Goal: Transaction & Acquisition: Purchase product/service

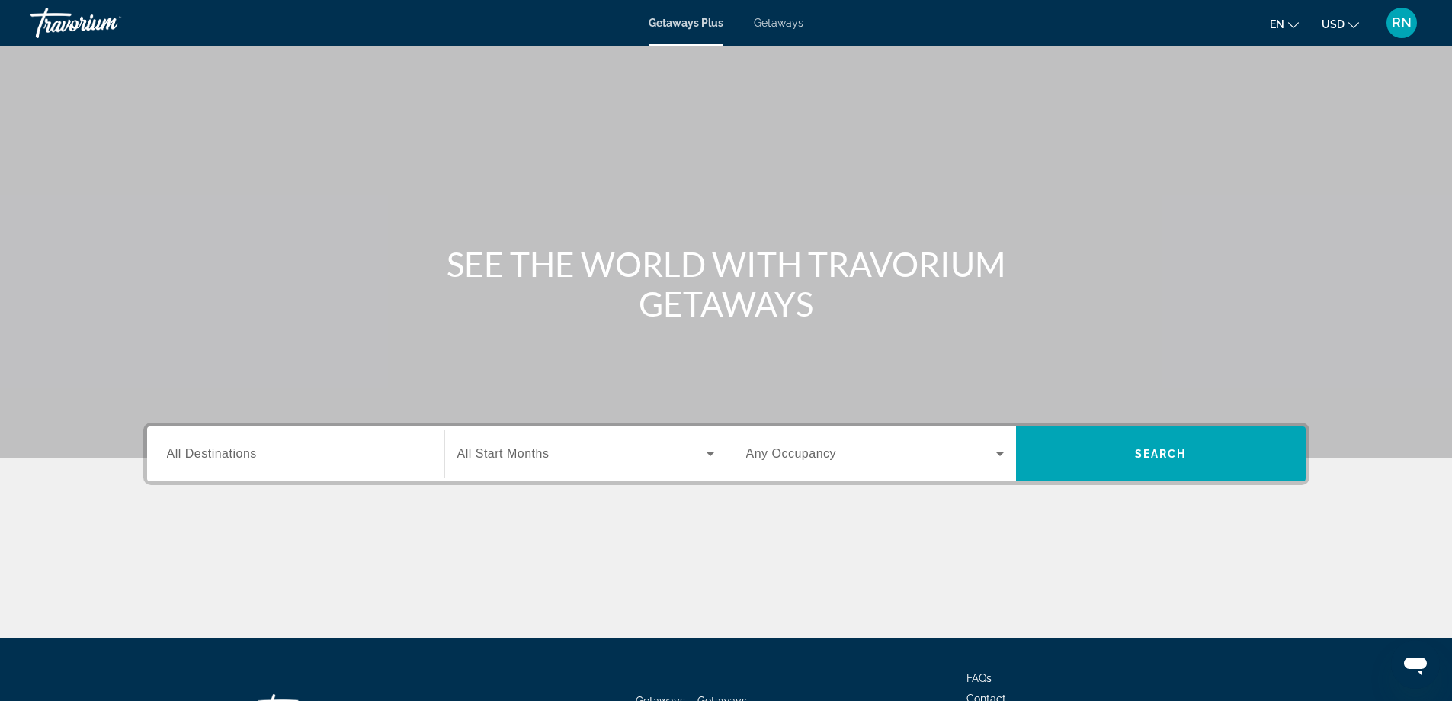
click at [287, 463] on div "Search widget" at bounding box center [296, 453] width 258 height 43
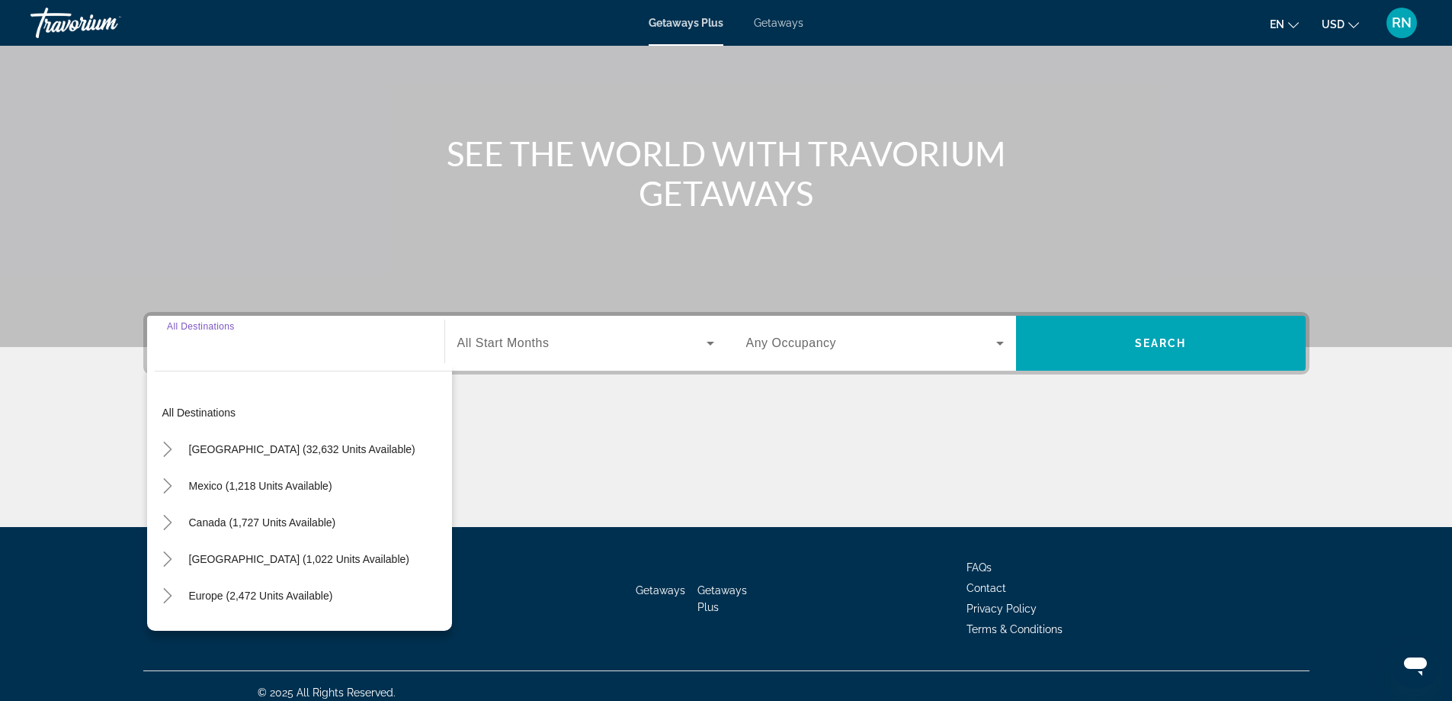
scroll to position [123, 0]
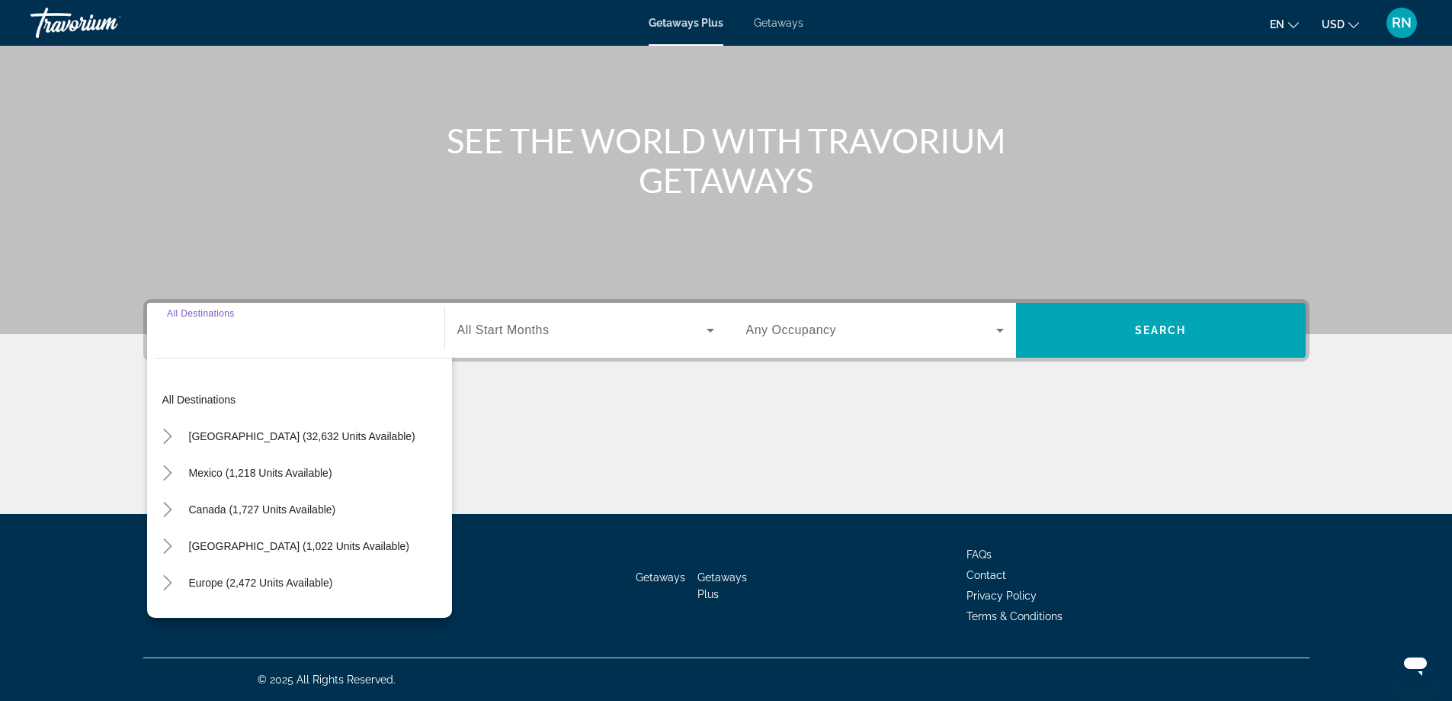
click at [280, 345] on div "Search widget" at bounding box center [296, 330] width 258 height 43
click at [557, 434] on div "Main content" at bounding box center [726, 456] width 1166 height 114
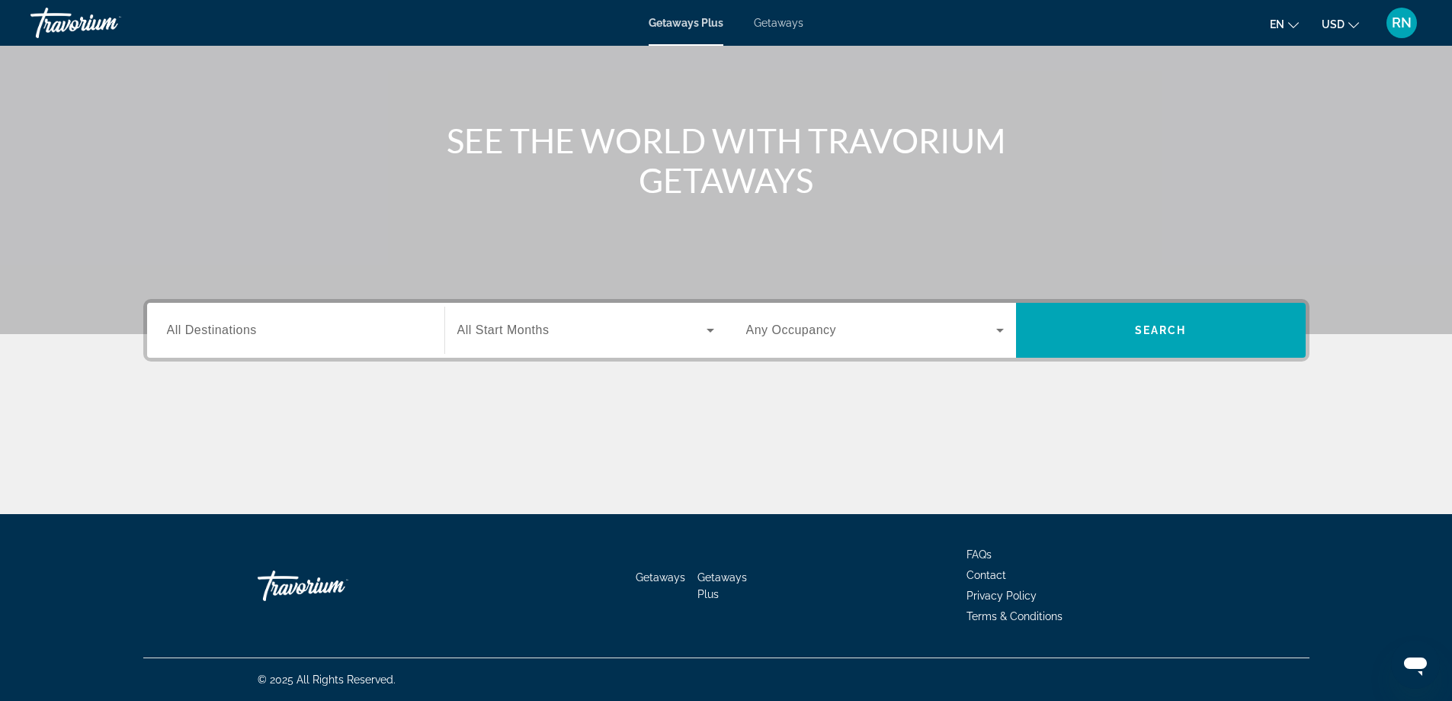
click at [334, 330] on input "Destination All Destinations" at bounding box center [296, 331] width 258 height 18
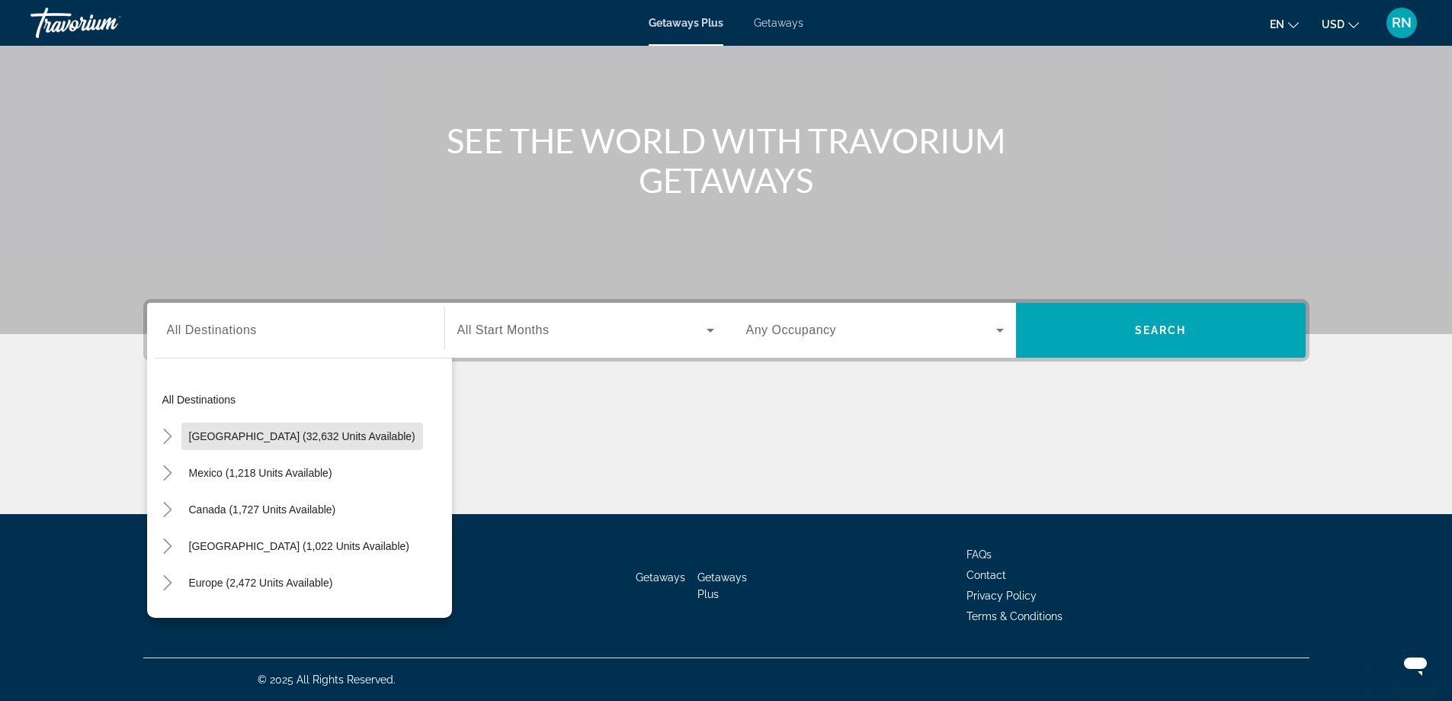
click at [370, 428] on span "Search widget" at bounding box center [302, 436] width 242 height 37
type input "**********"
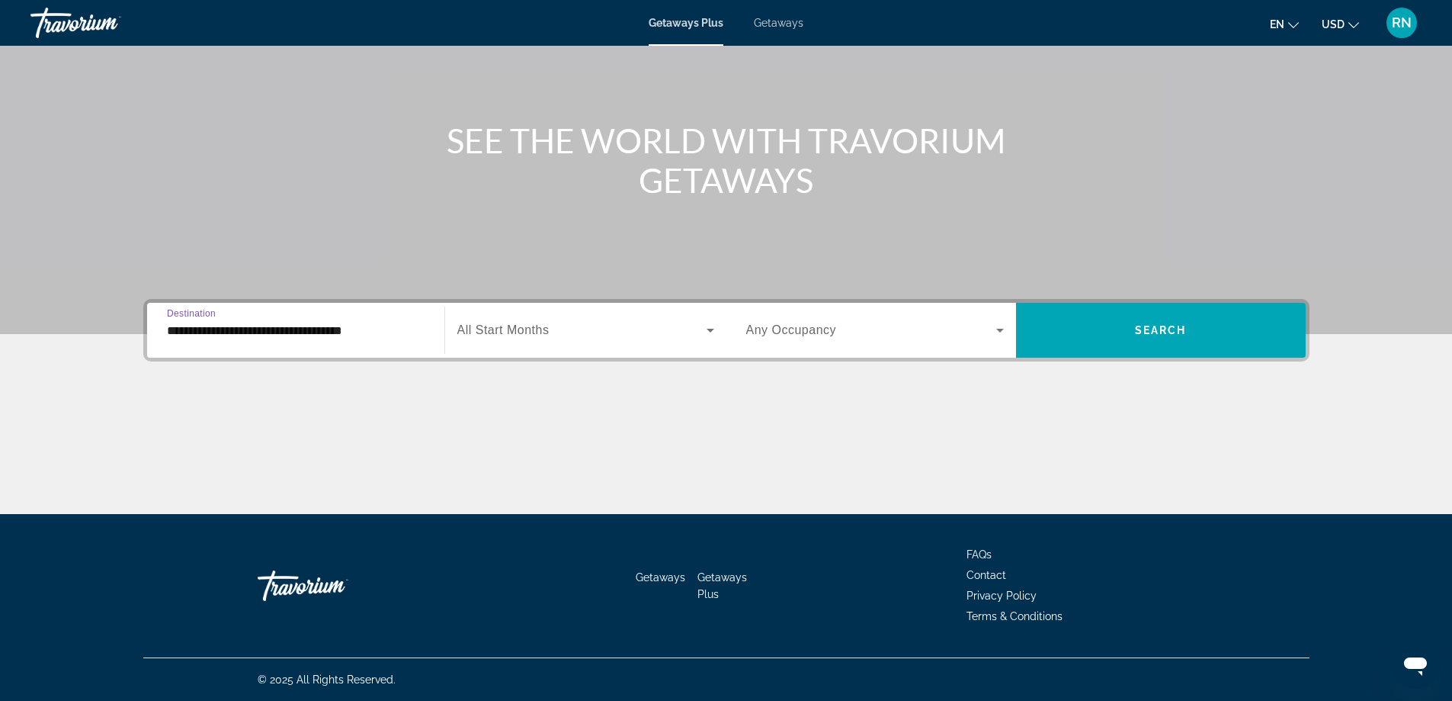
click at [518, 329] on span "All Start Months" at bounding box center [503, 329] width 92 height 13
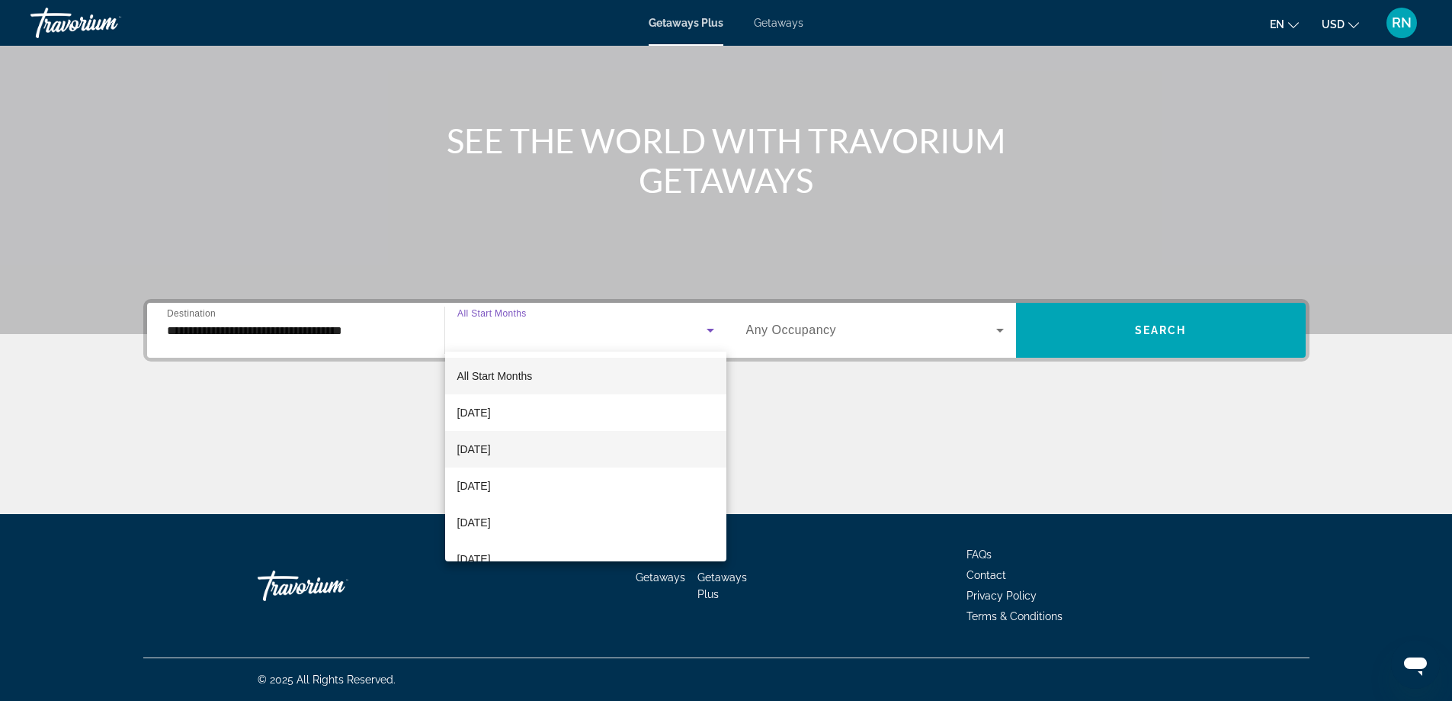
click at [531, 452] on mat-option "October 2025" at bounding box center [585, 449] width 281 height 37
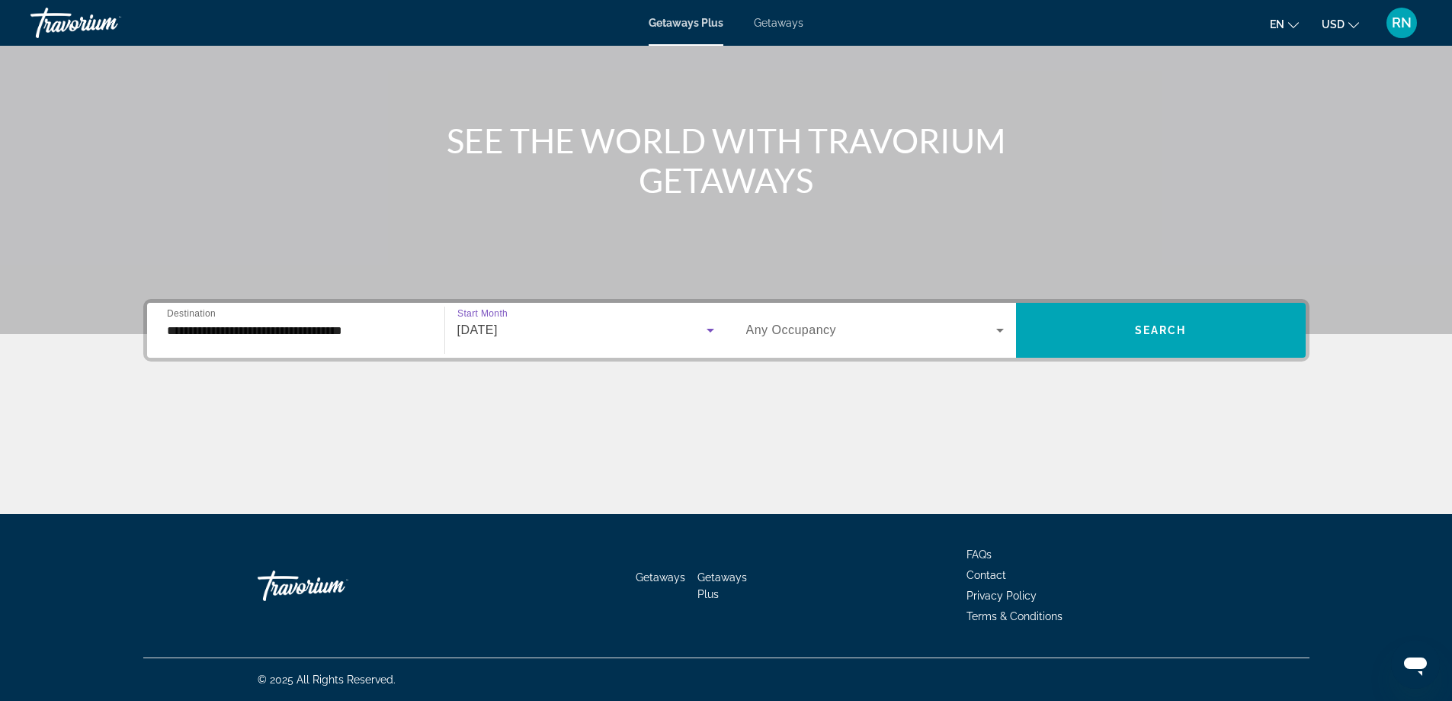
click at [810, 340] on div "Search widget" at bounding box center [875, 330] width 258 height 43
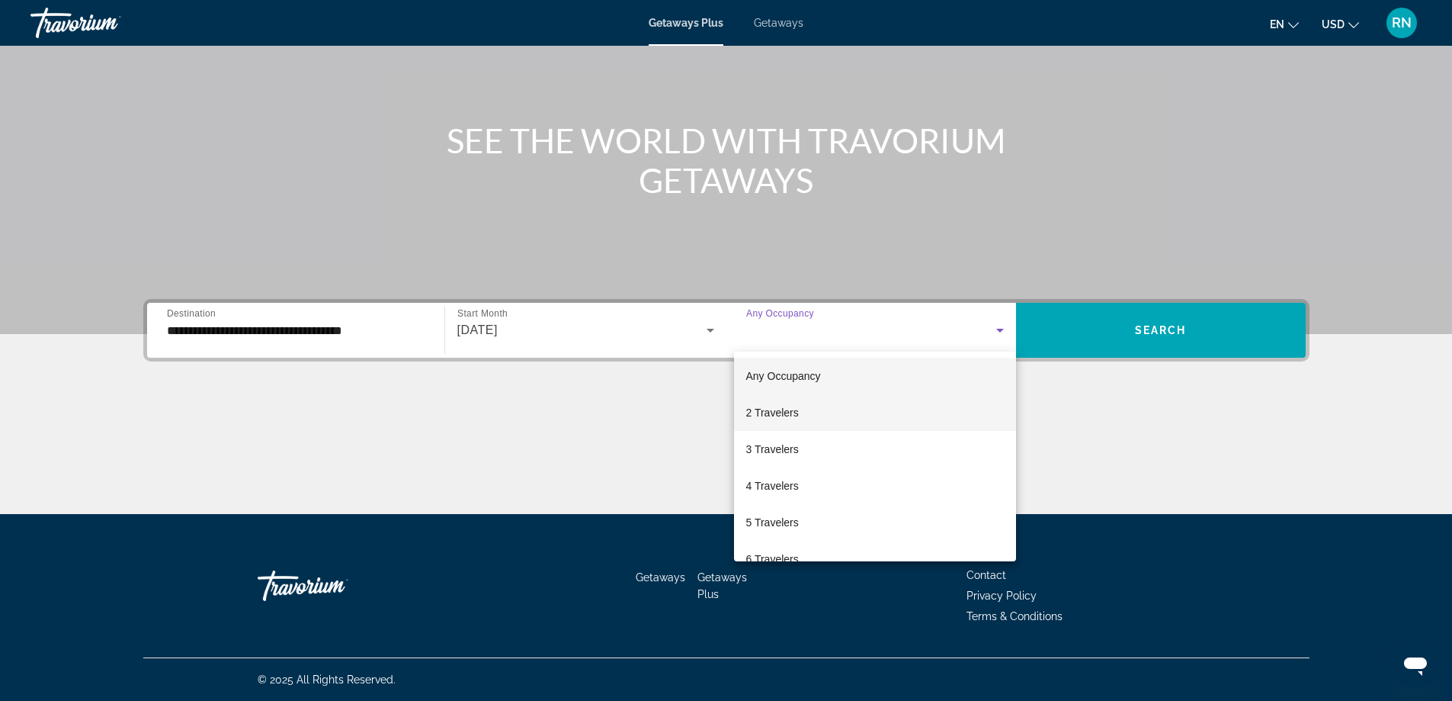
click at [803, 419] on mat-option "2 Travelers" at bounding box center [875, 412] width 282 height 37
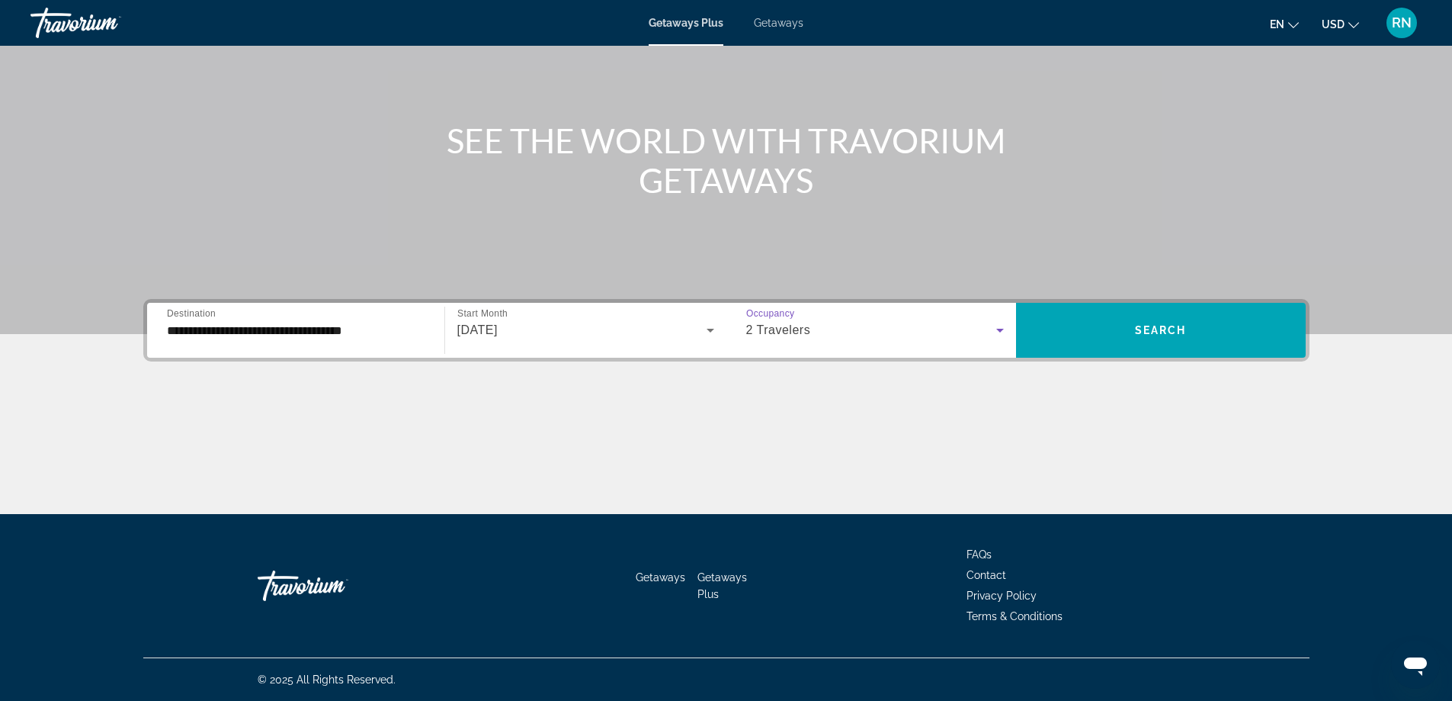
click at [1174, 280] on div "Main content" at bounding box center [726, 105] width 1452 height 457
click at [1158, 329] on span "Search" at bounding box center [1161, 330] width 52 height 12
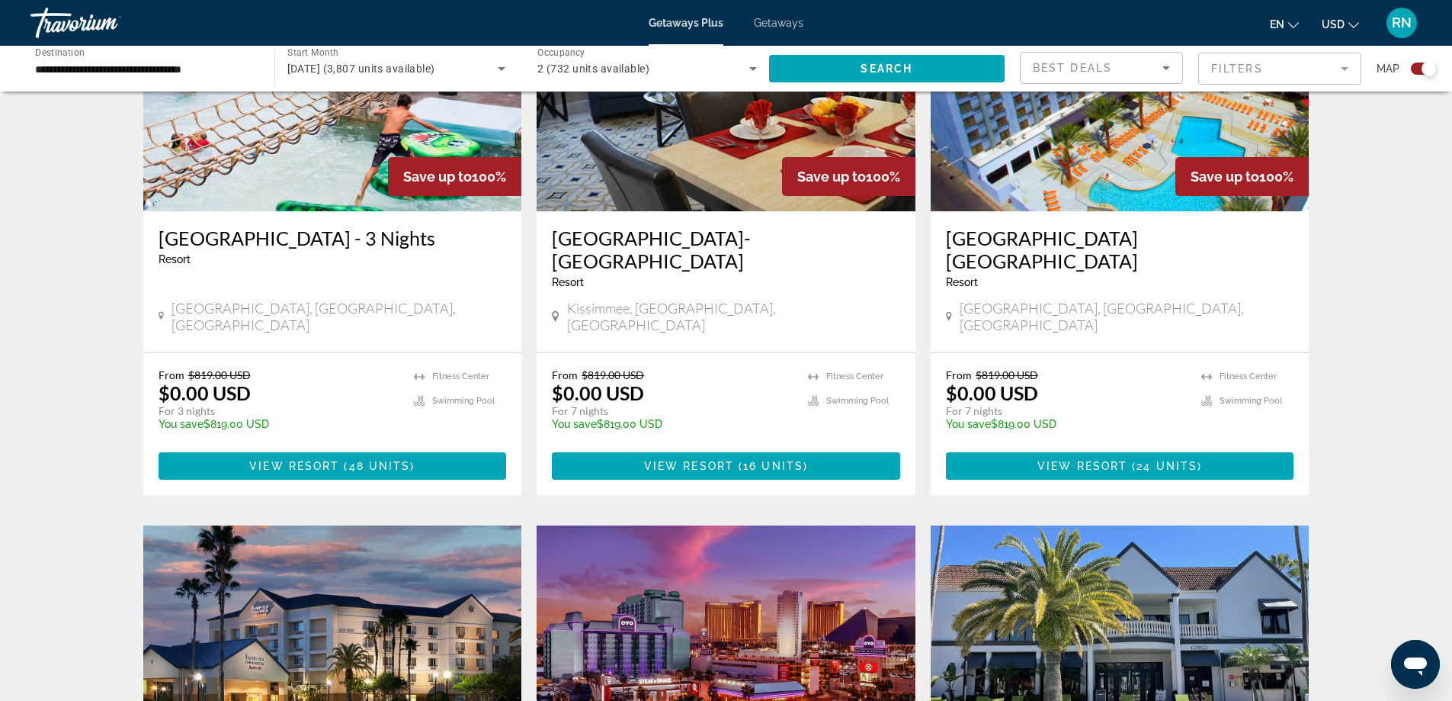
scroll to position [686, 0]
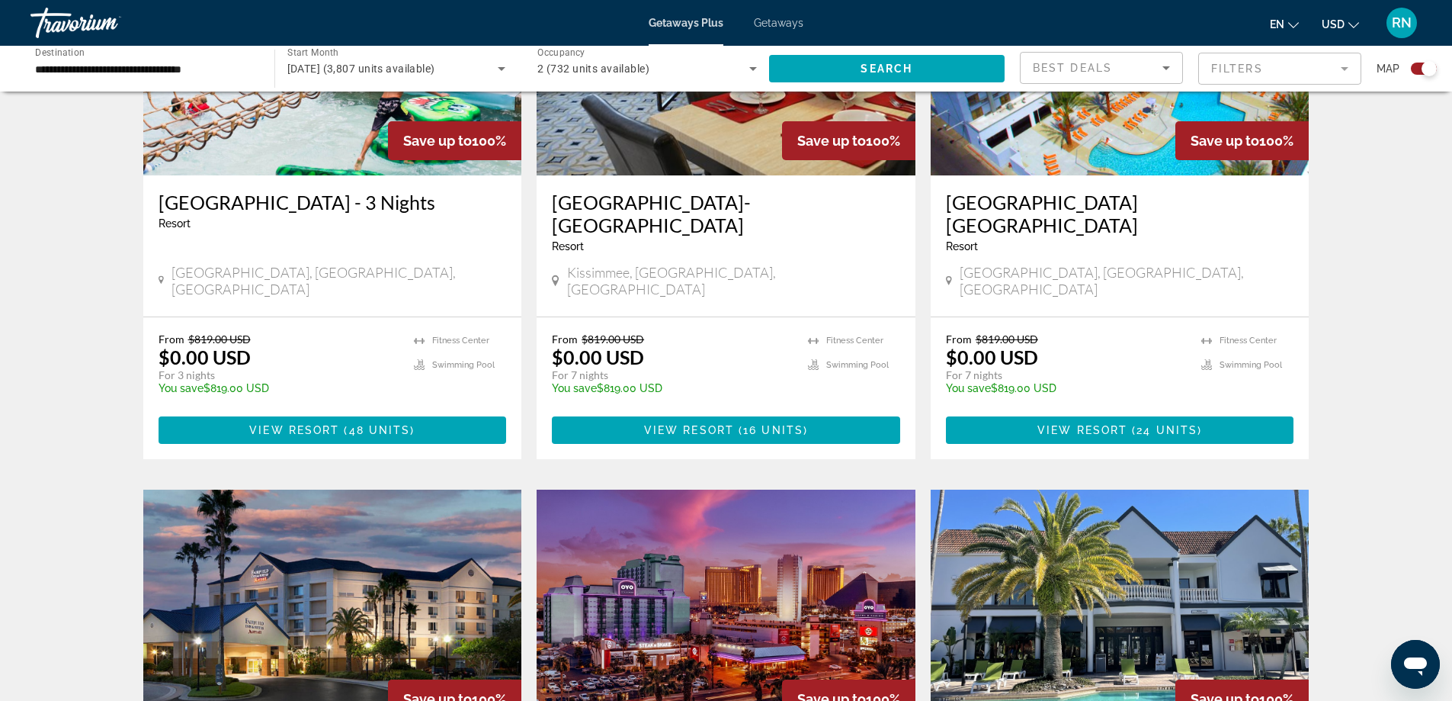
click at [1229, 72] on mat-form-field "Filters" at bounding box center [1279, 69] width 163 height 32
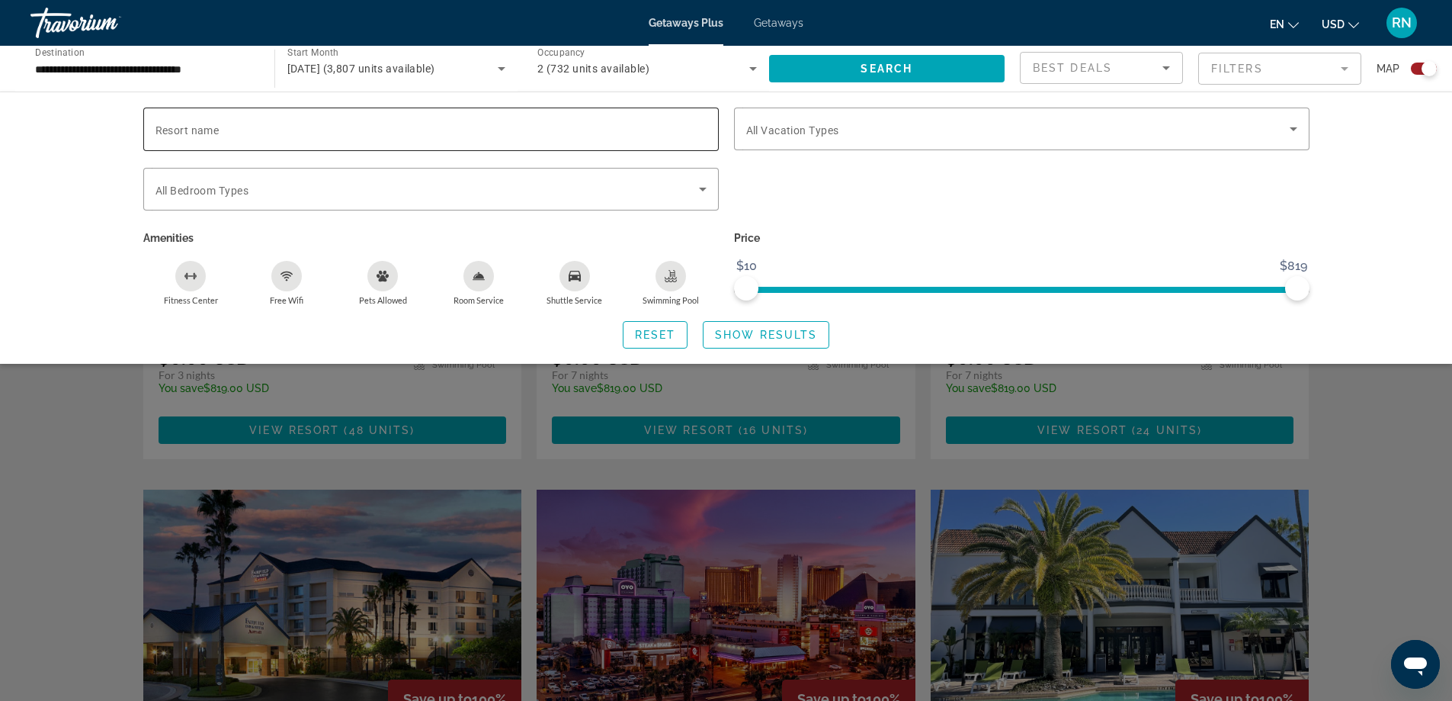
click at [391, 135] on input "Resort name" at bounding box center [431, 129] width 551 height 18
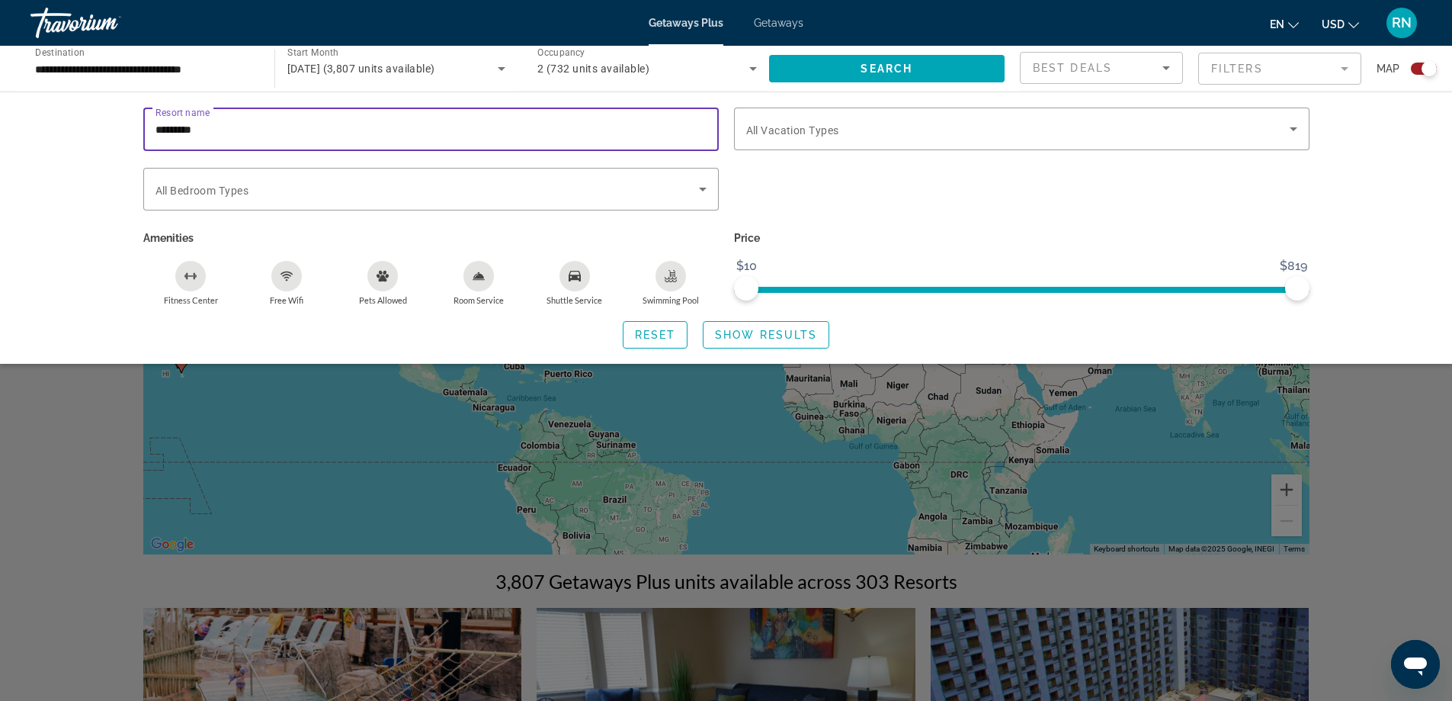
scroll to position [0, 0]
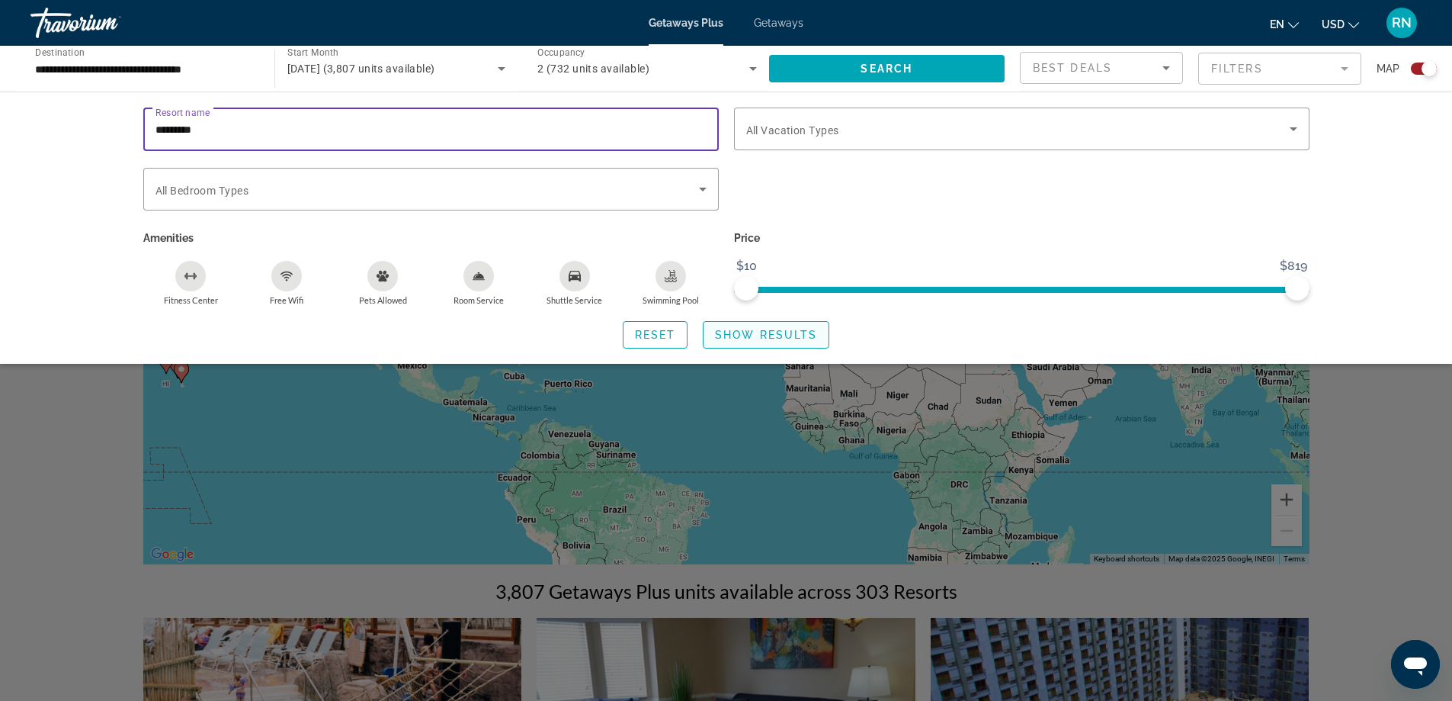
type input "*********"
click at [717, 333] on span "Show Results" at bounding box center [766, 335] width 102 height 12
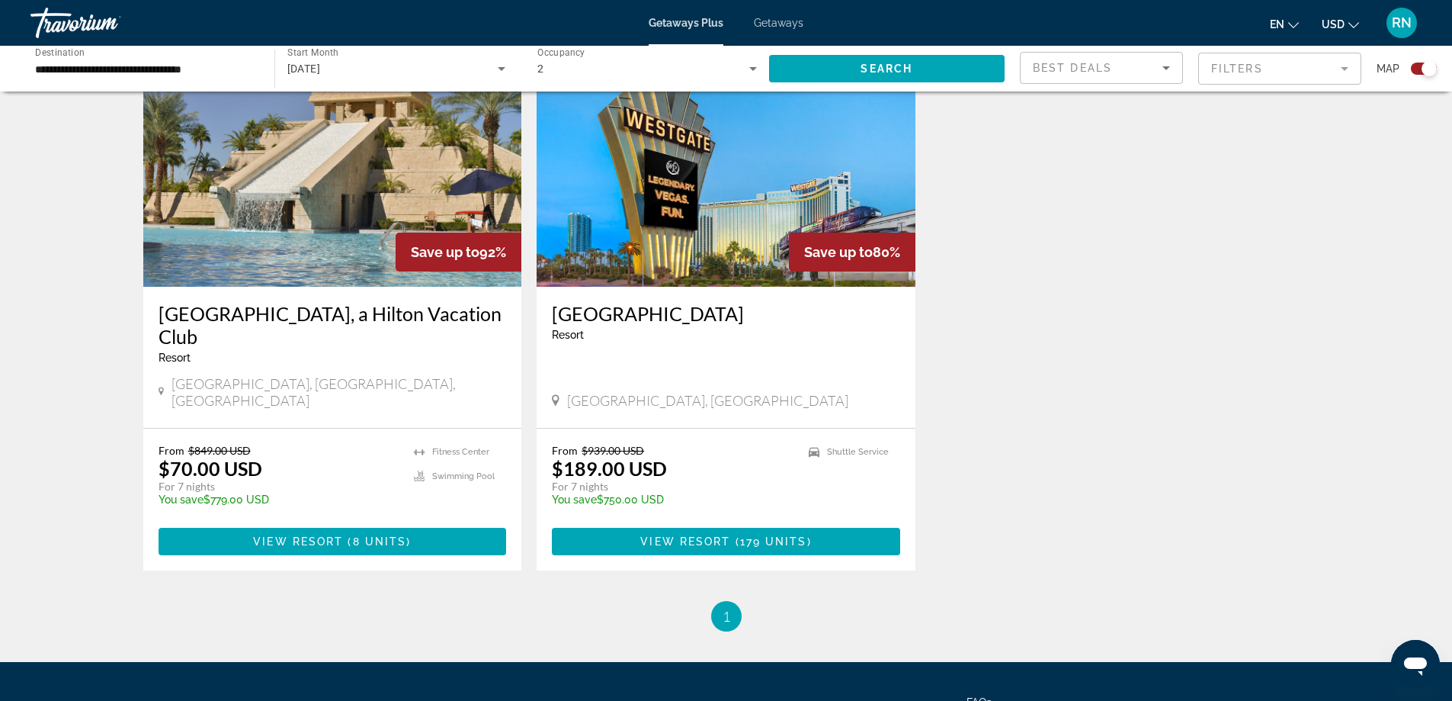
scroll to position [1143, 0]
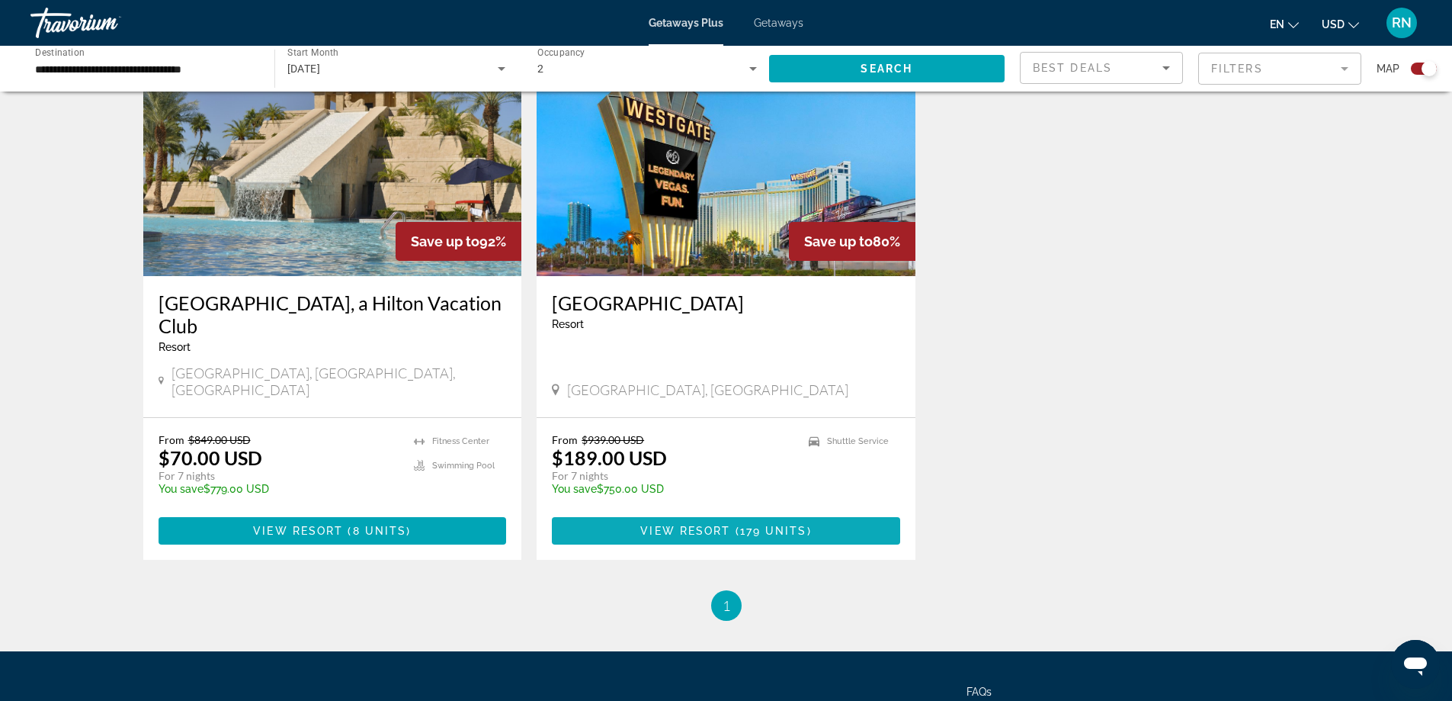
click at [703, 524] on span "View Resort" at bounding box center [685, 530] width 90 height 12
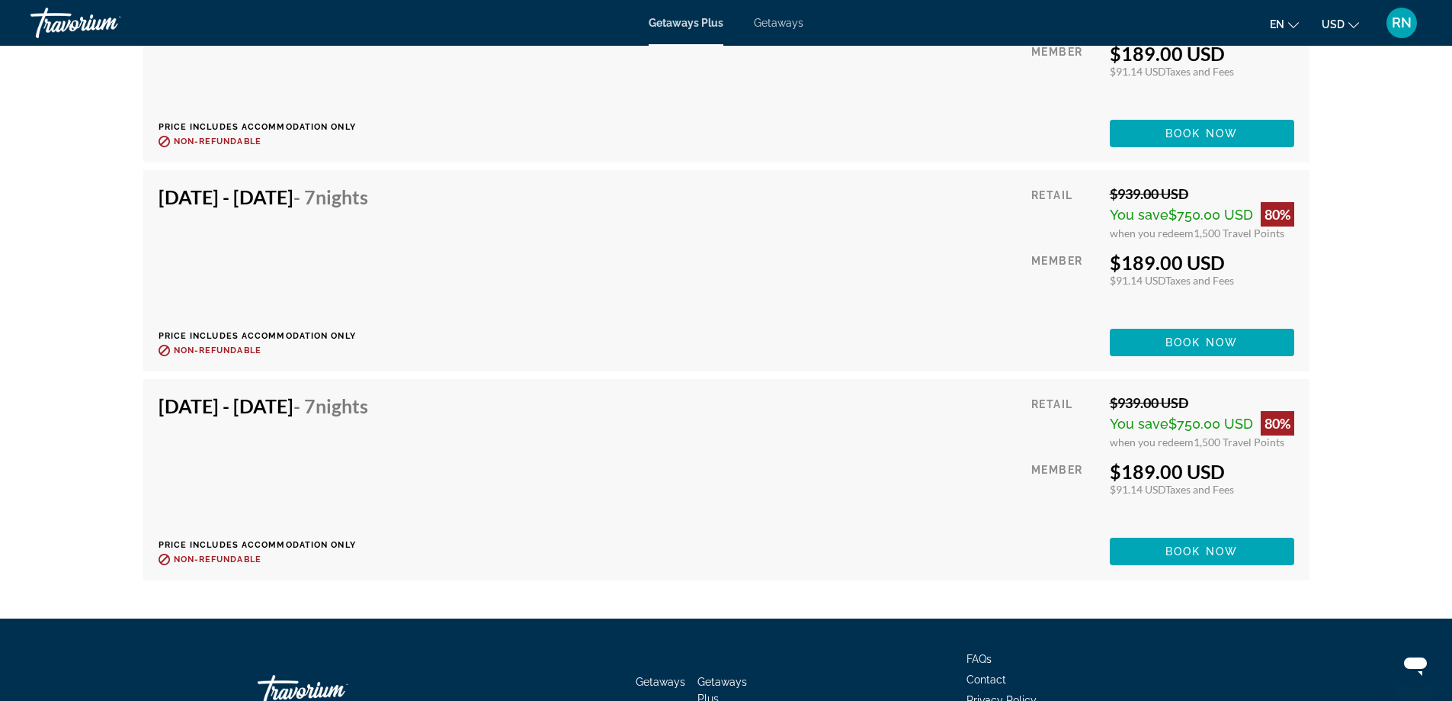
scroll to position [1738, 0]
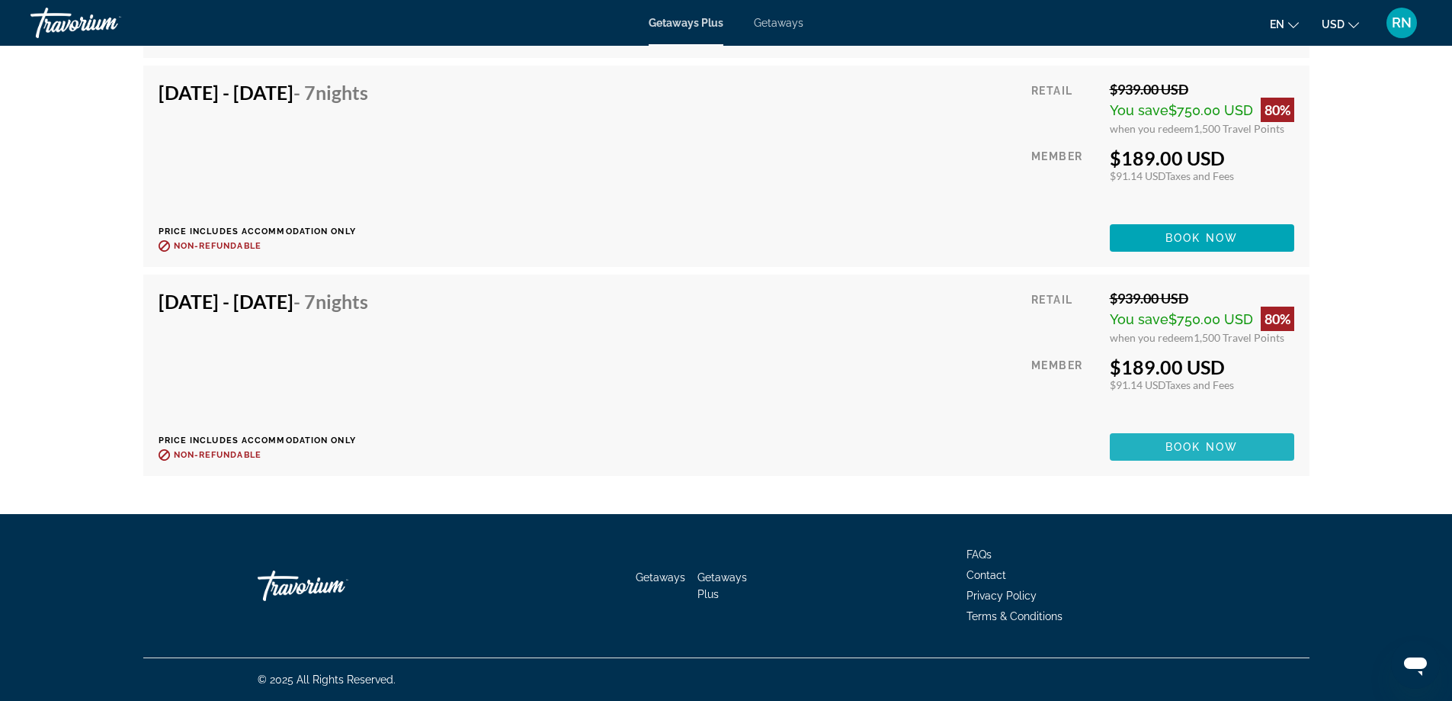
click at [1201, 450] on span "Book now" at bounding box center [1202, 447] width 72 height 12
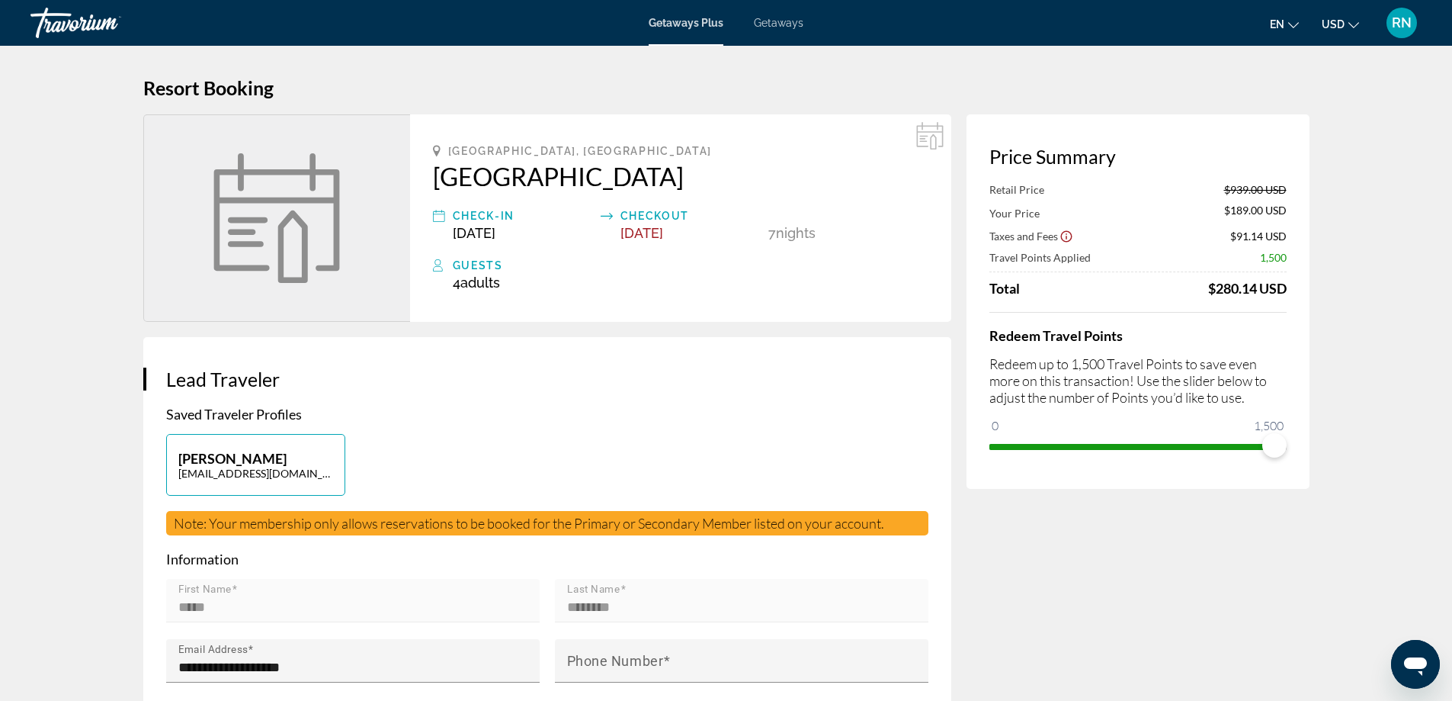
click at [770, 24] on span "Getaways" at bounding box center [779, 23] width 50 height 12
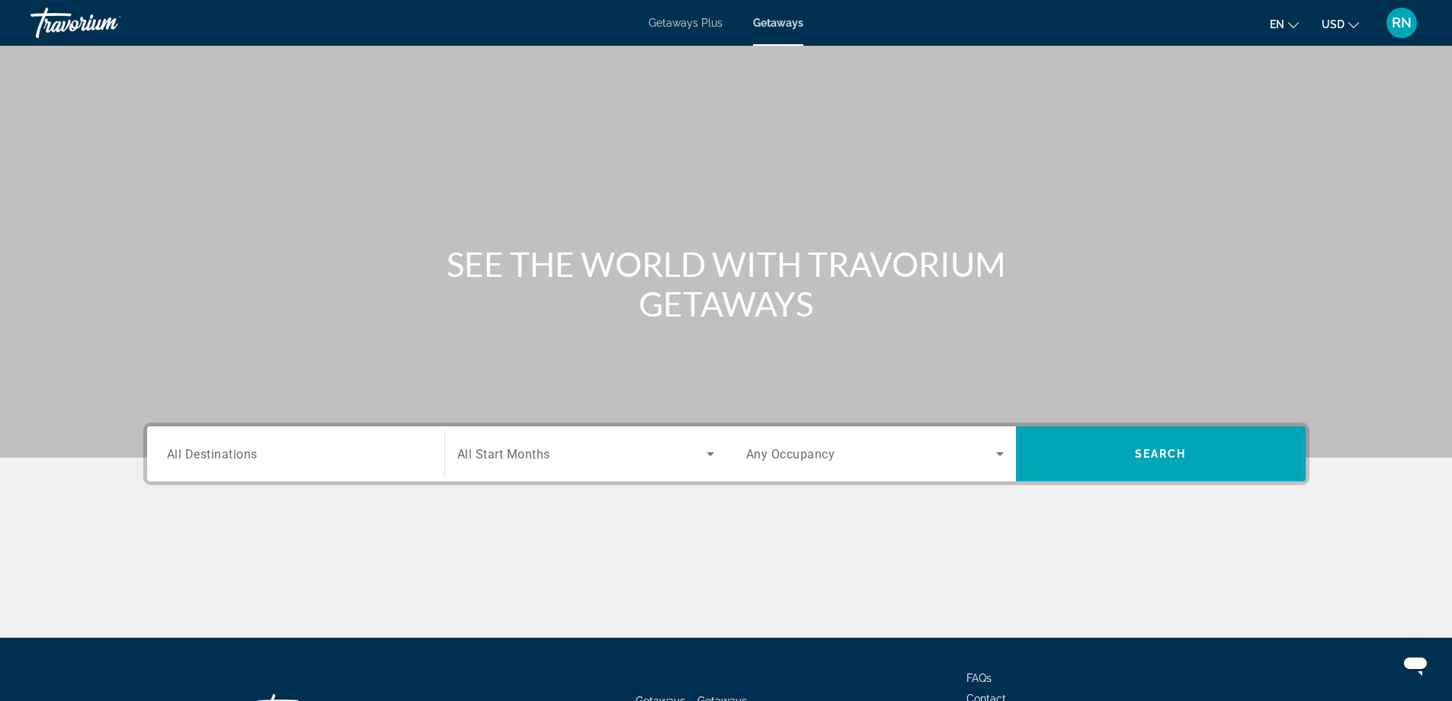
click at [353, 462] on input "Destination All Destinations" at bounding box center [296, 454] width 258 height 18
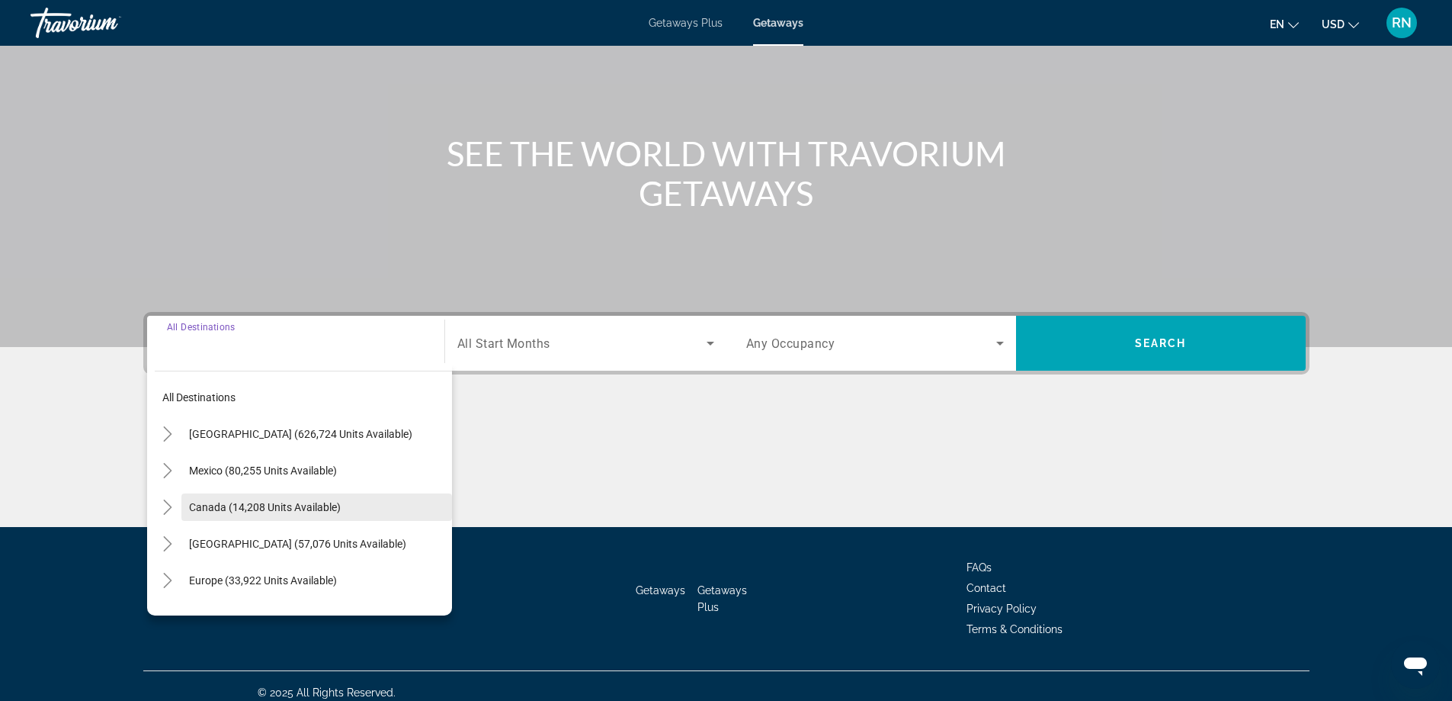
scroll to position [123, 0]
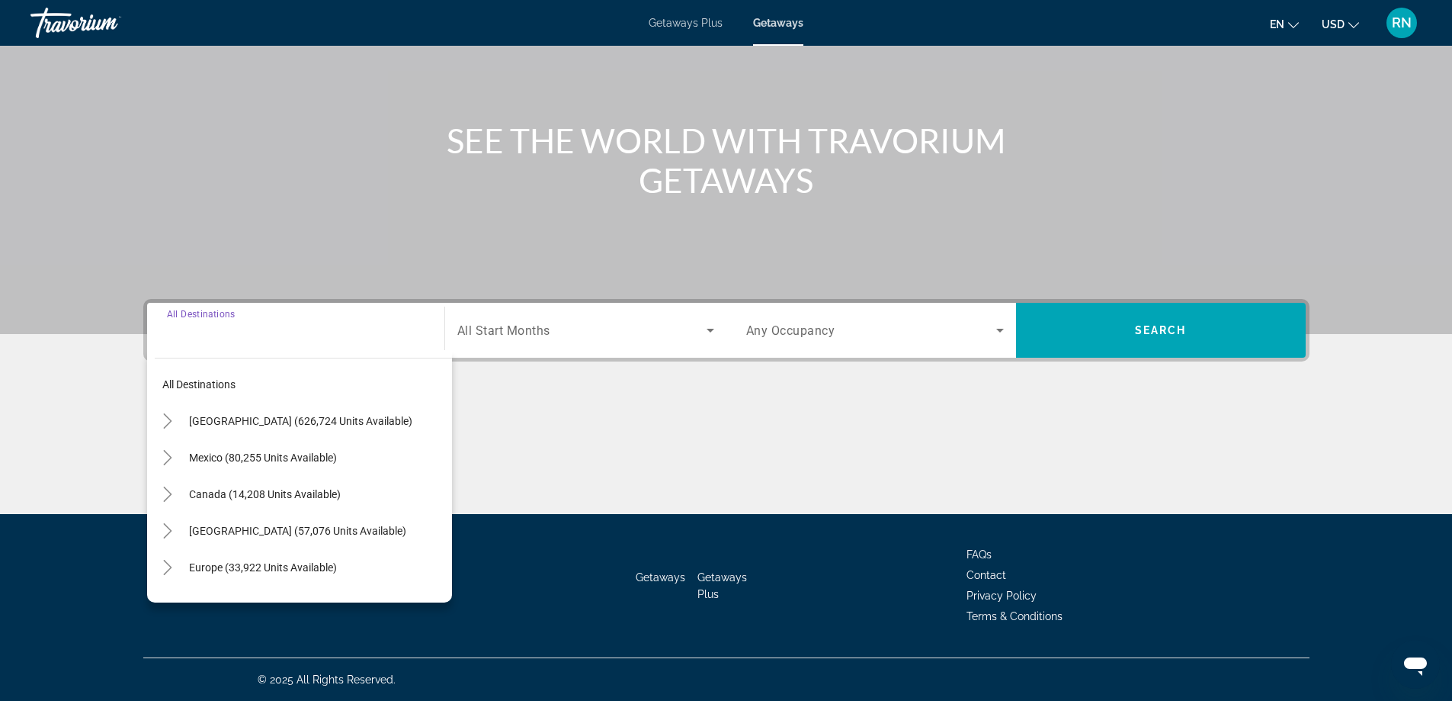
drag, startPoint x: 338, startPoint y: 422, endPoint x: 398, endPoint y: 405, distance: 62.5
click at [338, 421] on span "United States (626,724 units available)" at bounding box center [300, 421] width 223 height 12
type input "**********"
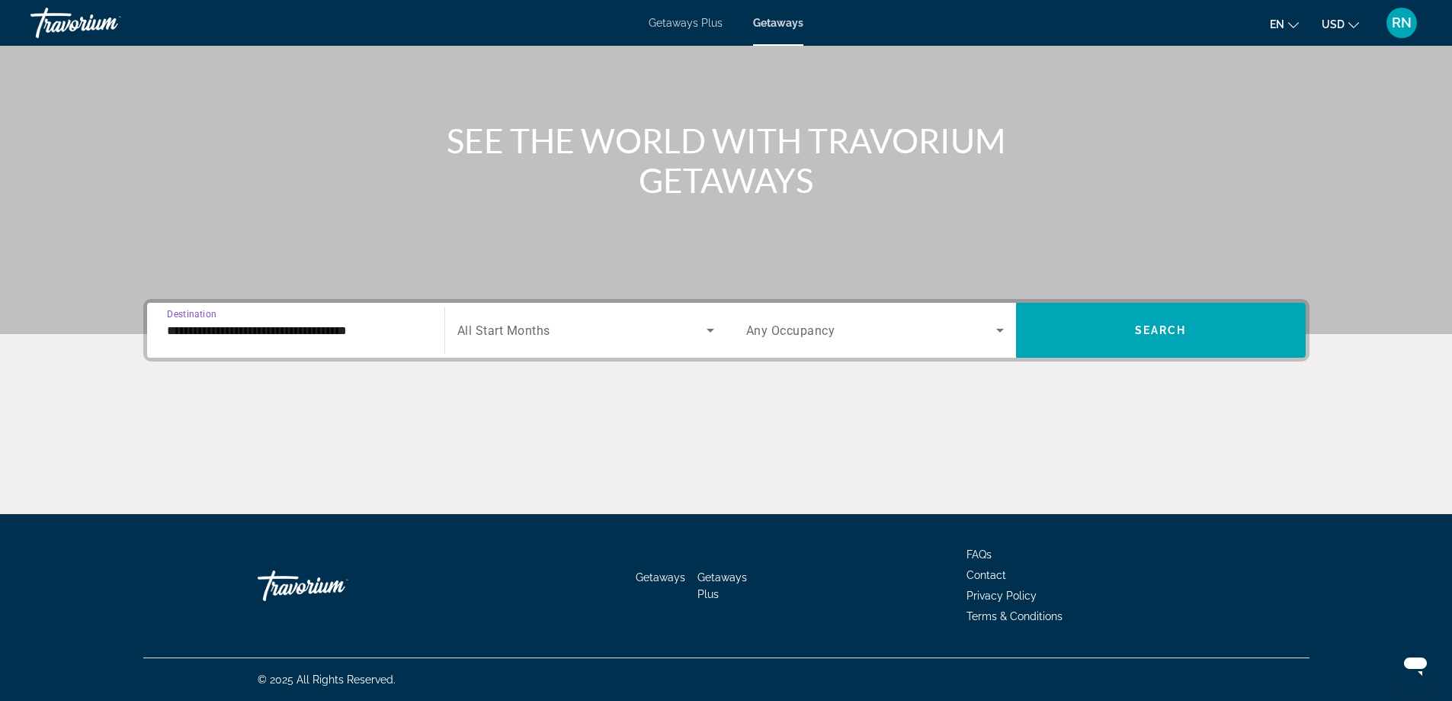
click at [500, 341] on div "Search widget" at bounding box center [585, 330] width 257 height 43
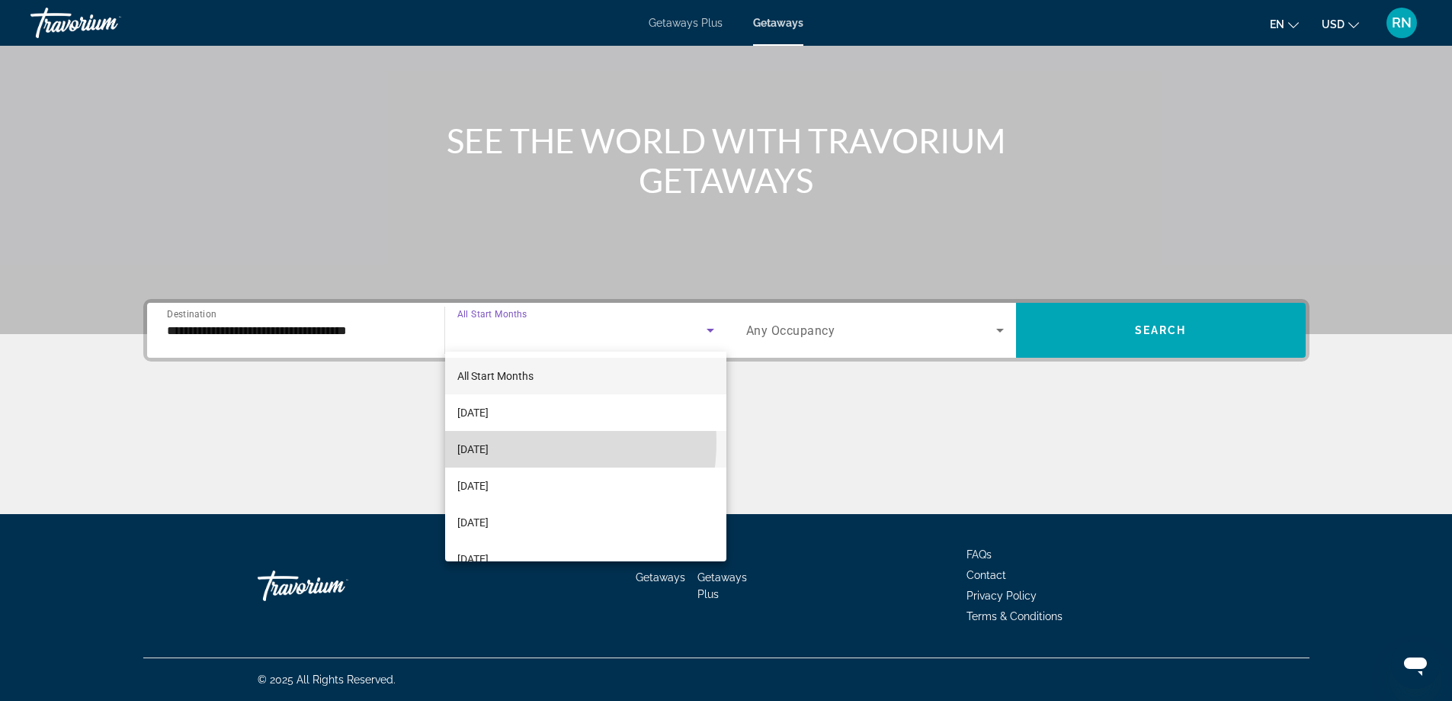
click at [489, 441] on span "October 2025" at bounding box center [472, 449] width 31 height 18
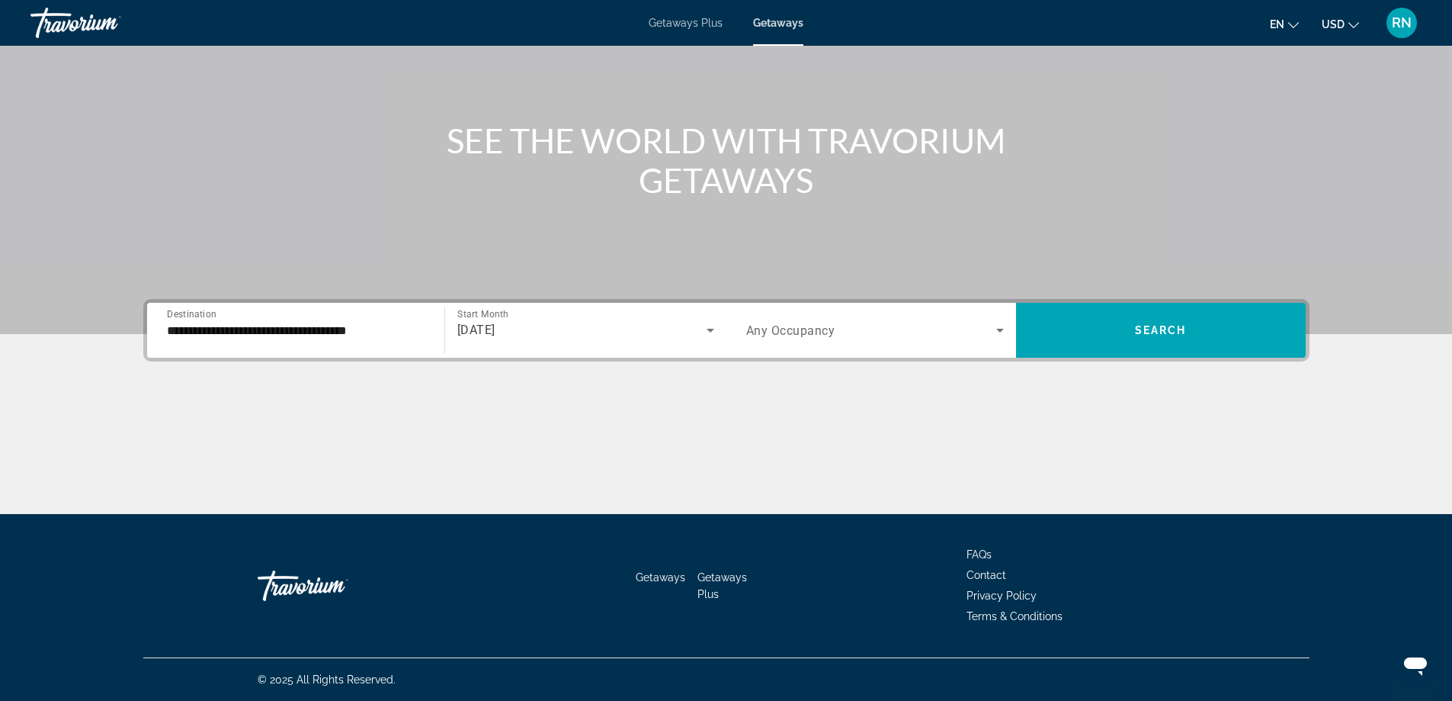
click at [787, 342] on div "Search widget" at bounding box center [875, 330] width 258 height 43
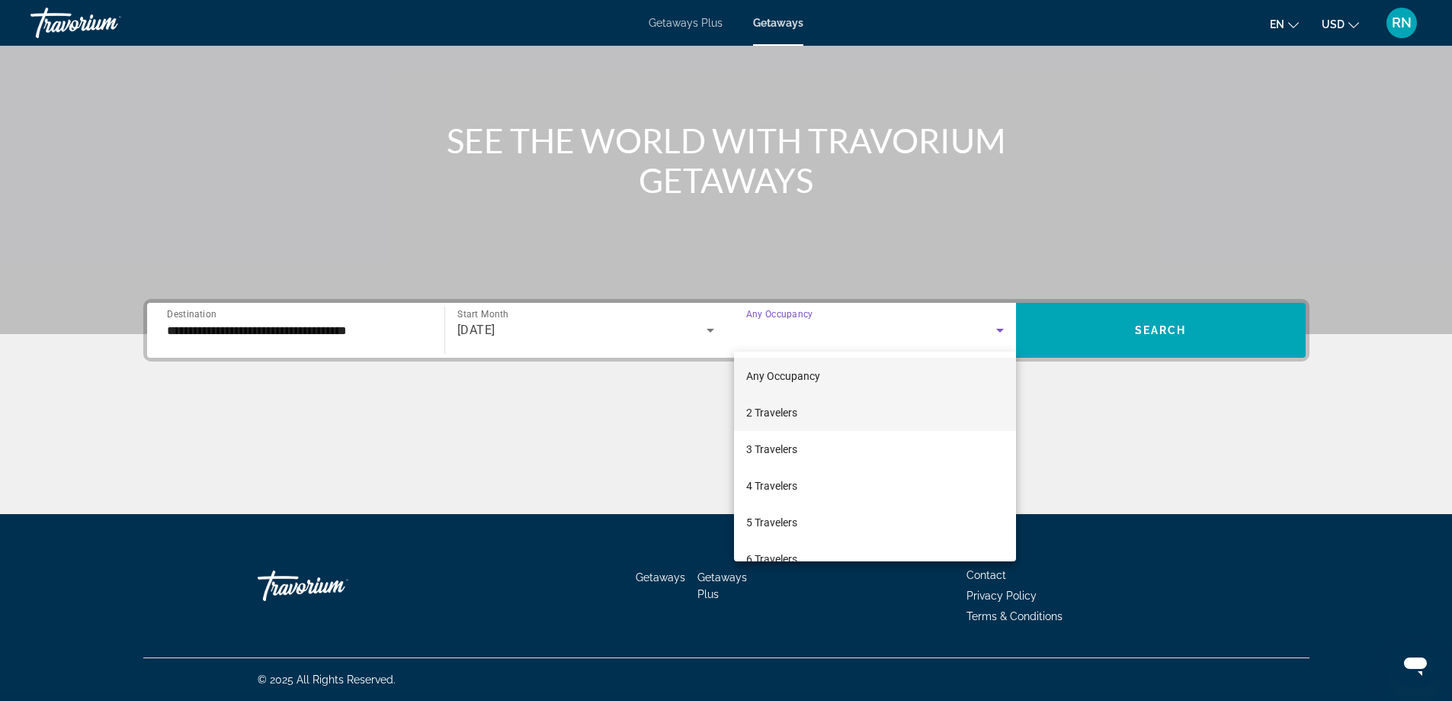
click at [809, 415] on mat-option "2 Travelers" at bounding box center [875, 412] width 282 height 37
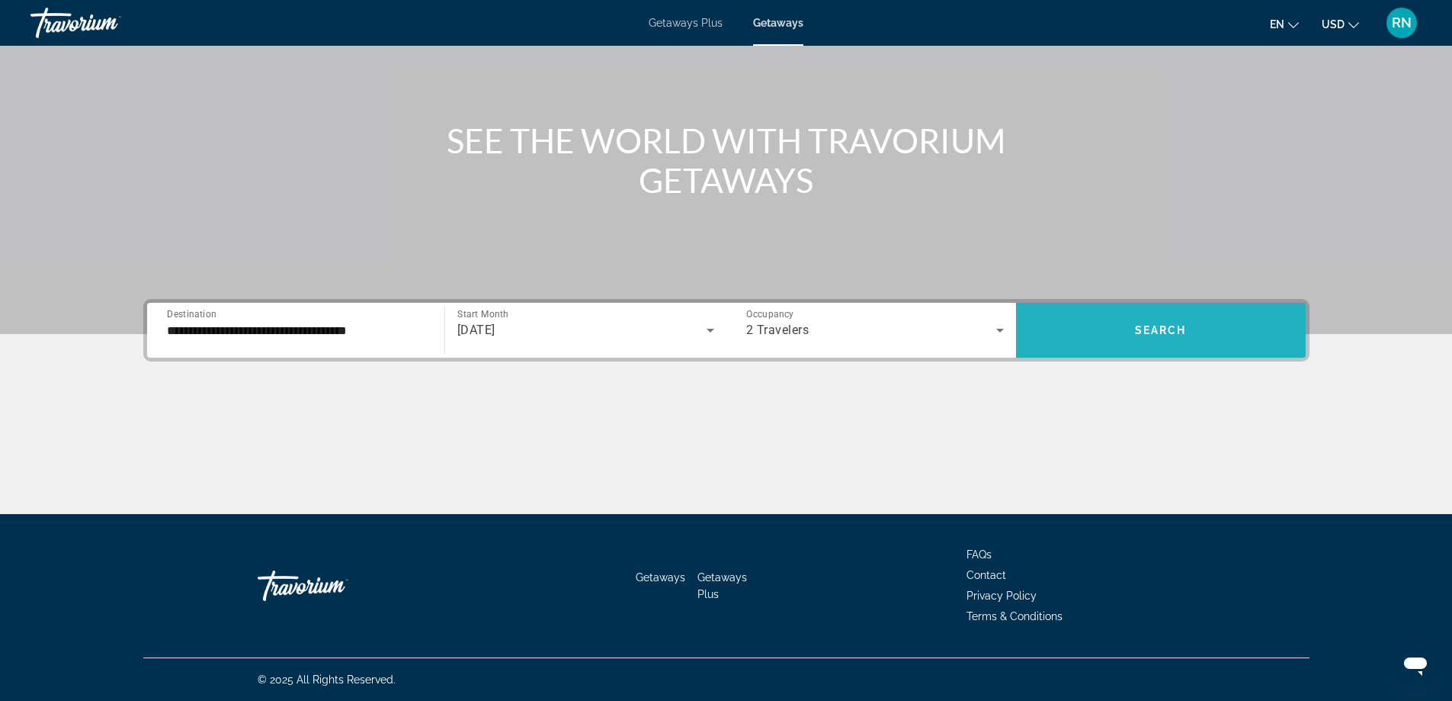
click at [1227, 319] on span "Search widget" at bounding box center [1161, 330] width 290 height 37
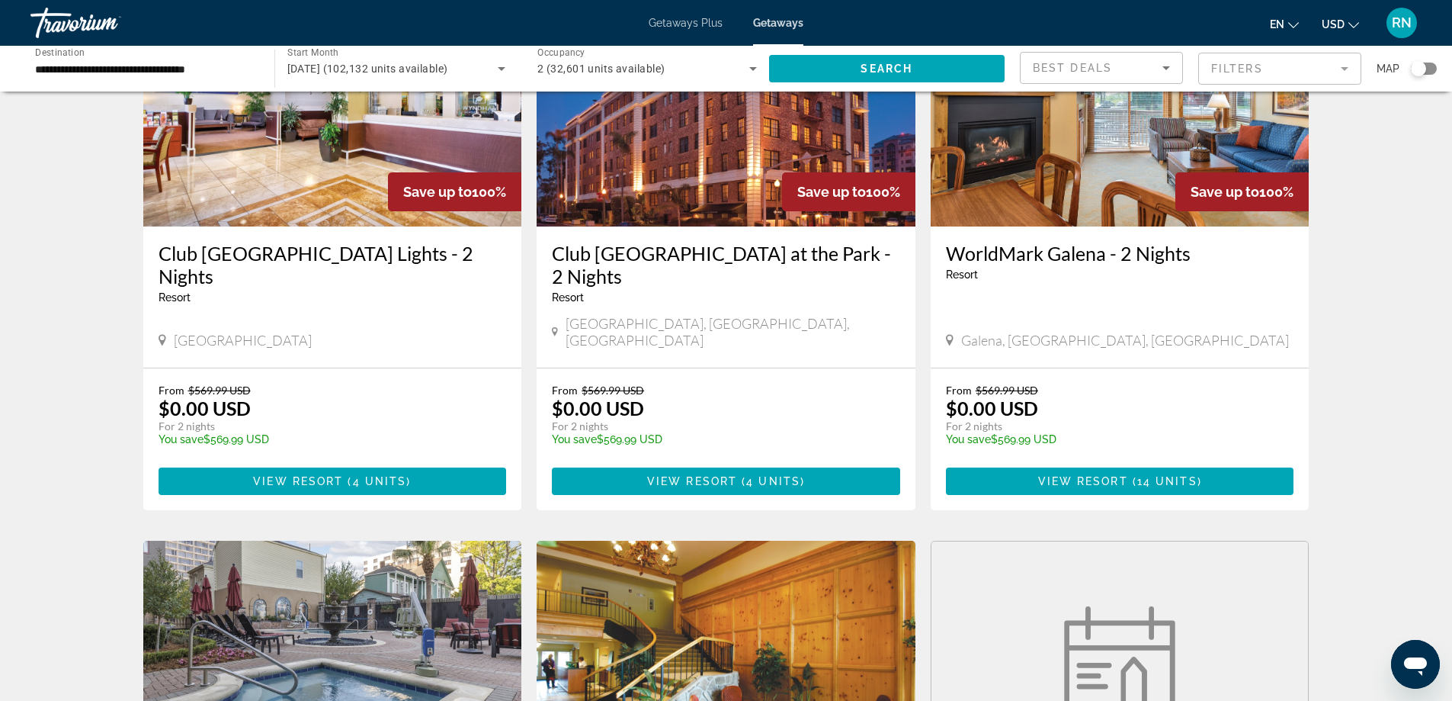
scroll to position [152, 0]
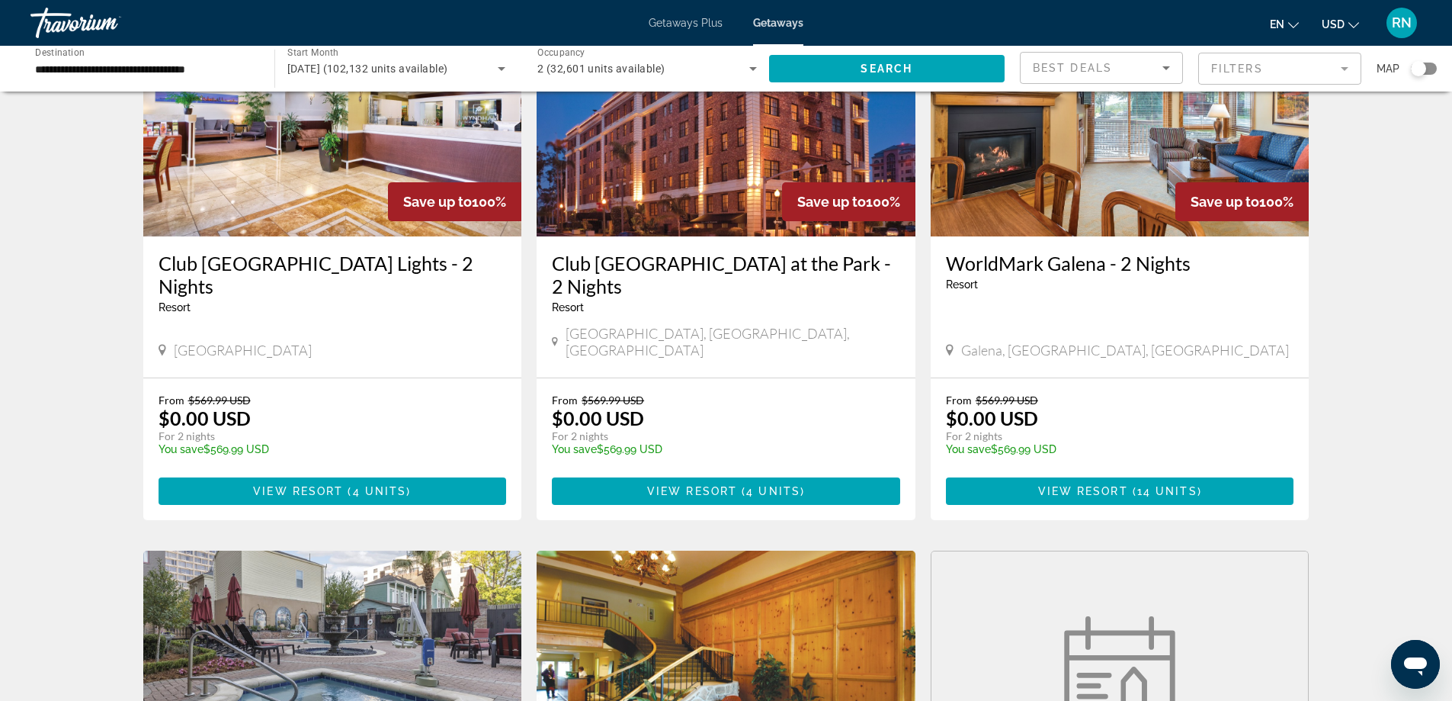
click at [1211, 63] on mat-form-field "Filters" at bounding box center [1279, 69] width 163 height 32
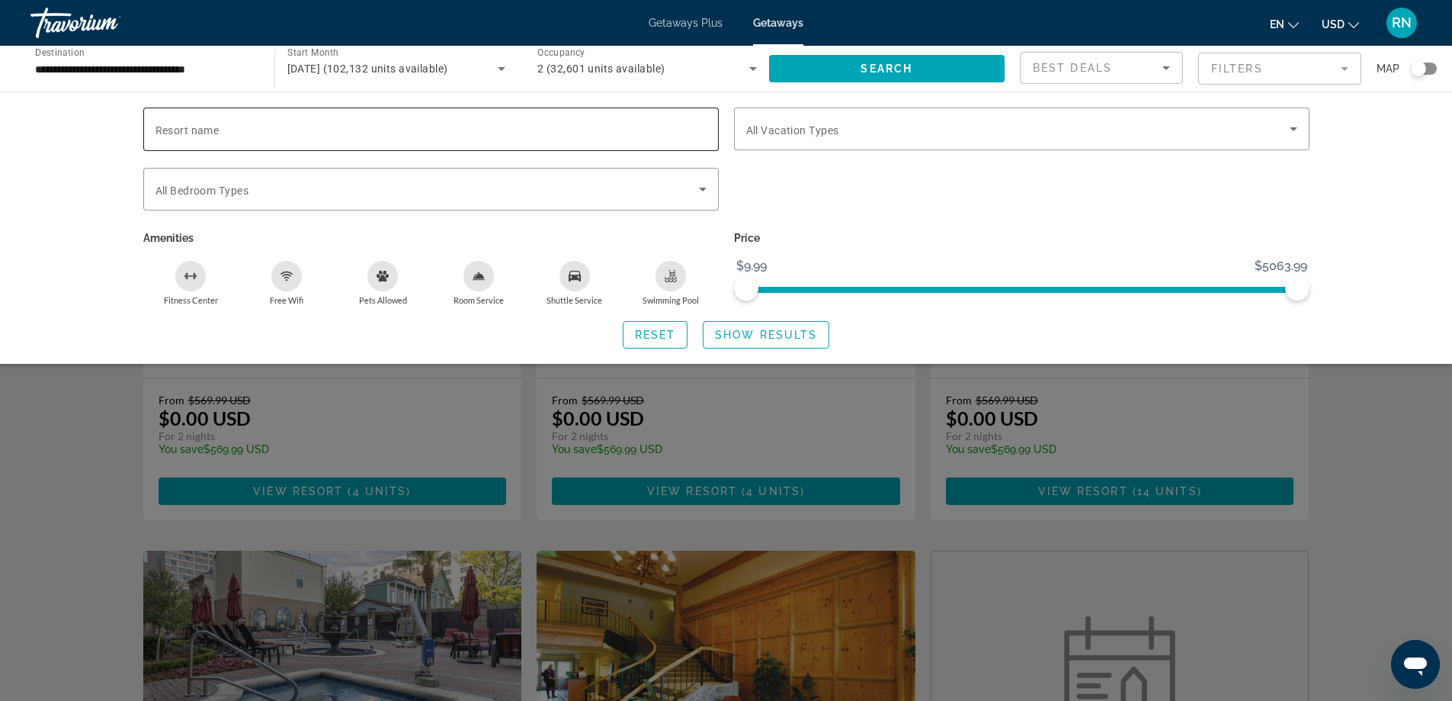
click at [466, 140] on div "Search widget" at bounding box center [431, 128] width 551 height 43
type input "*********"
click at [797, 333] on span "Show Results" at bounding box center [766, 335] width 102 height 12
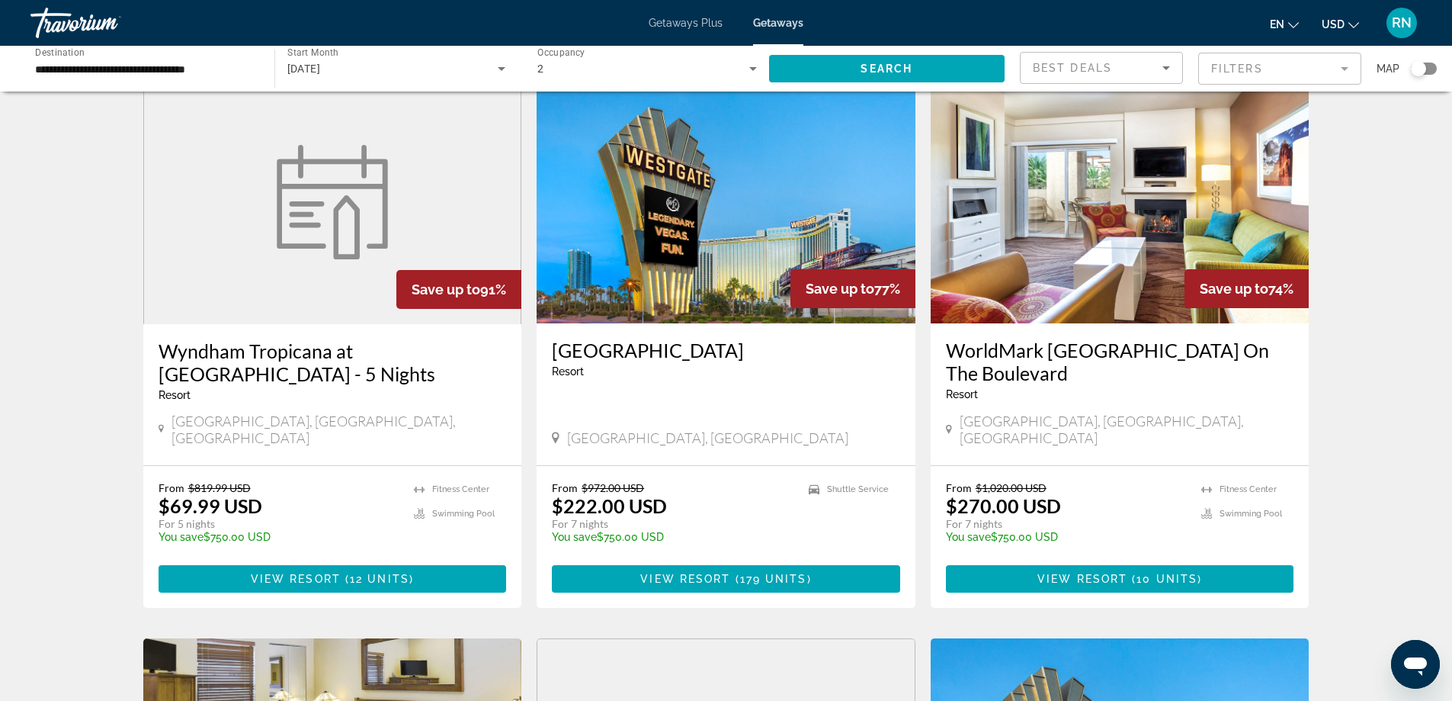
scroll to position [1150, 0]
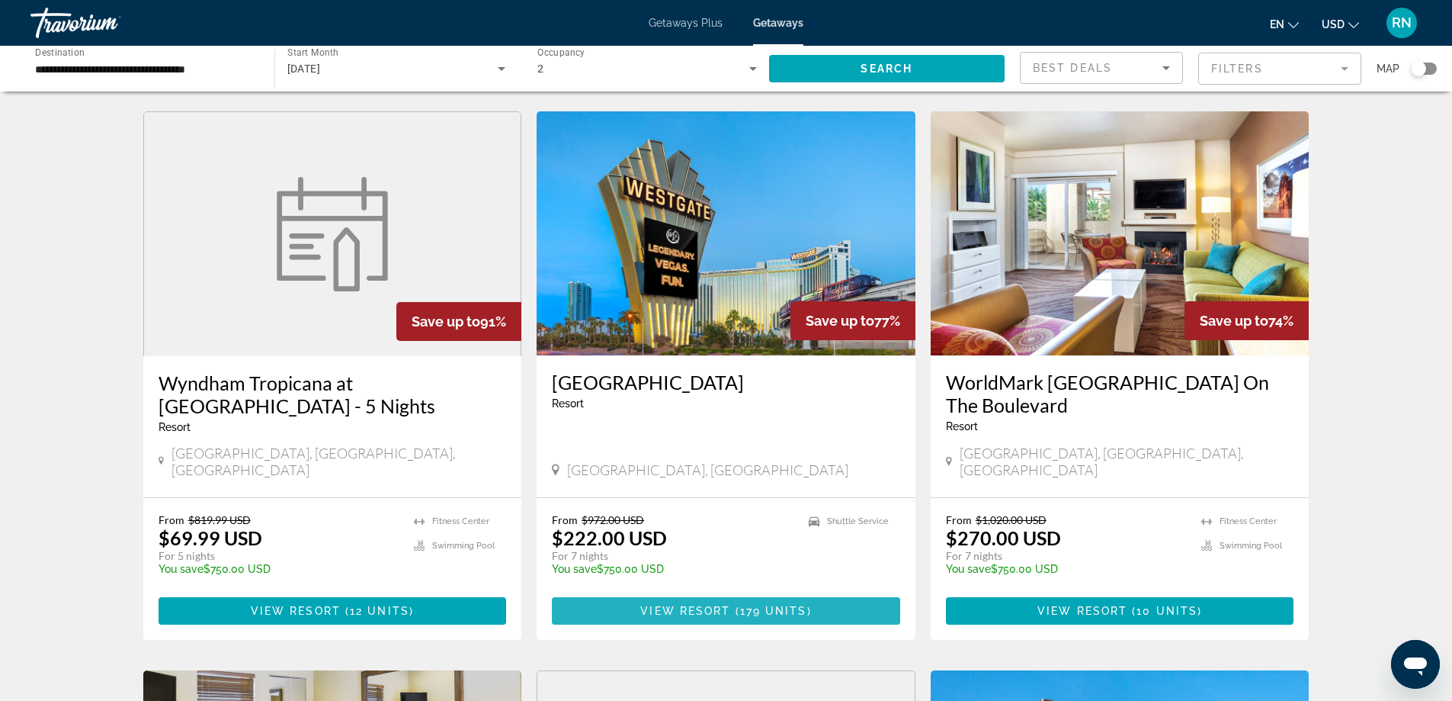
click at [736, 604] on span "( 179 units )" at bounding box center [770, 610] width 81 height 12
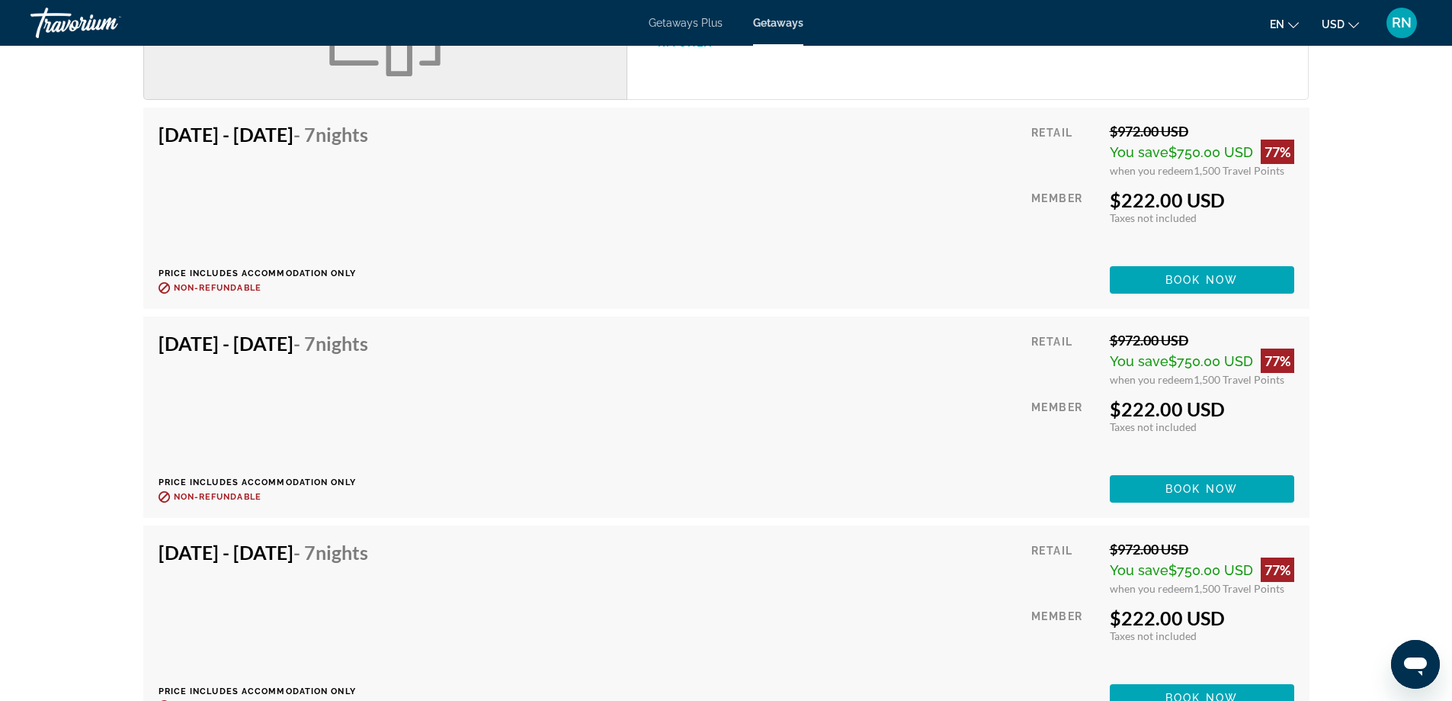
scroll to position [1738, 0]
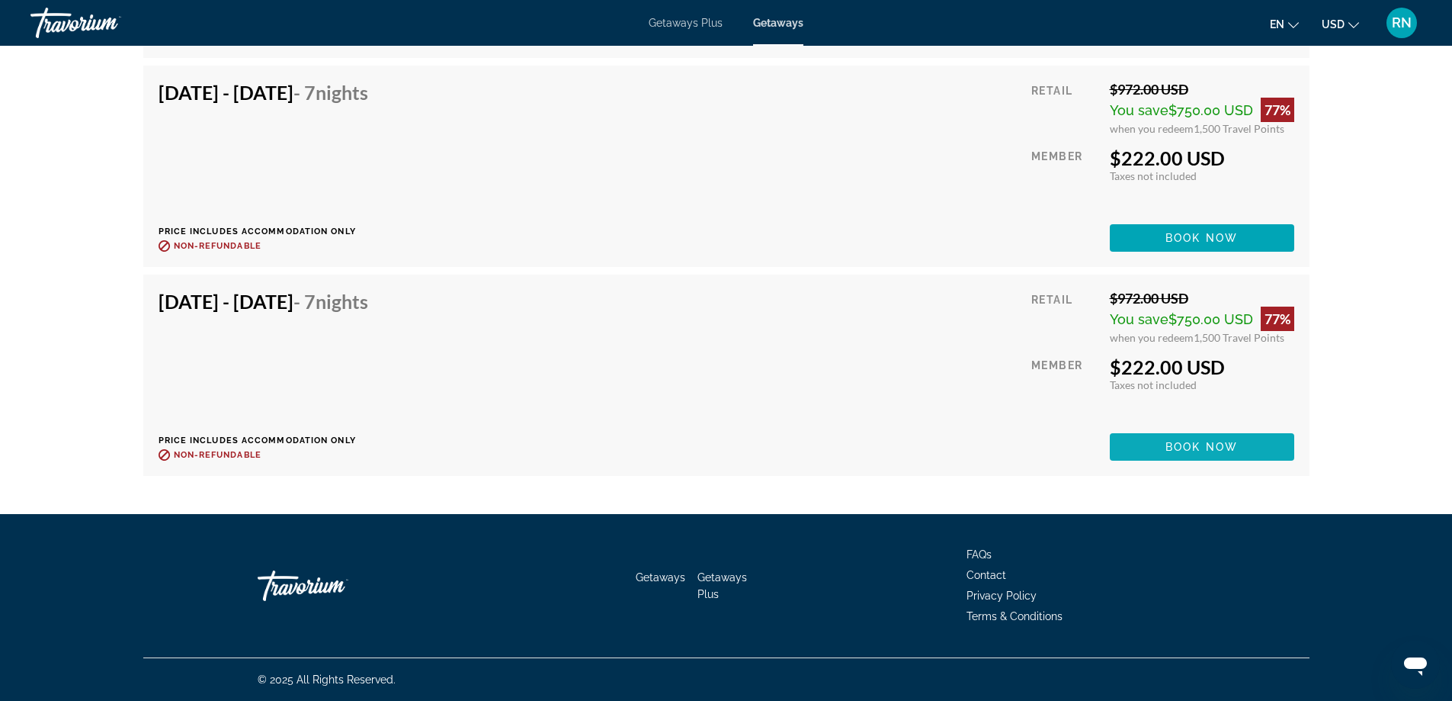
click at [1219, 441] on span "Book now" at bounding box center [1202, 447] width 72 height 12
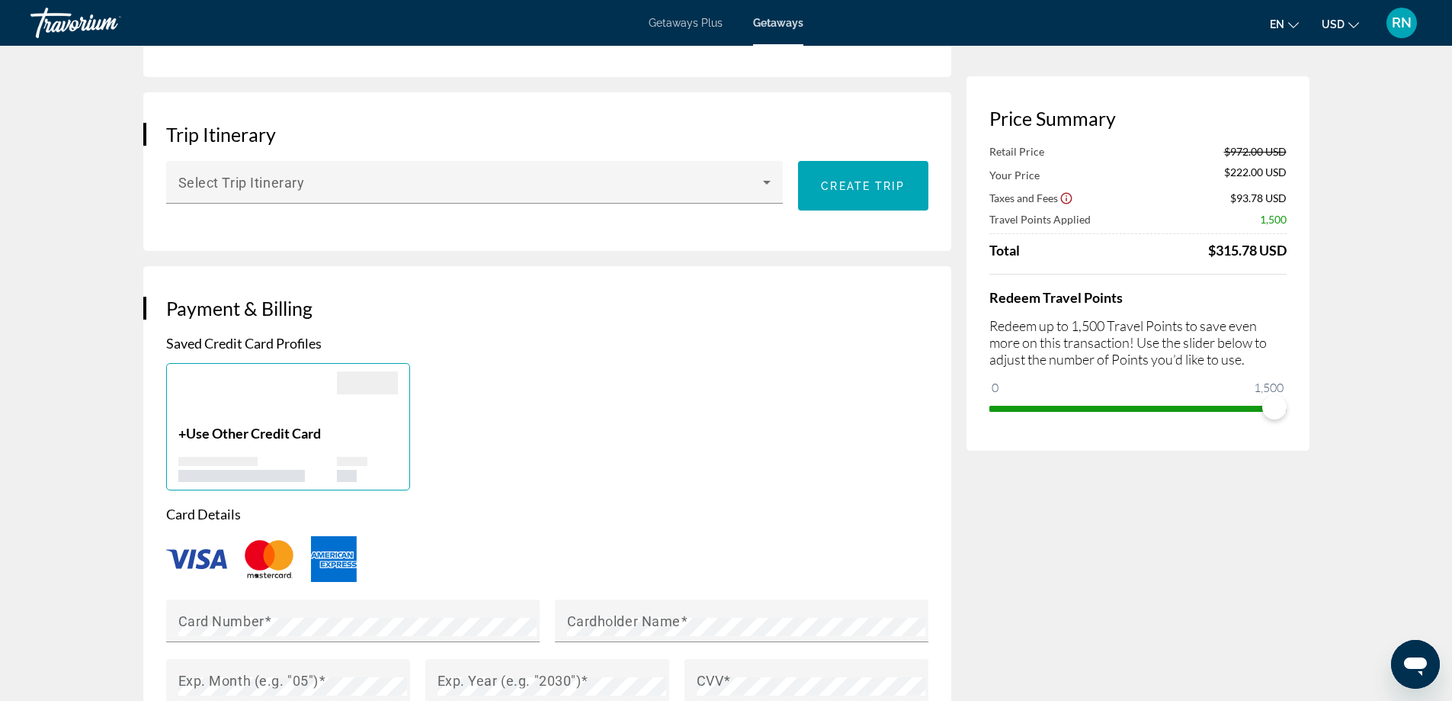
scroll to position [838, 0]
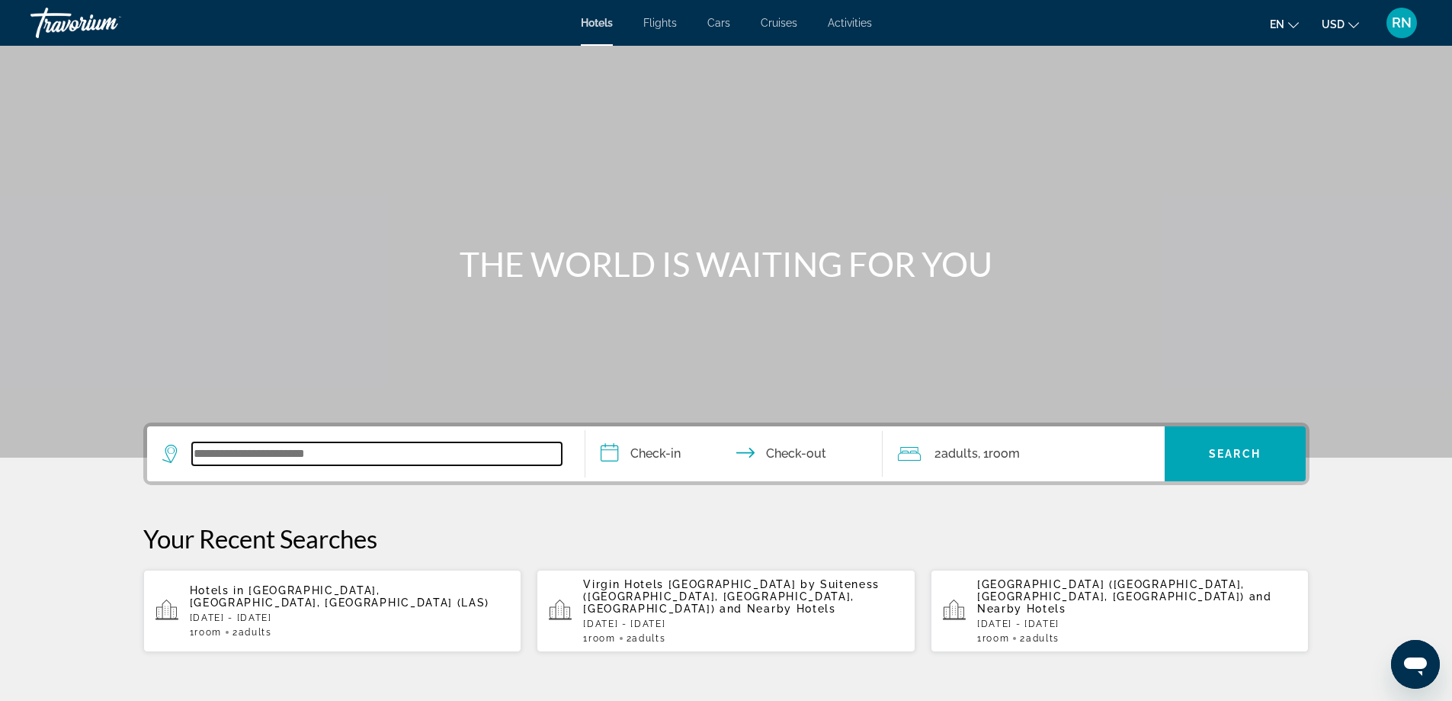
click at [376, 460] on input "Search widget" at bounding box center [377, 453] width 370 height 23
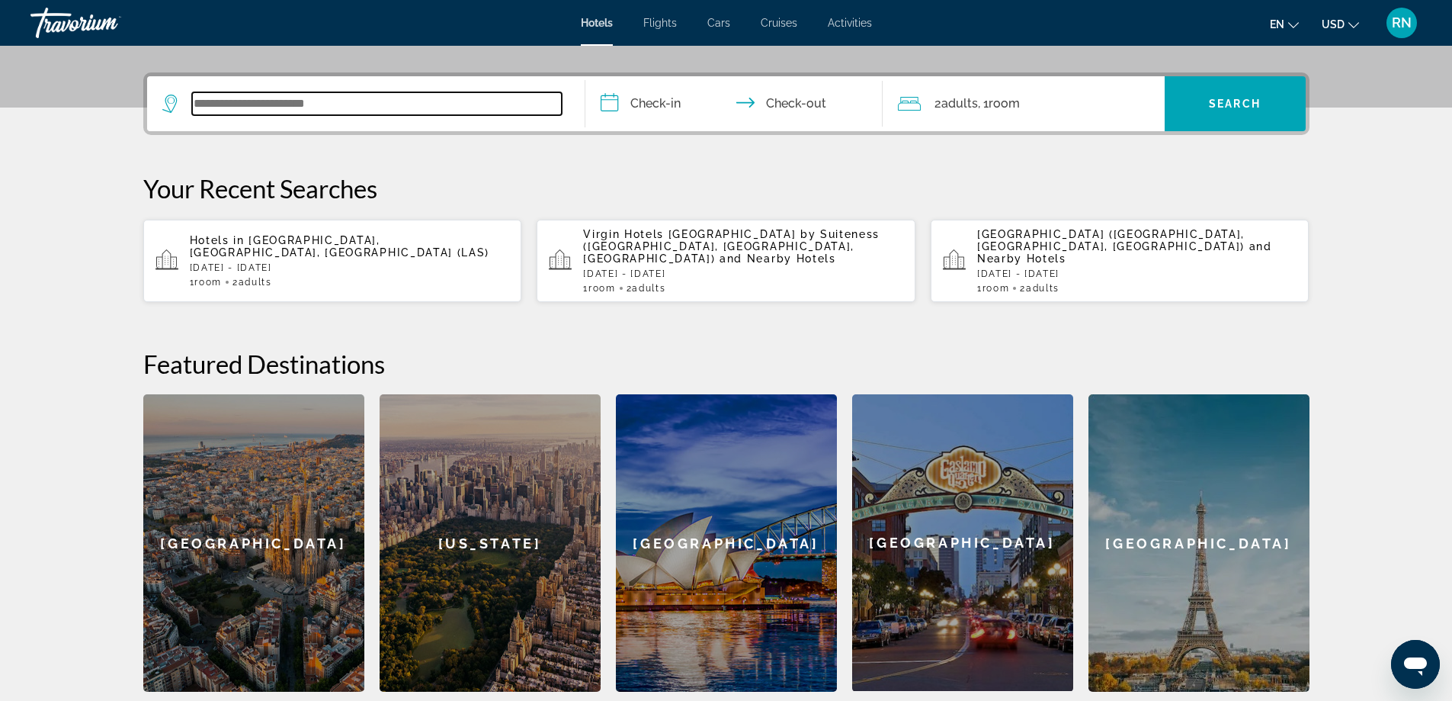
scroll to position [373, 0]
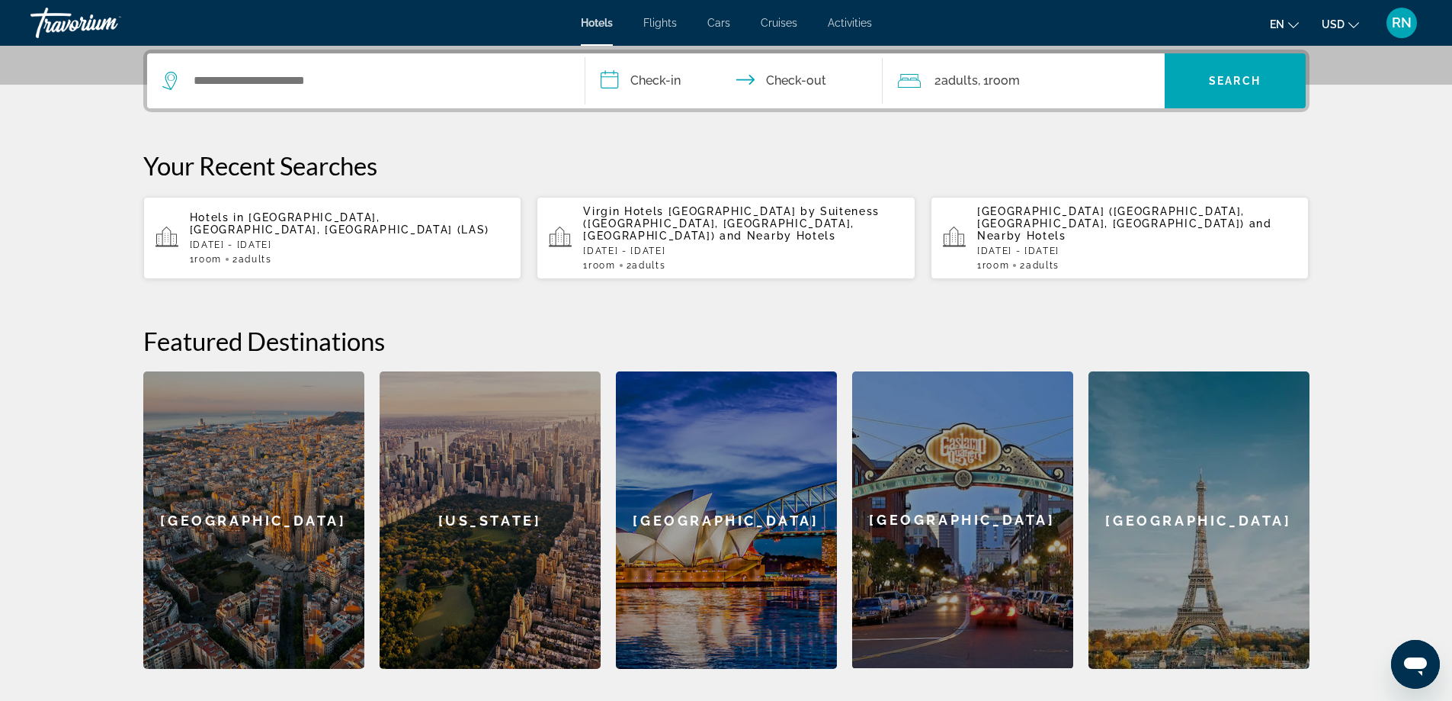
click at [341, 254] on div "1 Room rooms 2 Adult Adults" at bounding box center [350, 259] width 320 height 11
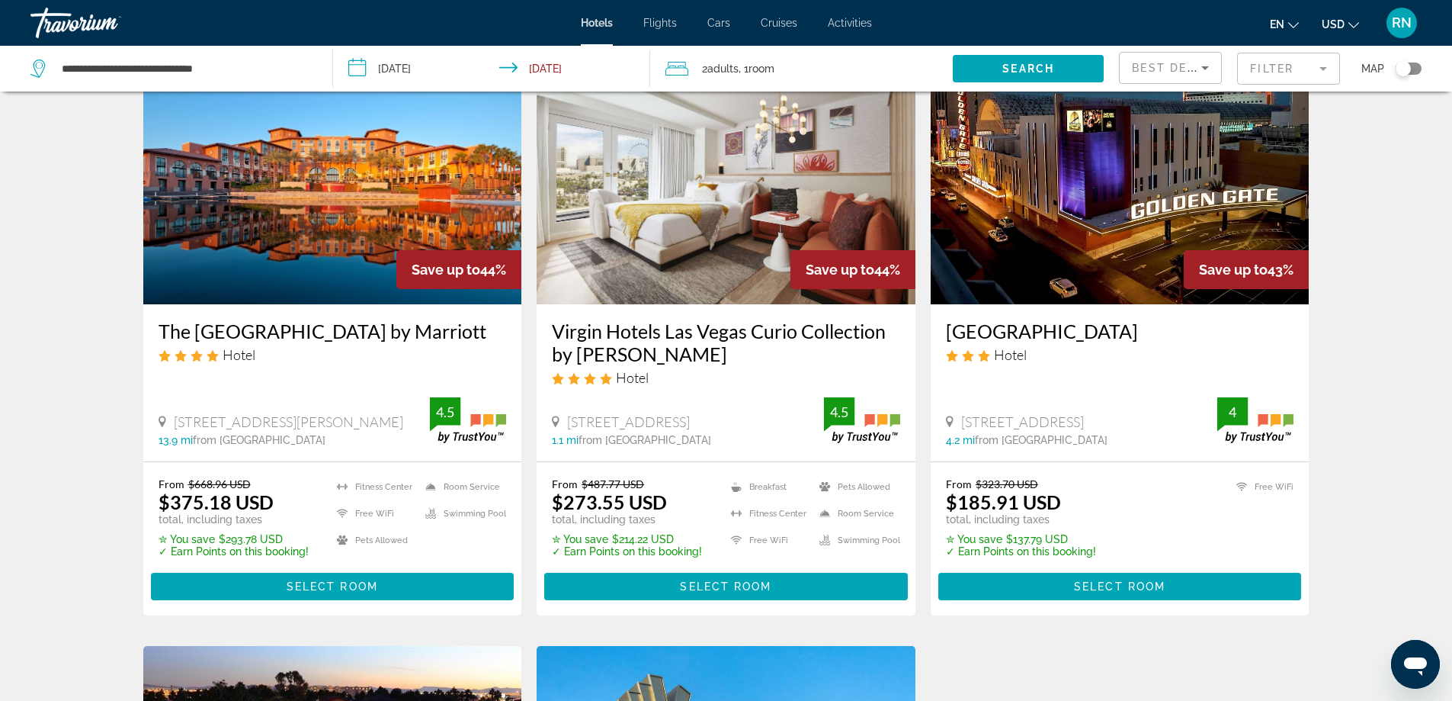
scroll to position [686, 0]
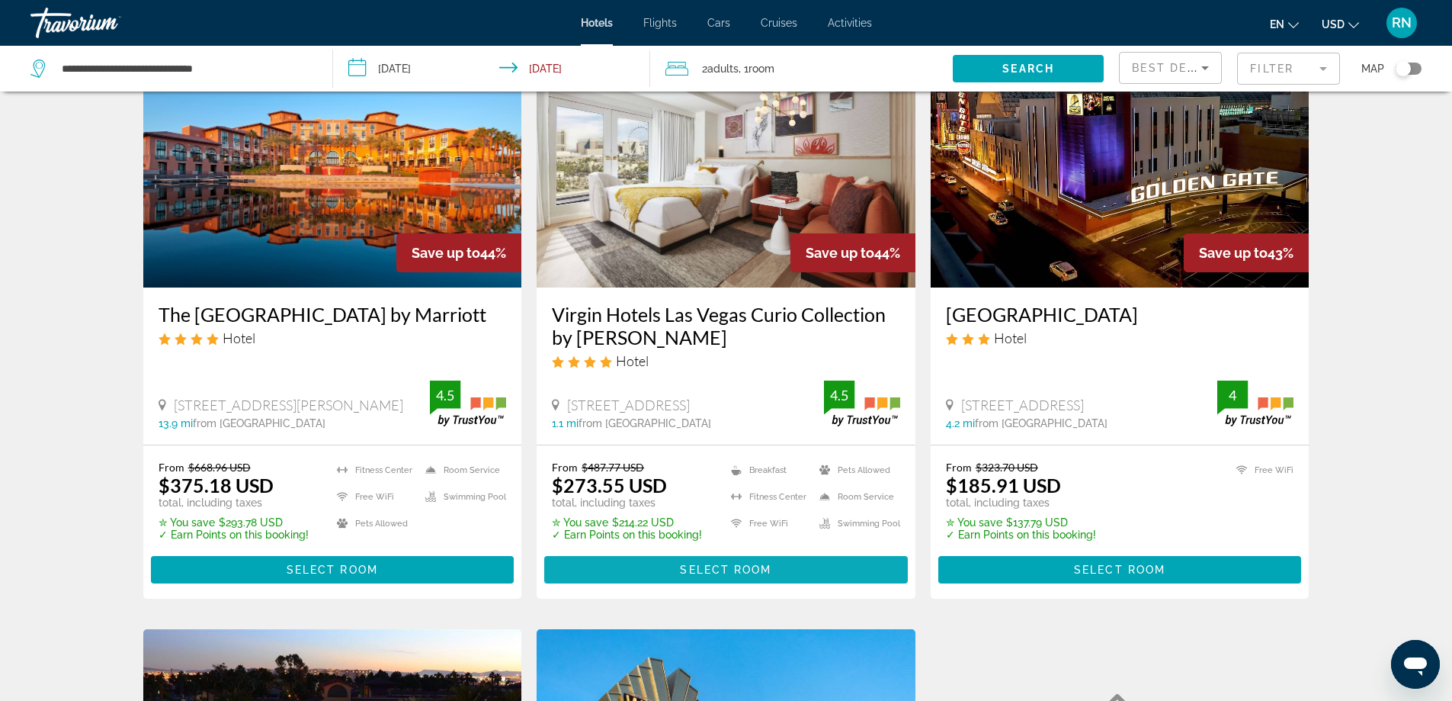
click at [720, 560] on span "Main content" at bounding box center [726, 569] width 364 height 37
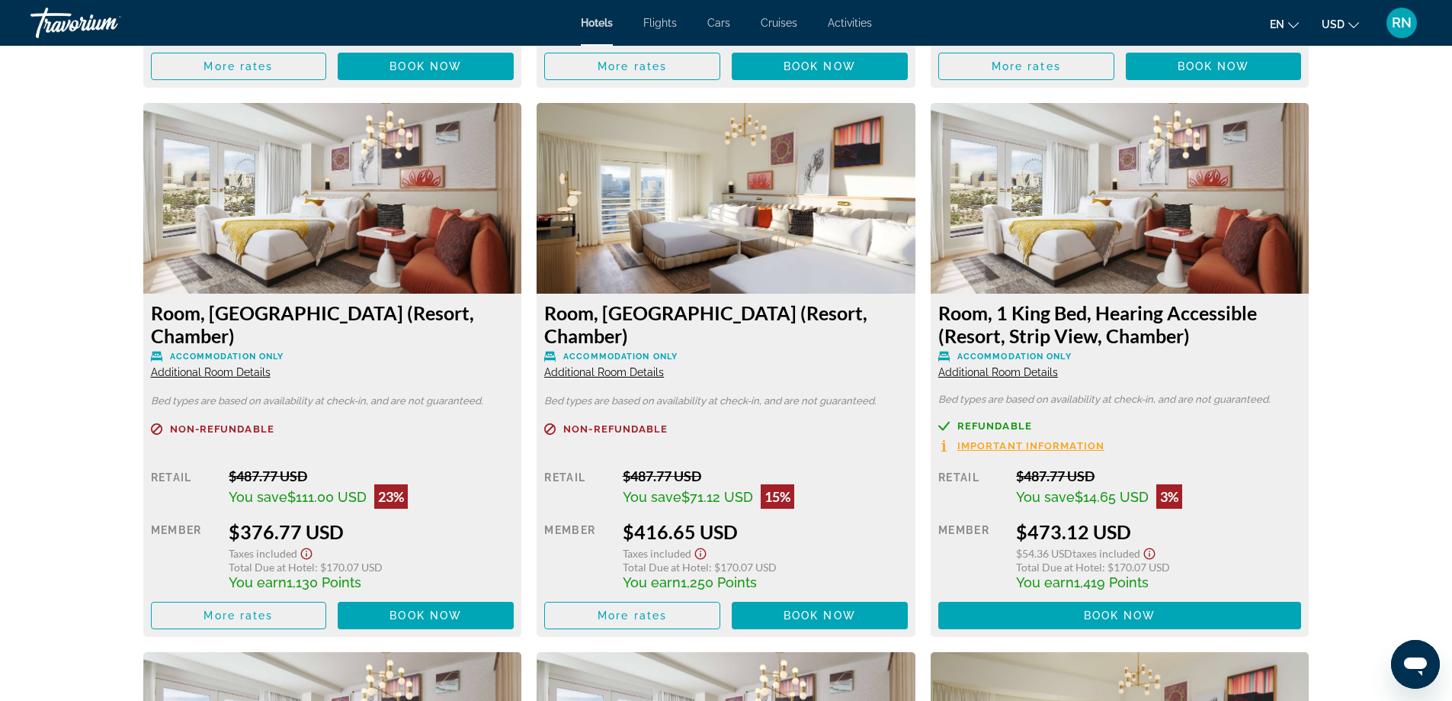
scroll to position [2657, 0]
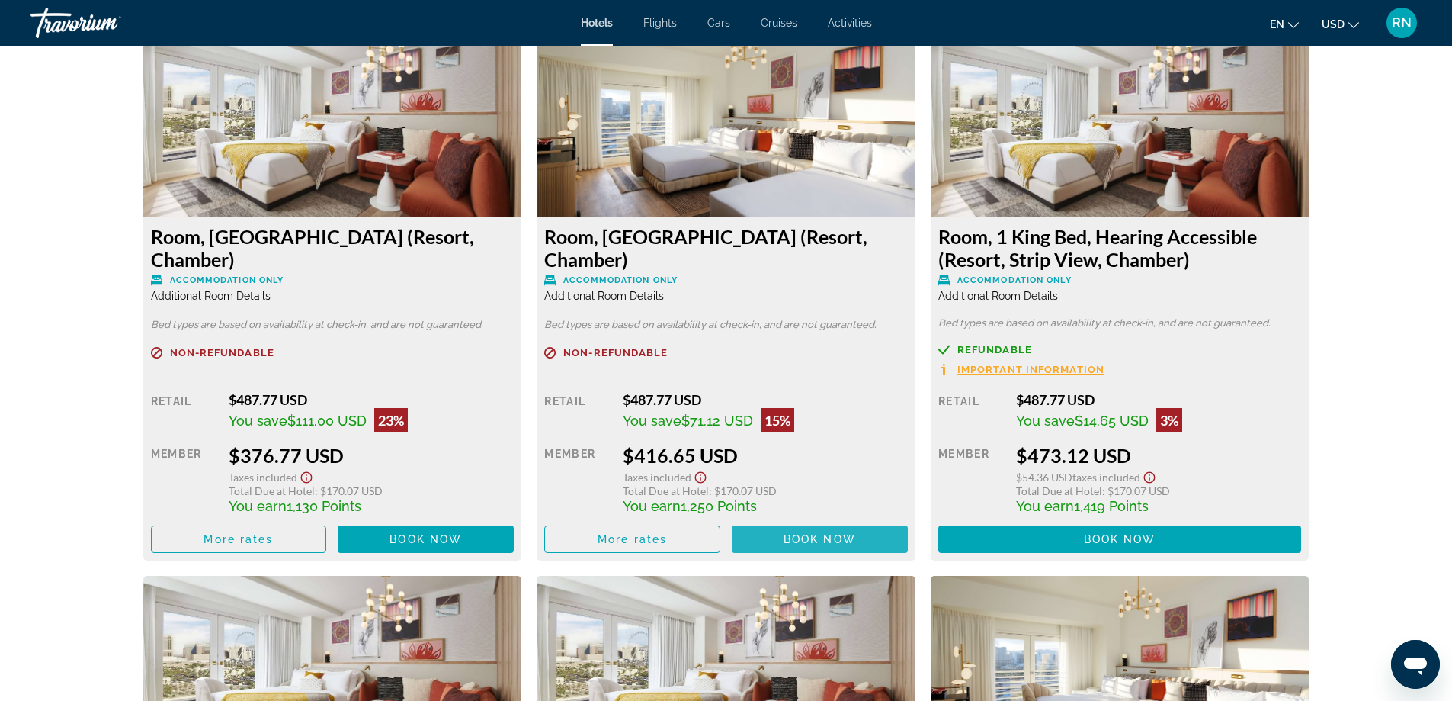
click at [808, 531] on span "Main content" at bounding box center [820, 539] width 176 height 37
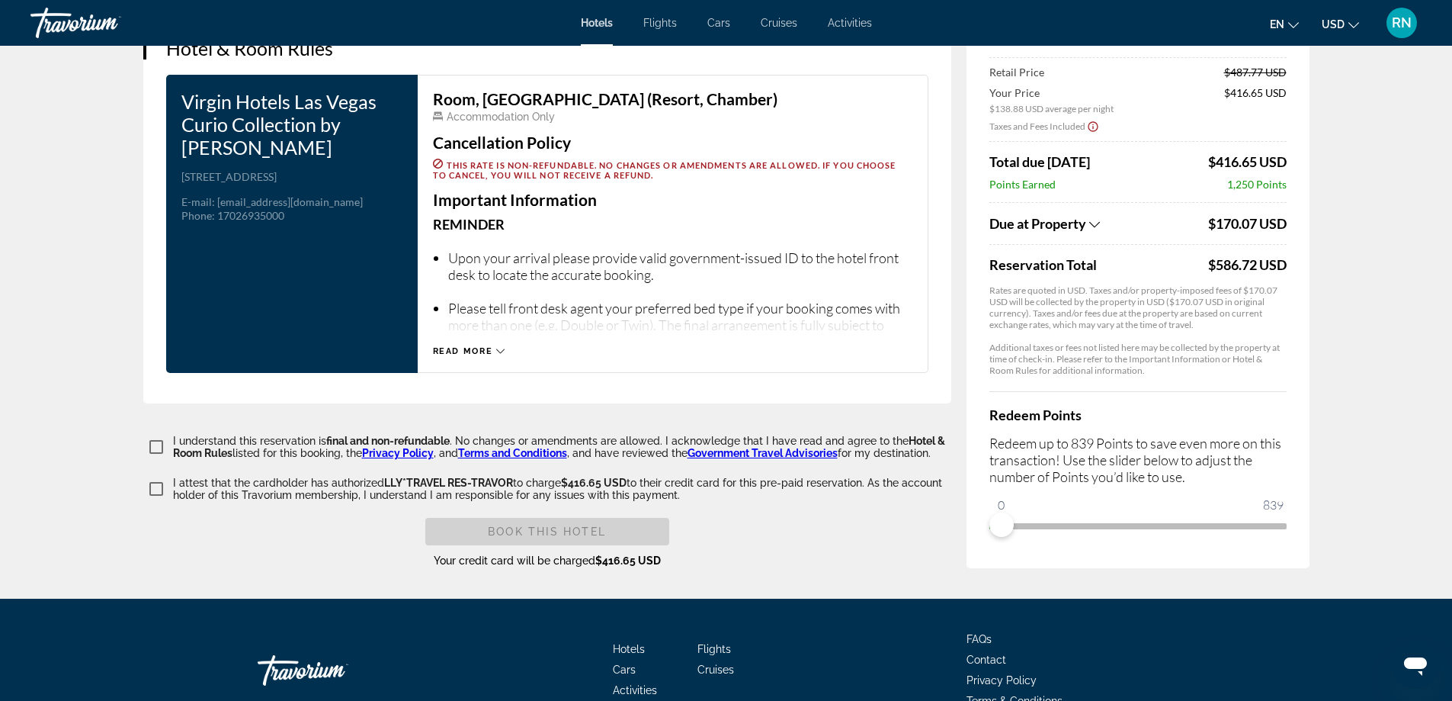
scroll to position [1946, 0]
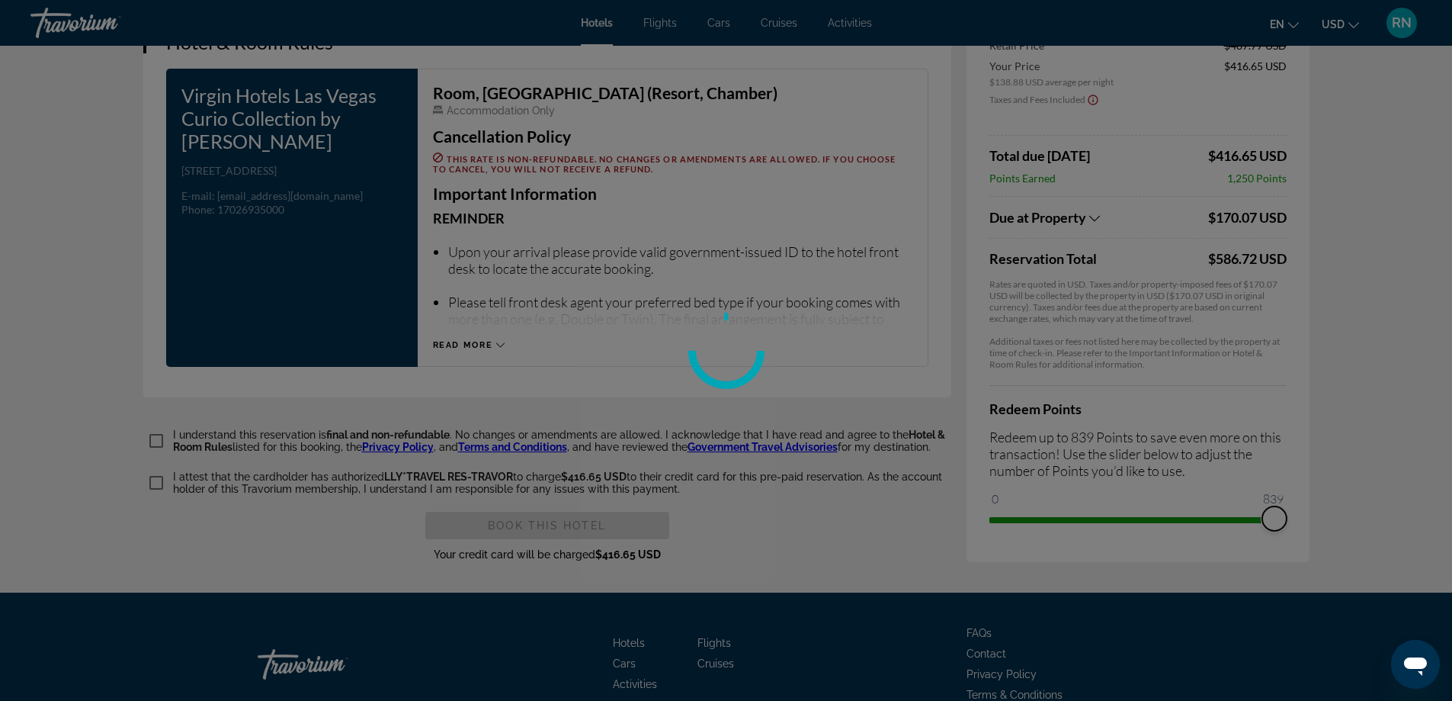
drag, startPoint x: 1008, startPoint y: 510, endPoint x: 1297, endPoint y: 508, distance: 288.9
click at [1297, 508] on div "Price Summary Virgin Hotels [GEOGRAPHIC_DATA] Curio Collection by Hilton [DATE]…" at bounding box center [1138, 219] width 343 height 686
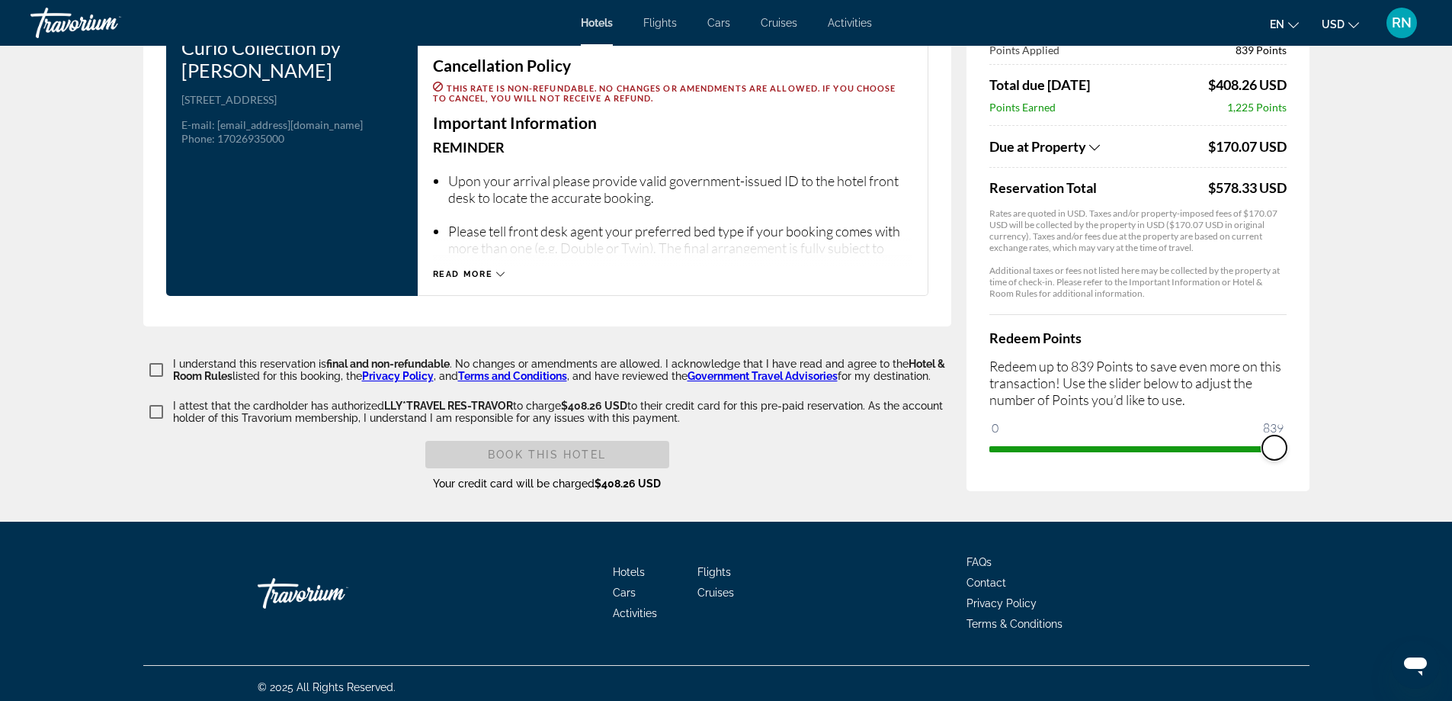
scroll to position [2018, 0]
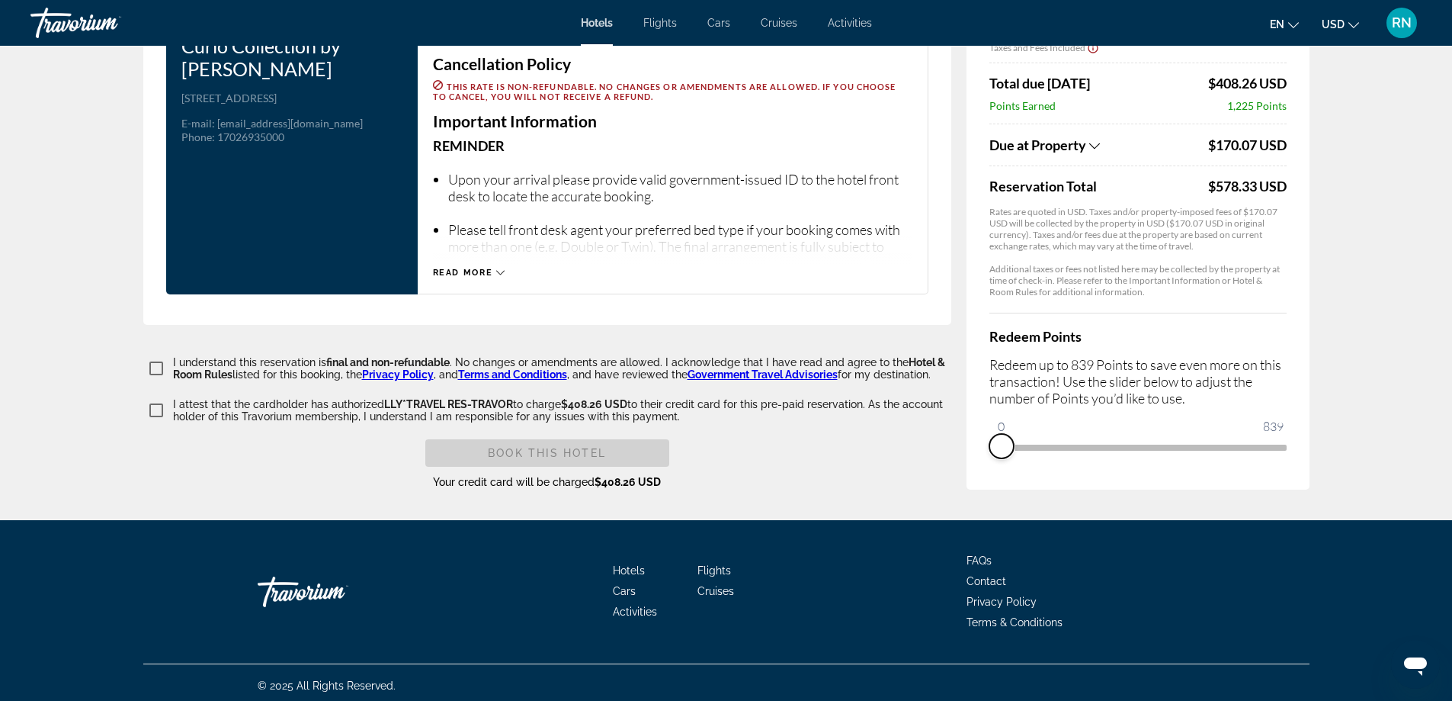
drag, startPoint x: 1244, startPoint y: 435, endPoint x: 977, endPoint y: 469, distance: 268.9
click at [977, 469] on div "Price Summary Virgin Hotels [GEOGRAPHIC_DATA] Curio Collection by Hilton [DATE]…" at bounding box center [1138, 156] width 343 height 665
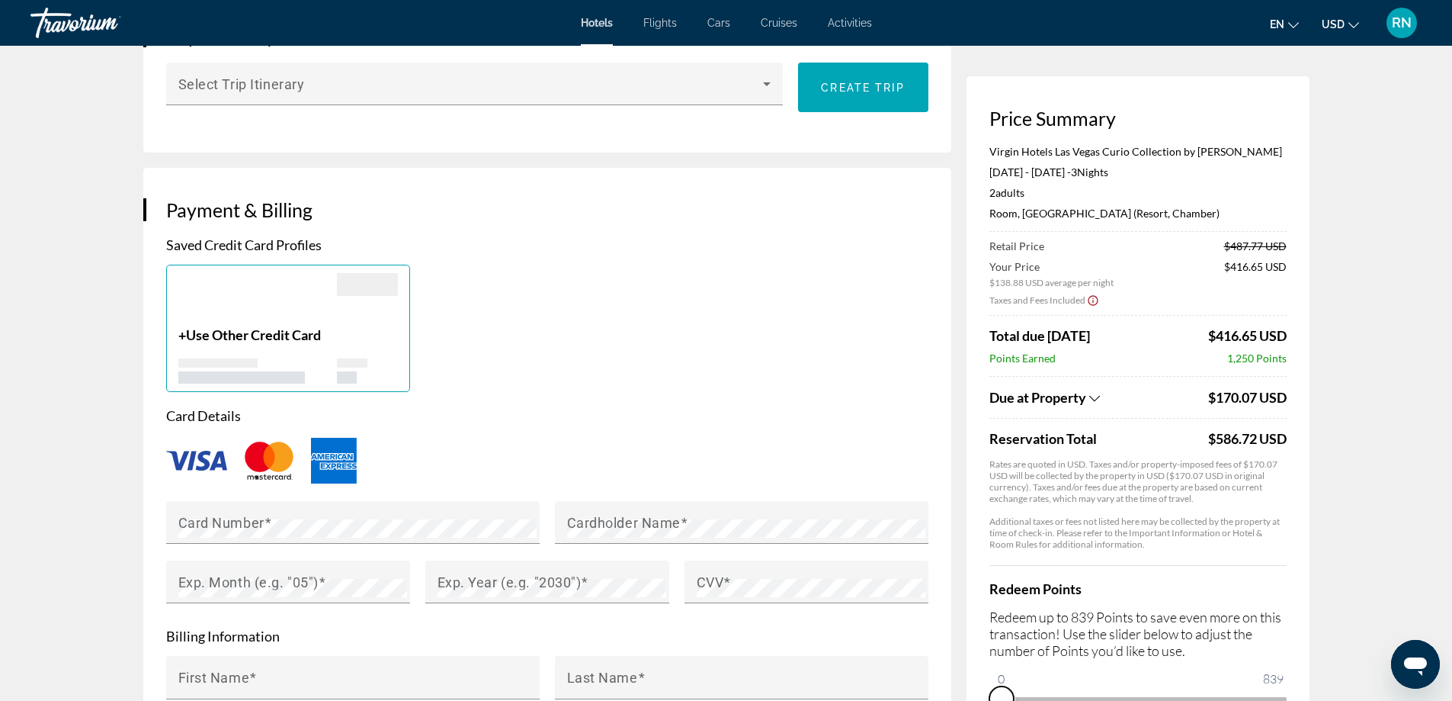
scroll to position [991, 0]
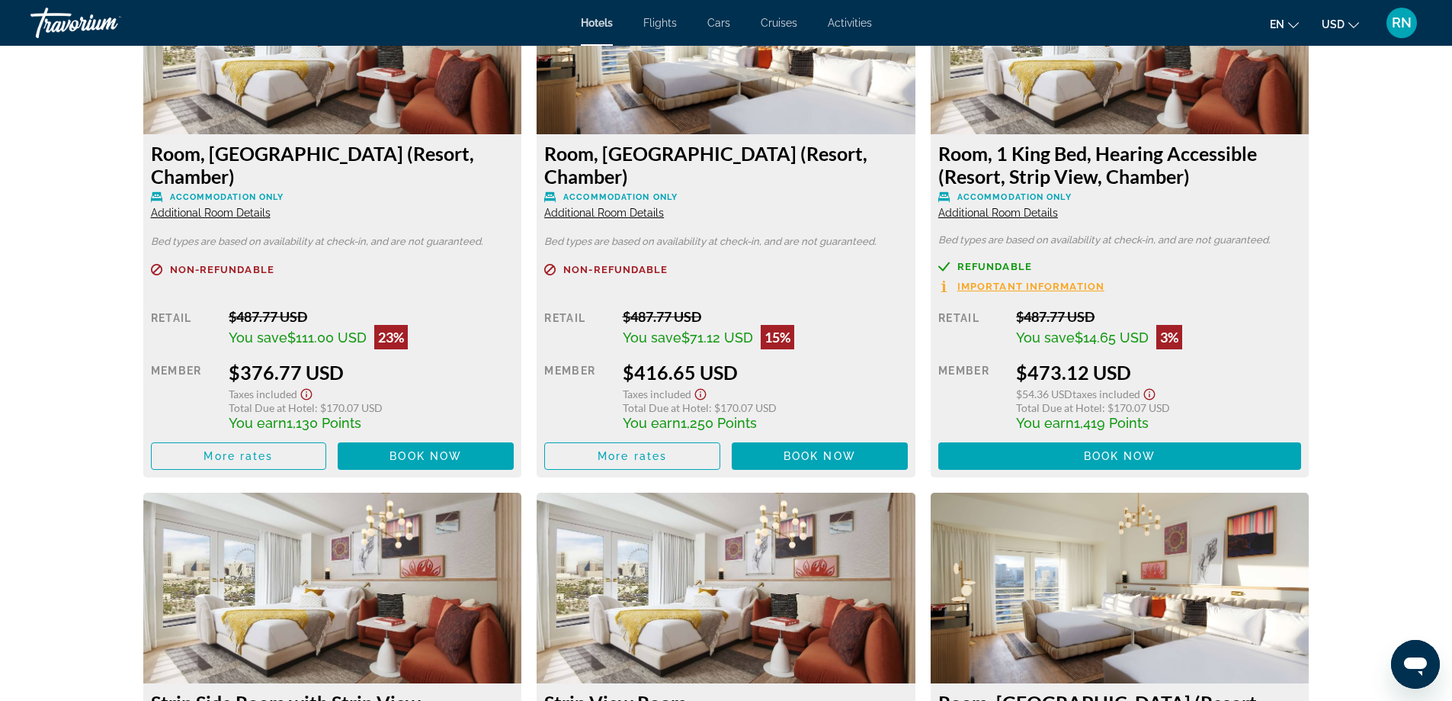
scroll to position [2742, 0]
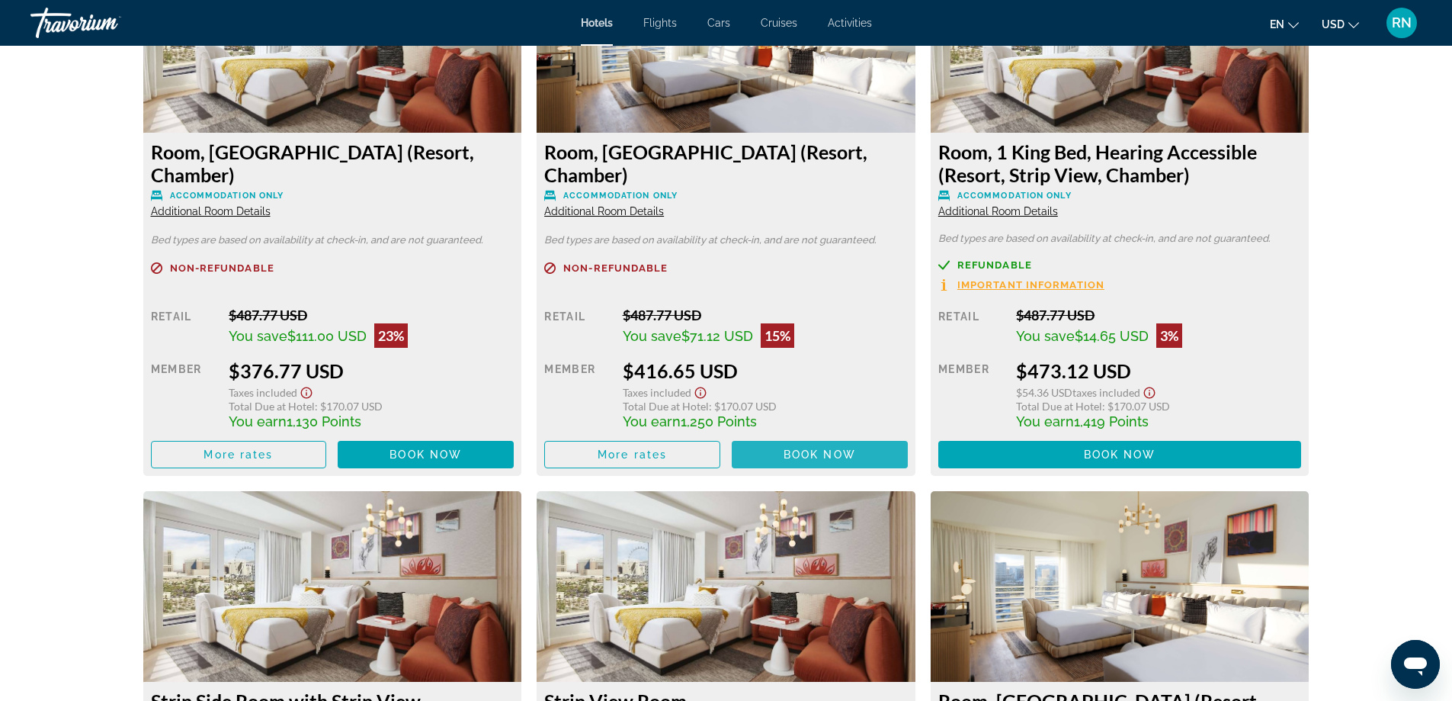
click at [807, 454] on span "Book now" at bounding box center [820, 454] width 72 height 12
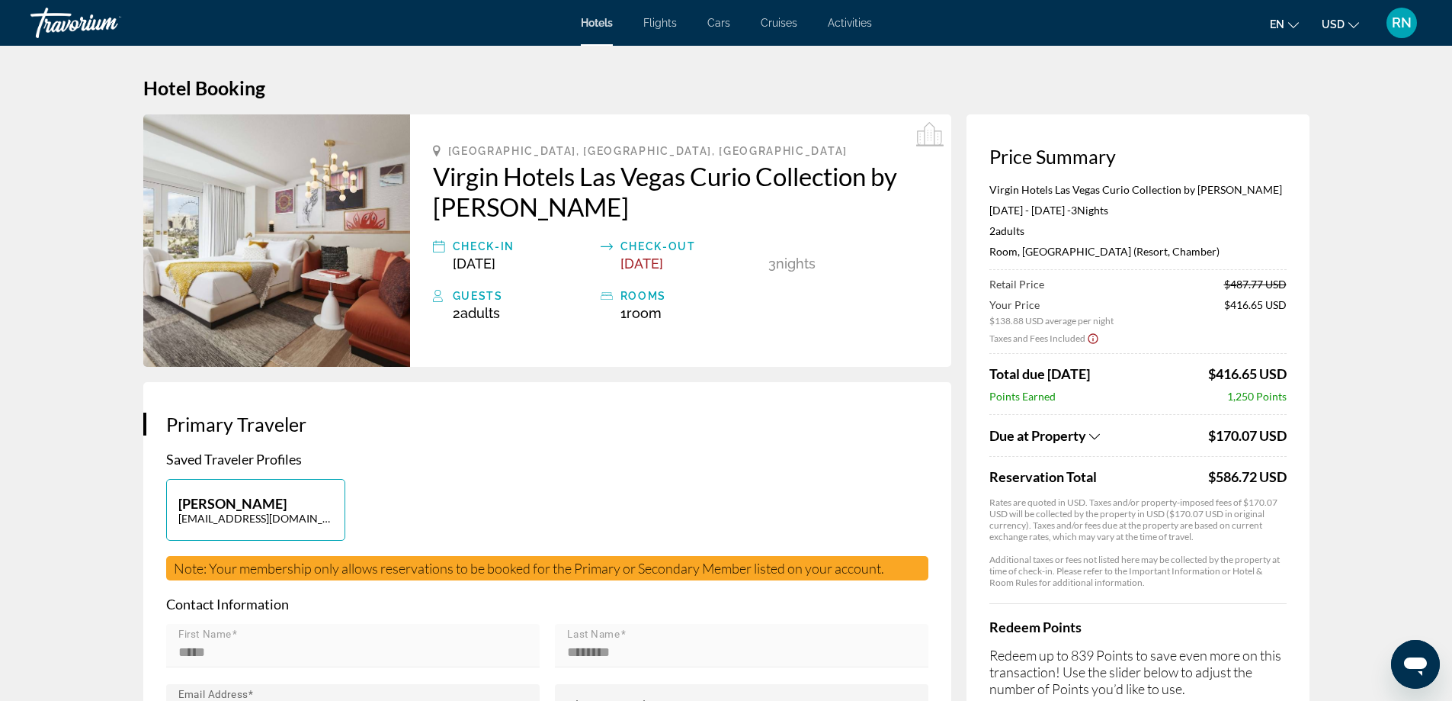
click at [49, 21] on div "Travorium" at bounding box center [106, 23] width 152 height 40
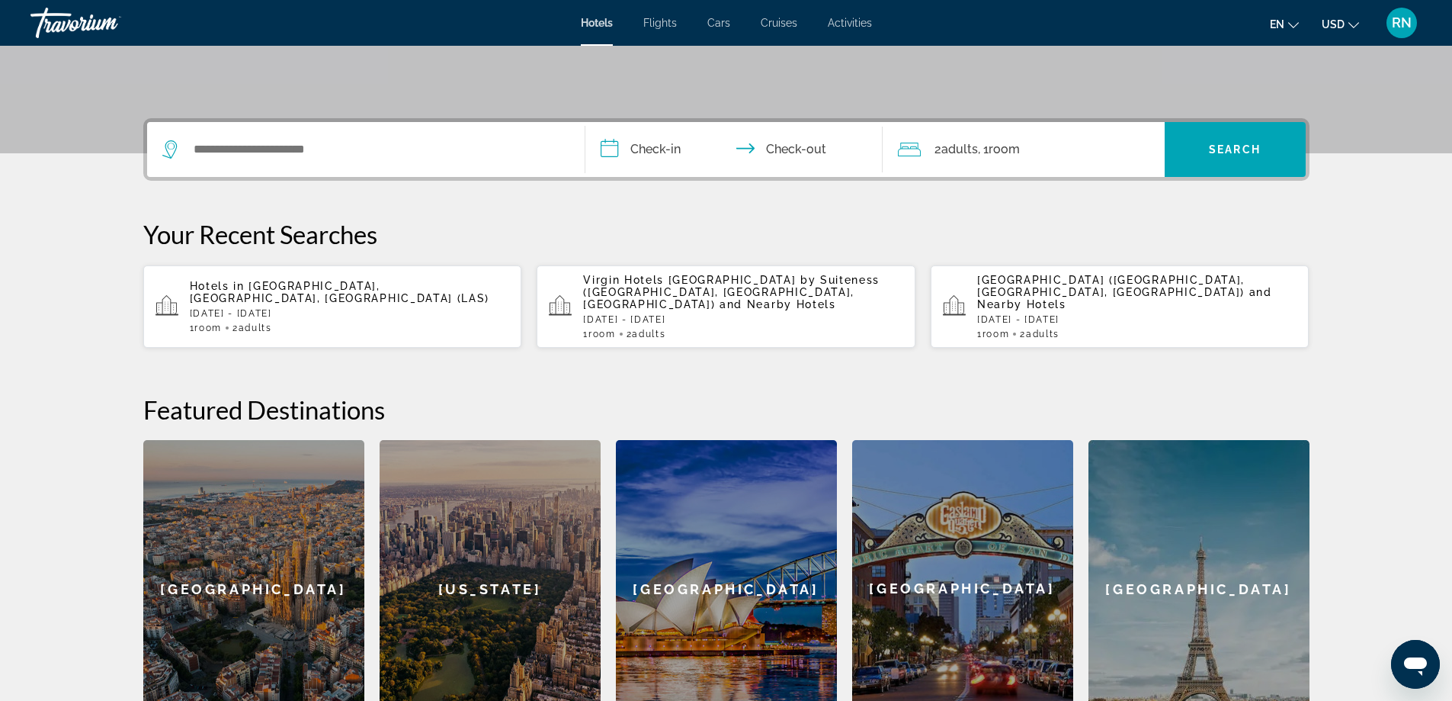
scroll to position [305, 0]
click at [382, 322] on div "1 Room rooms 2 Adult Adults" at bounding box center [350, 327] width 320 height 11
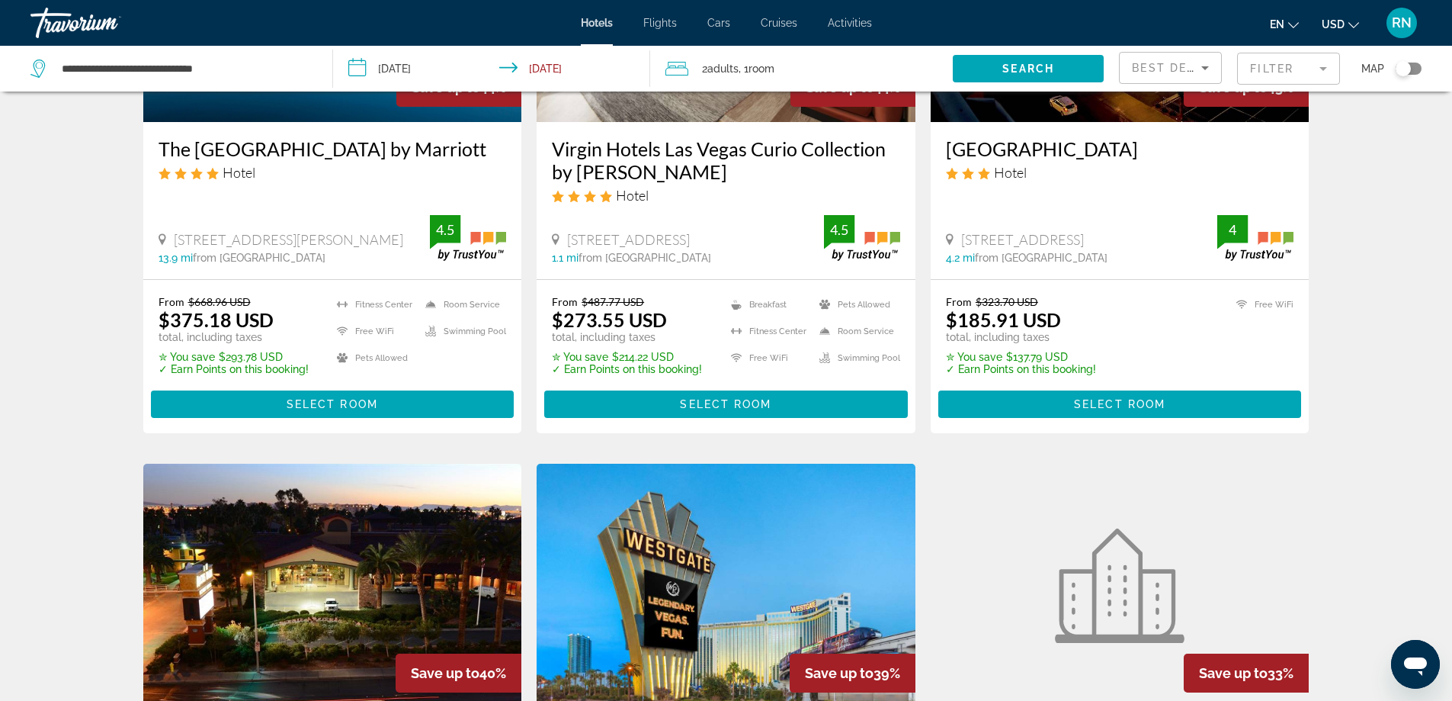
scroll to position [891, 0]
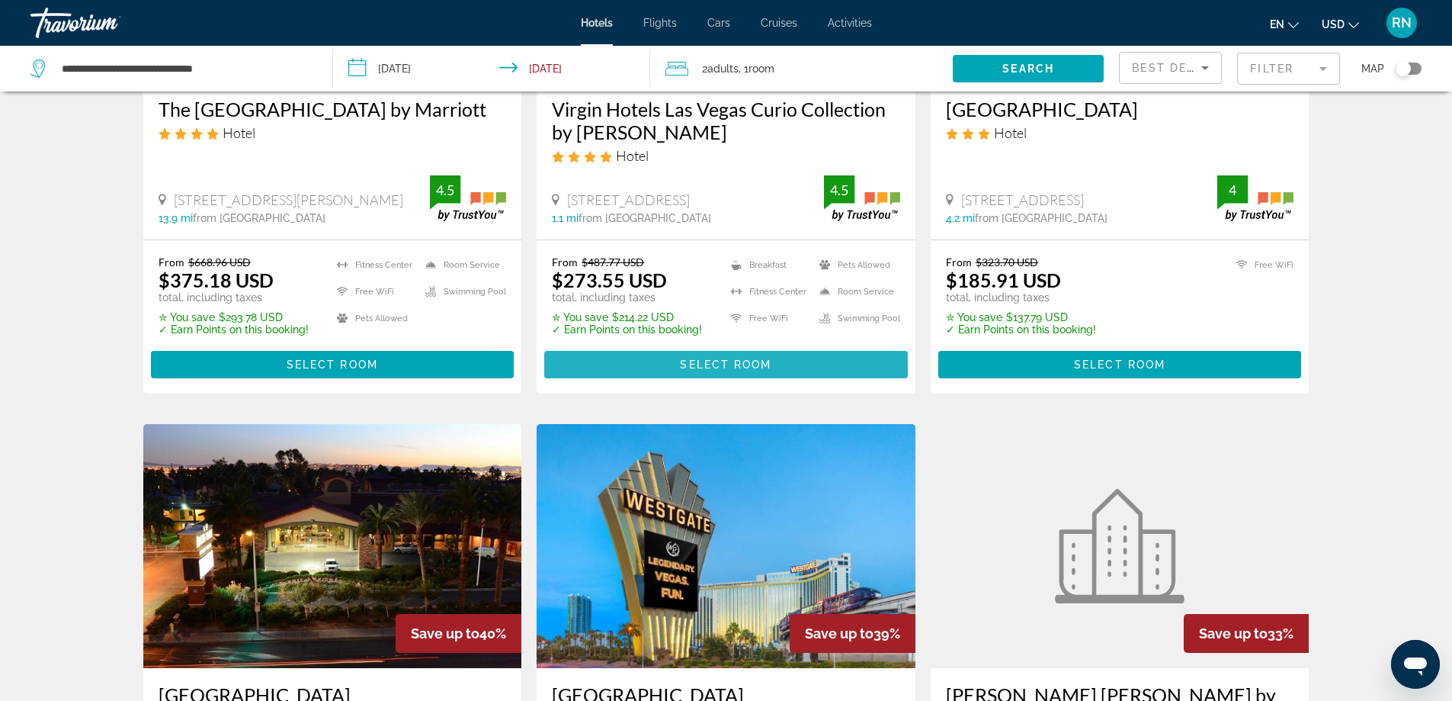
click at [755, 368] on span "Select Room" at bounding box center [725, 364] width 91 height 12
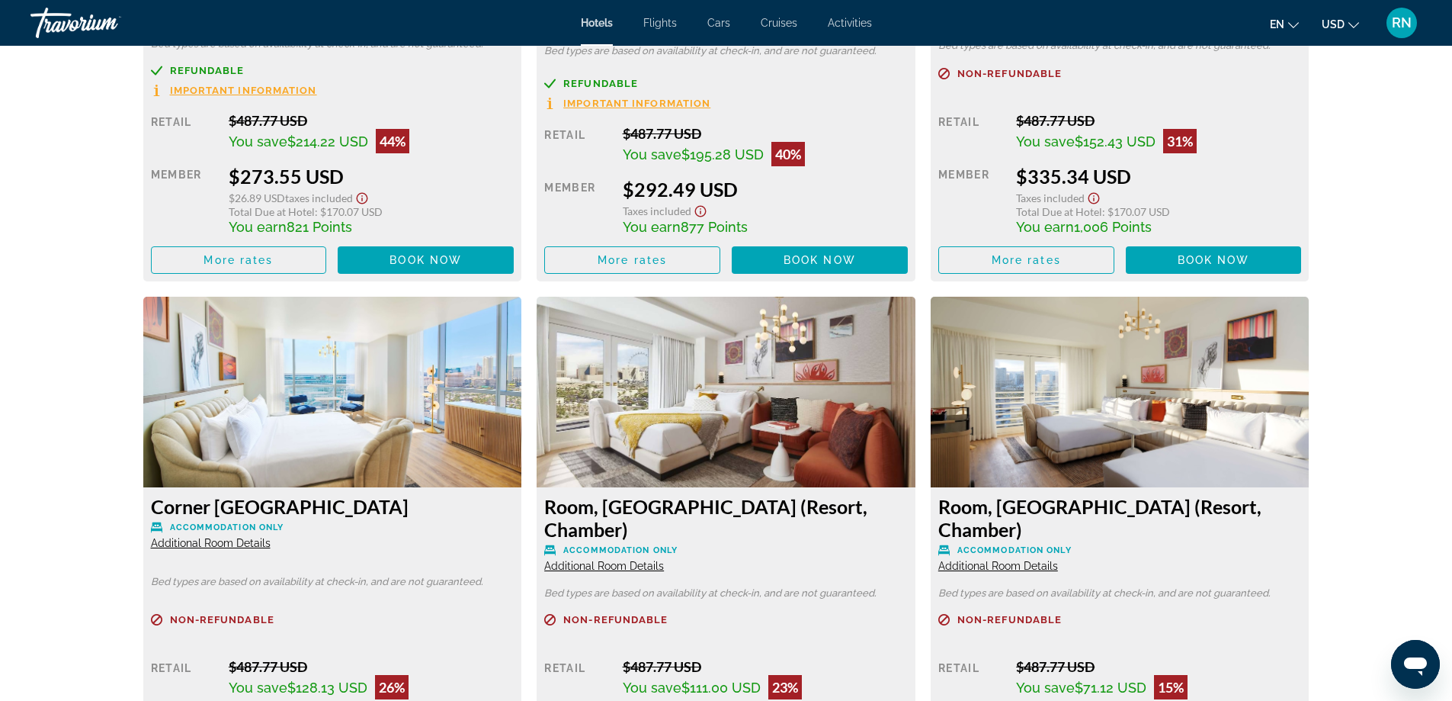
scroll to position [2350, 0]
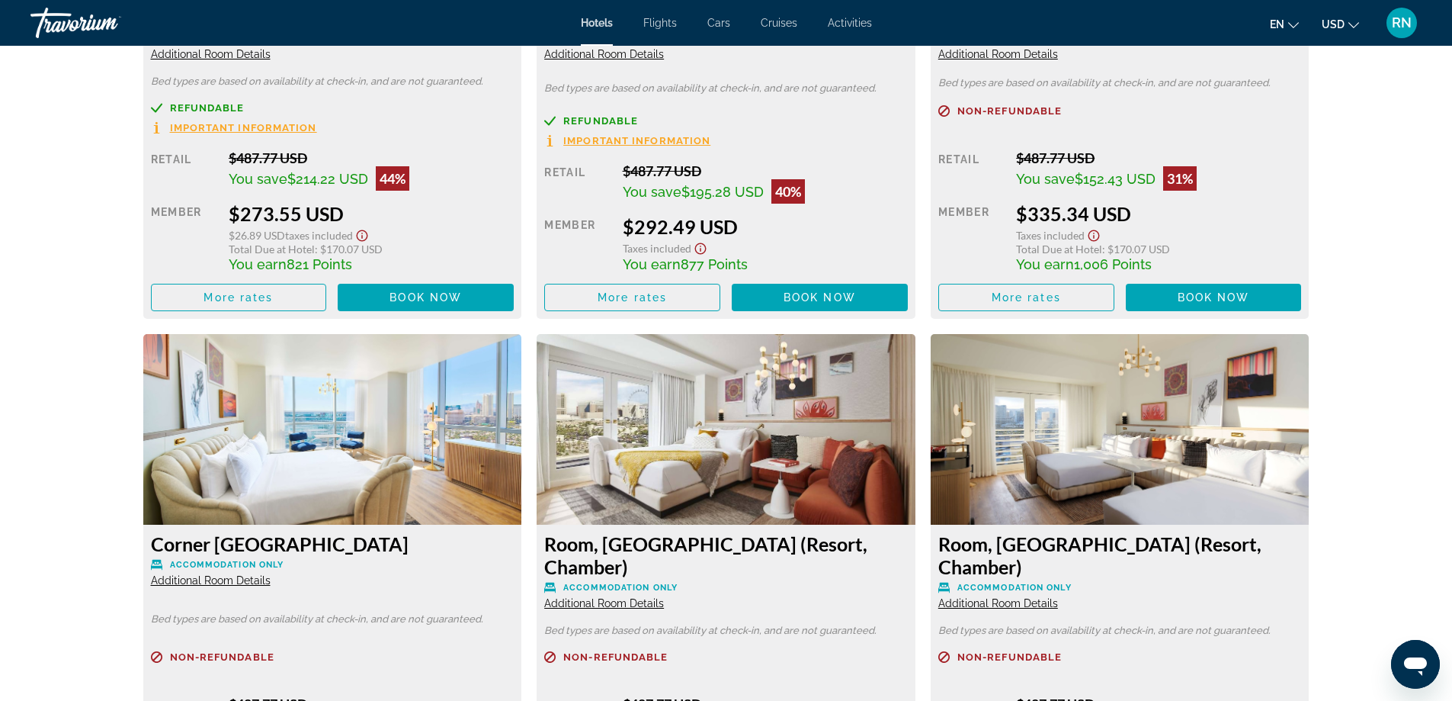
drag, startPoint x: 726, startPoint y: 259, endPoint x: 744, endPoint y: 204, distance: 57.6
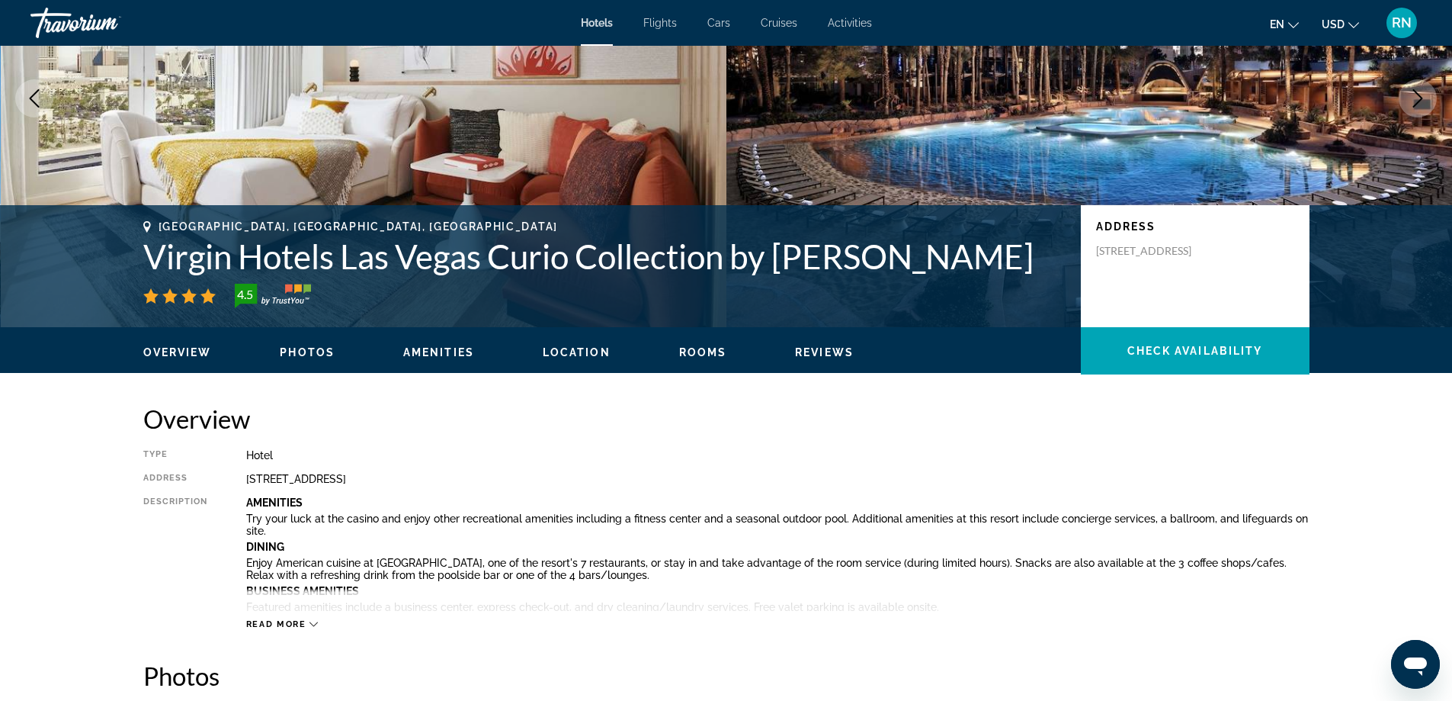
scroll to position [0, 0]
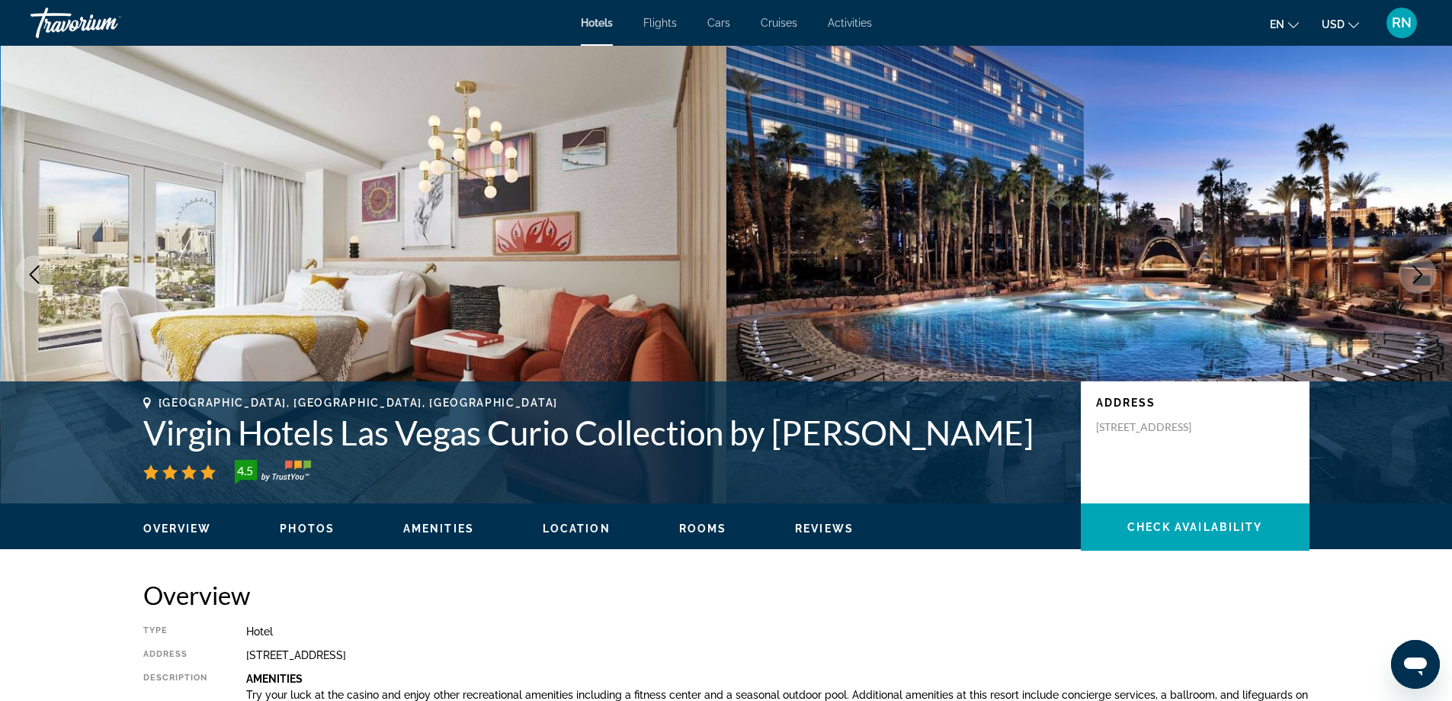
click at [117, 22] on div "Travorium" at bounding box center [106, 23] width 152 height 40
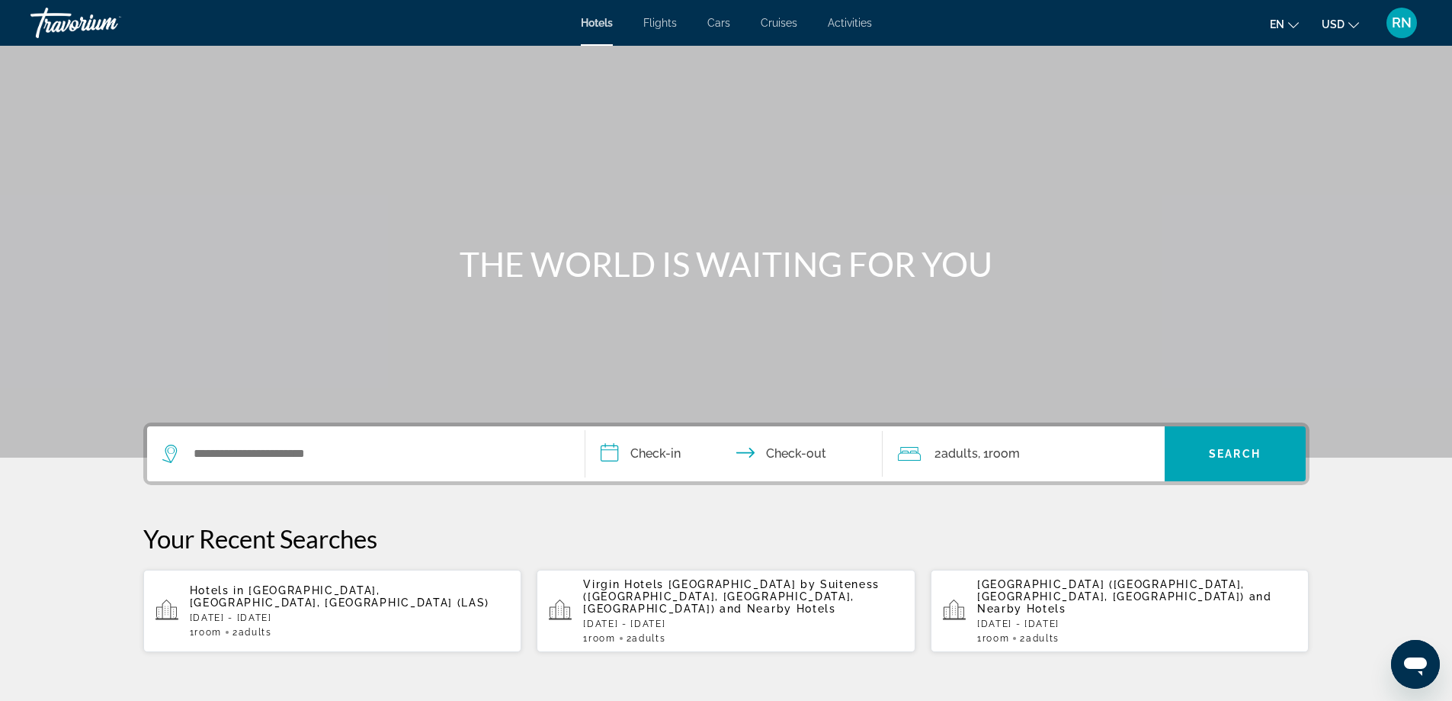
click at [76, 29] on div "Travorium" at bounding box center [106, 23] width 152 height 40
click at [1399, 30] on span "RN" at bounding box center [1402, 22] width 20 height 15
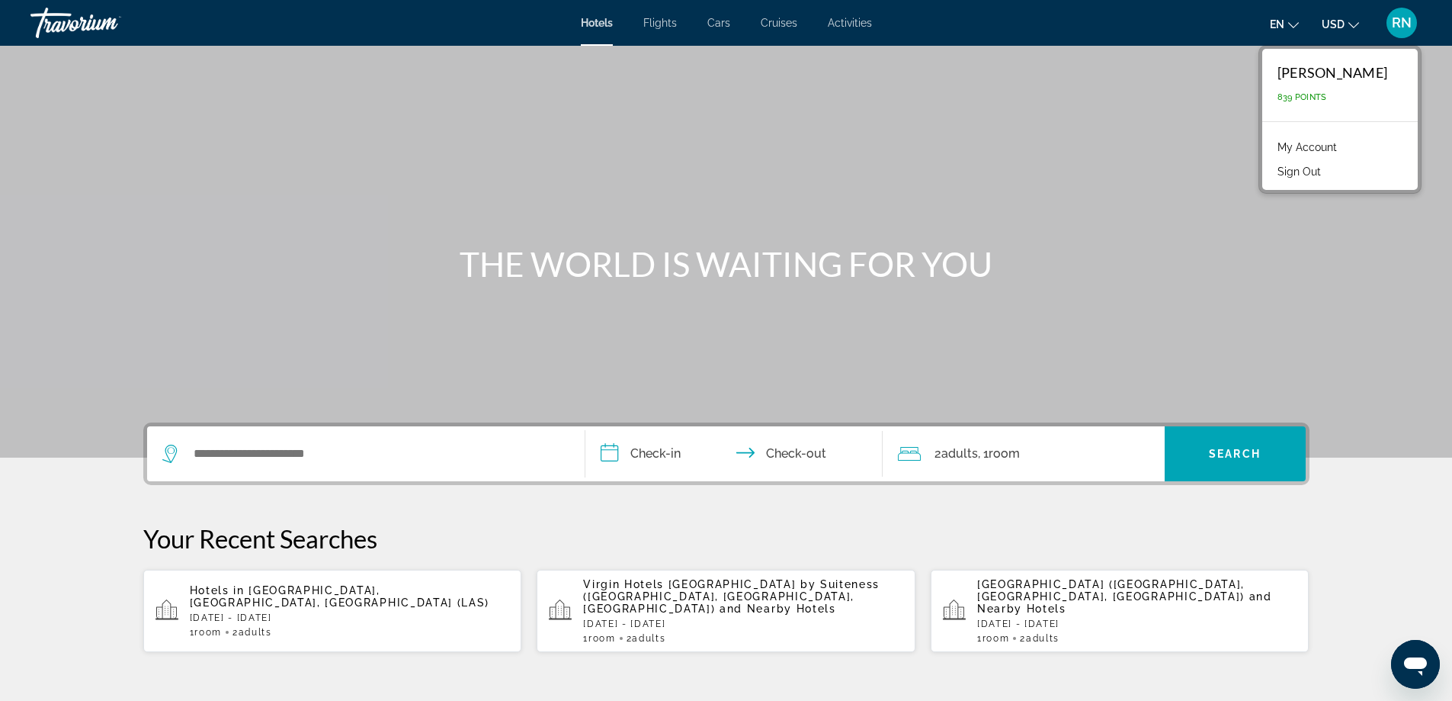
click at [75, 31] on div "Travorium" at bounding box center [106, 23] width 152 height 40
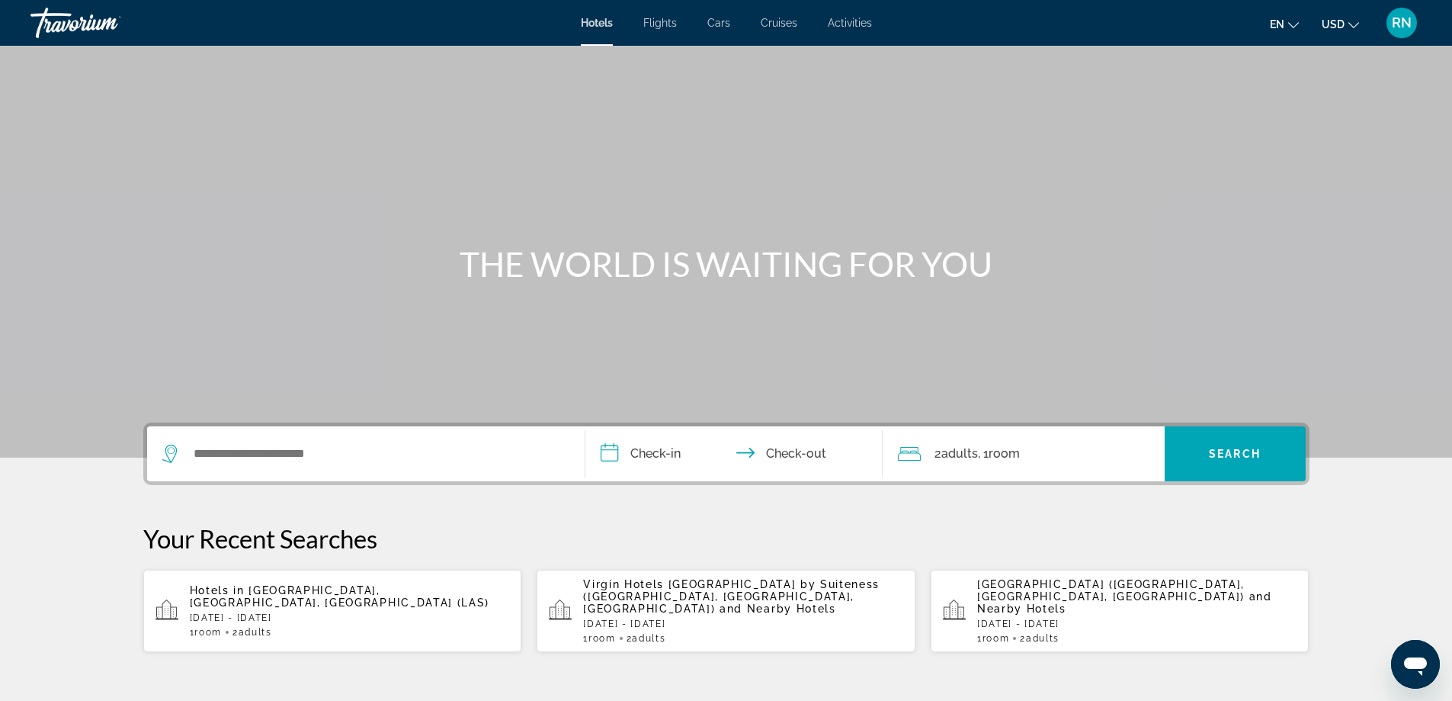
click at [1406, 27] on span "RN" at bounding box center [1402, 22] width 20 height 15
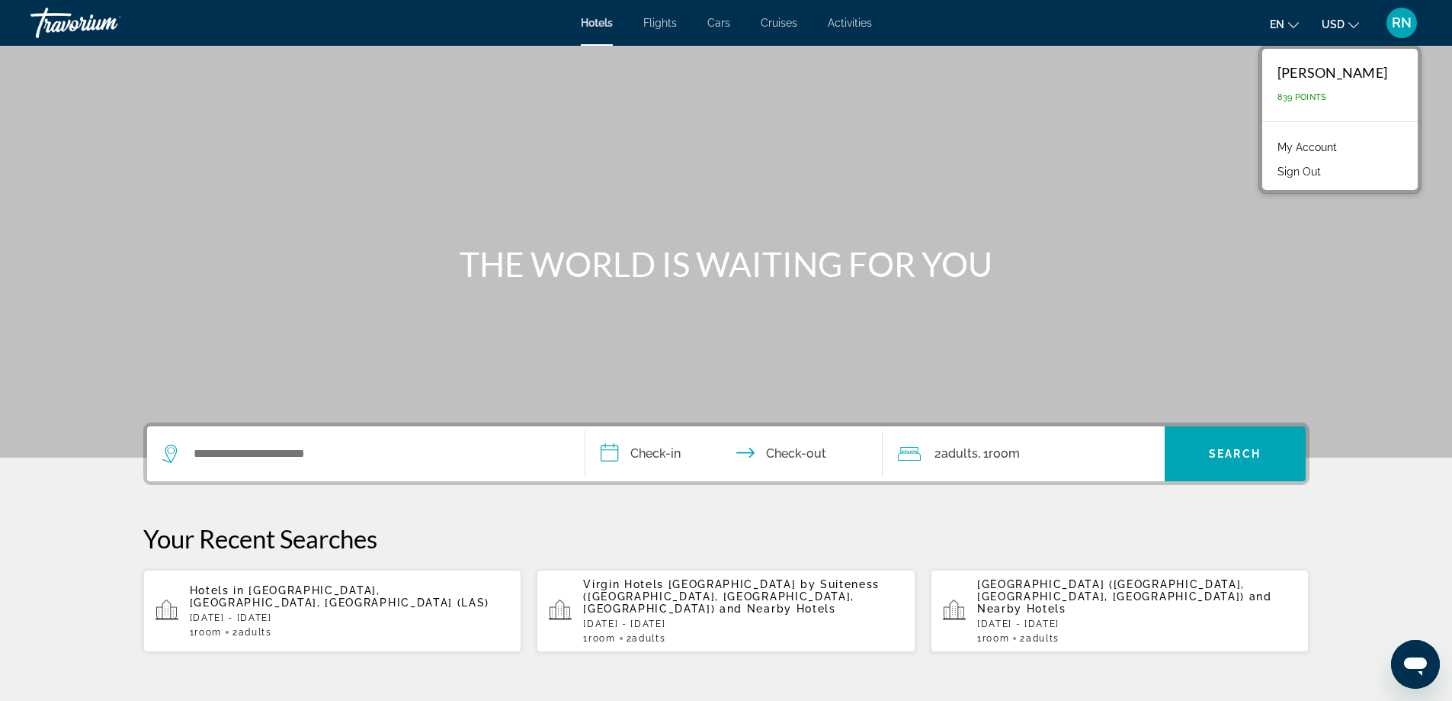
click at [1315, 146] on link "My Account" at bounding box center [1307, 147] width 75 height 20
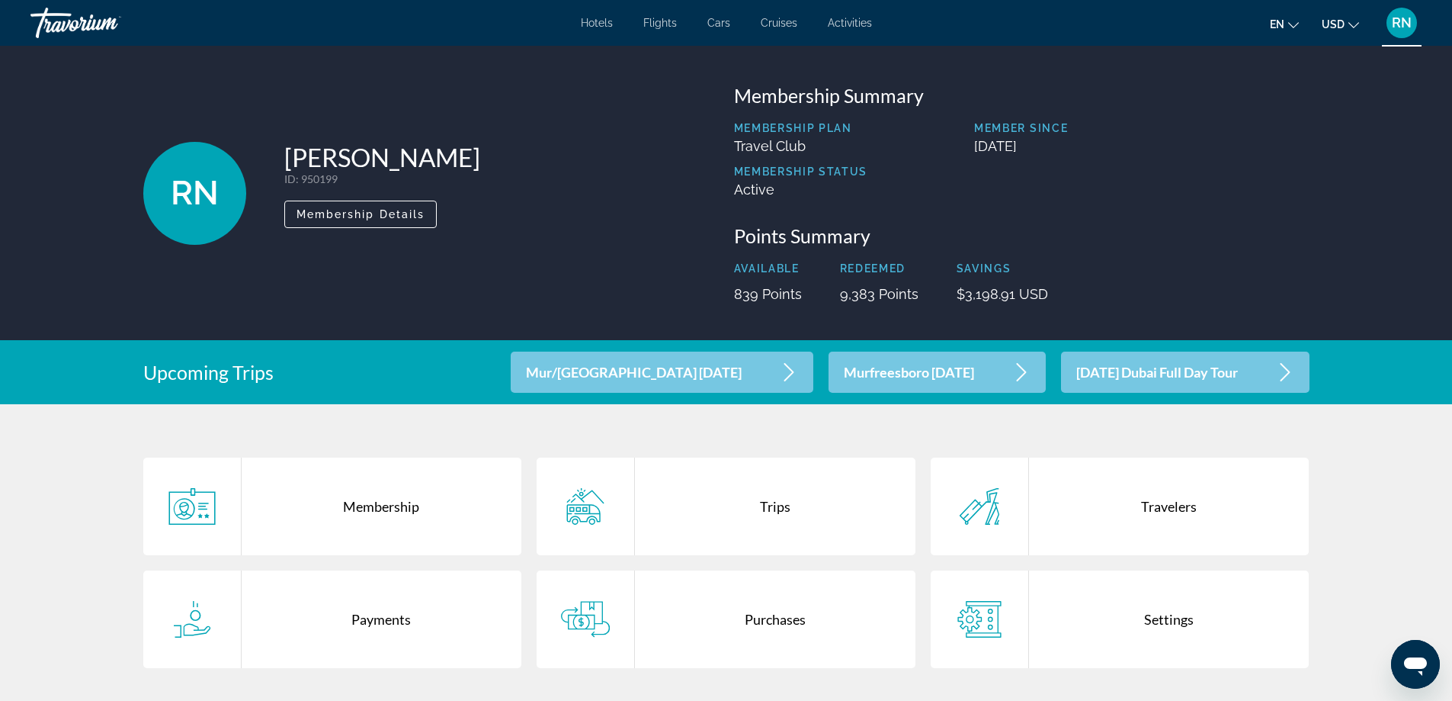
click at [586, 24] on span "Hotels" at bounding box center [597, 23] width 32 height 12
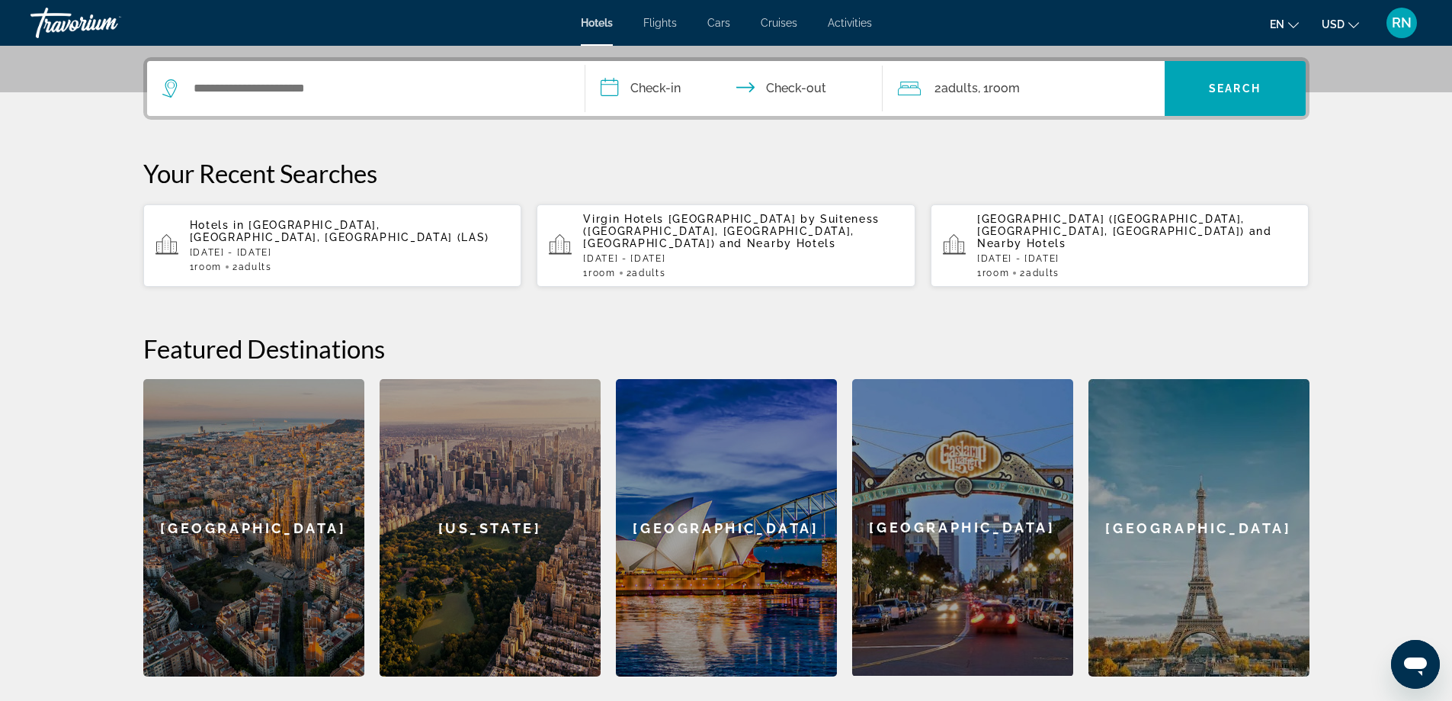
scroll to position [381, 0]
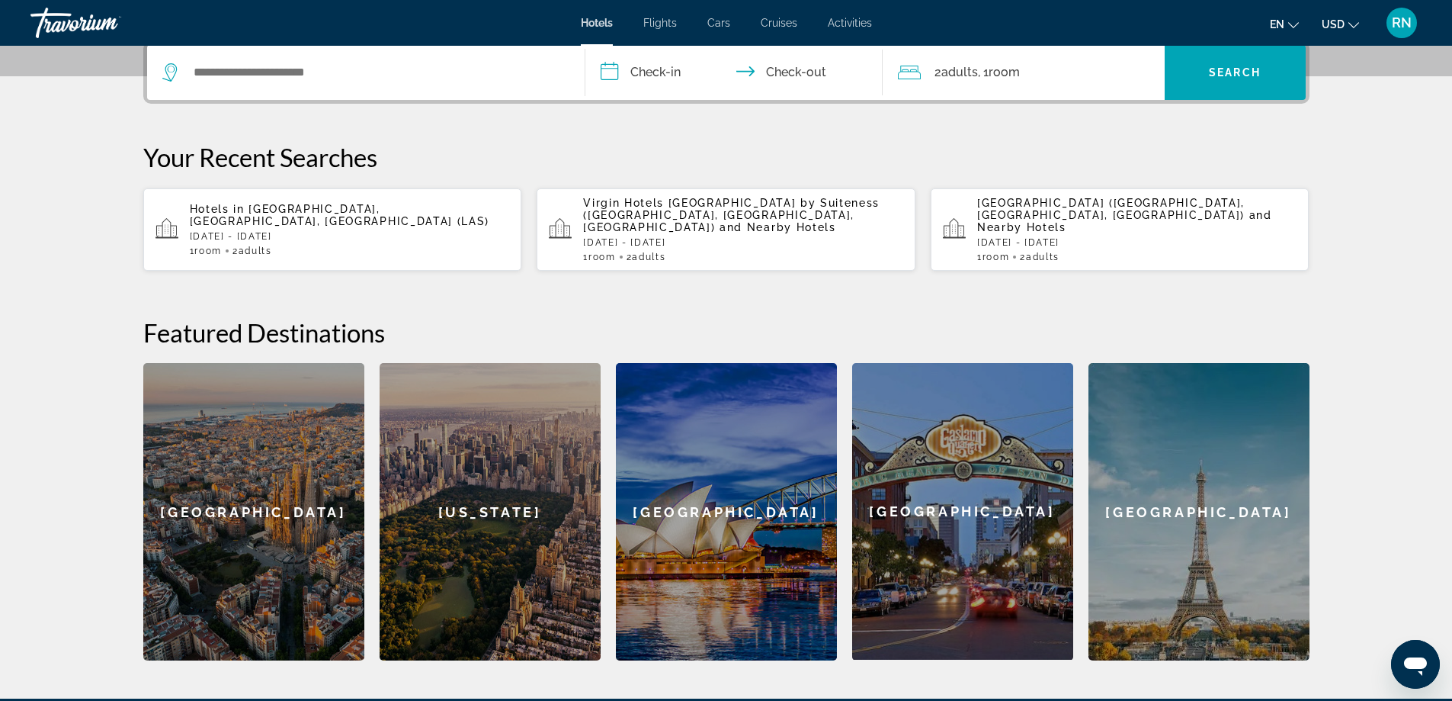
click at [346, 231] on p "[DATE] - [DATE]" at bounding box center [350, 236] width 320 height 11
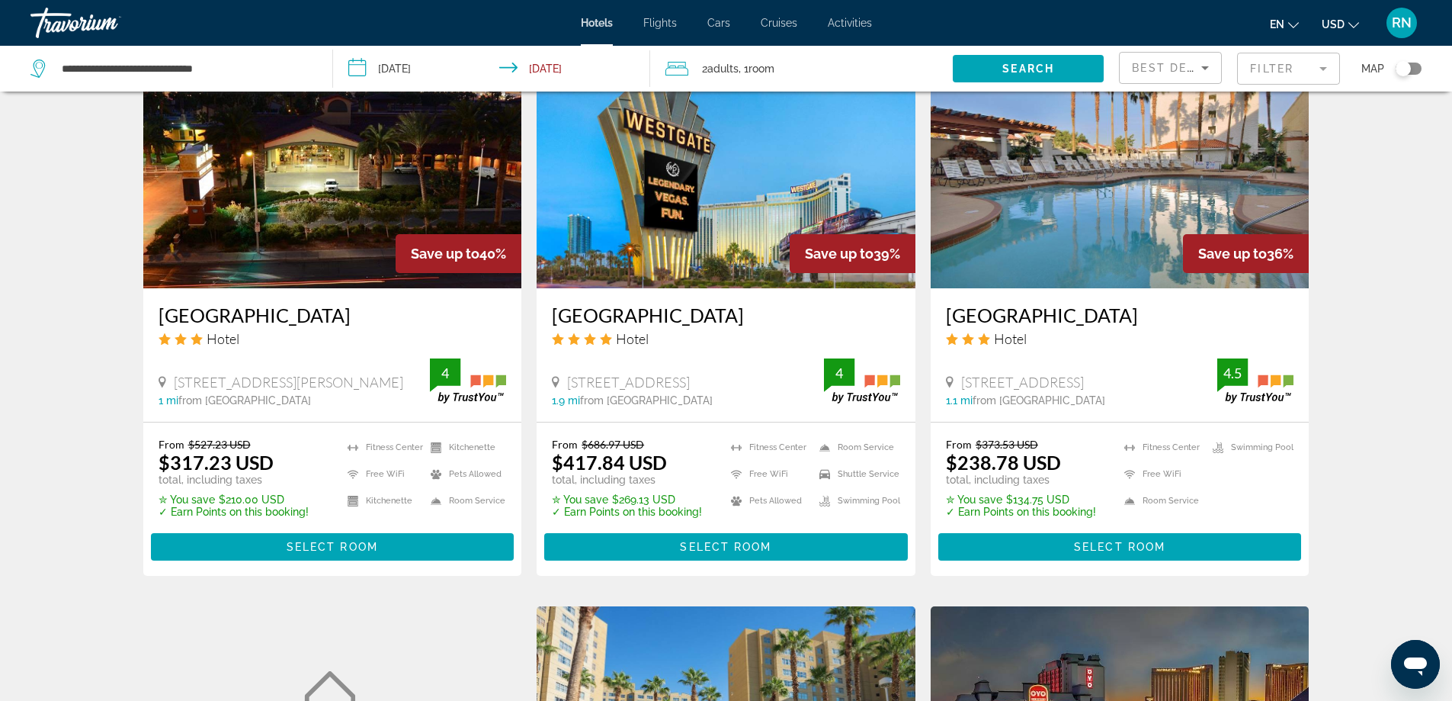
scroll to position [1296, 0]
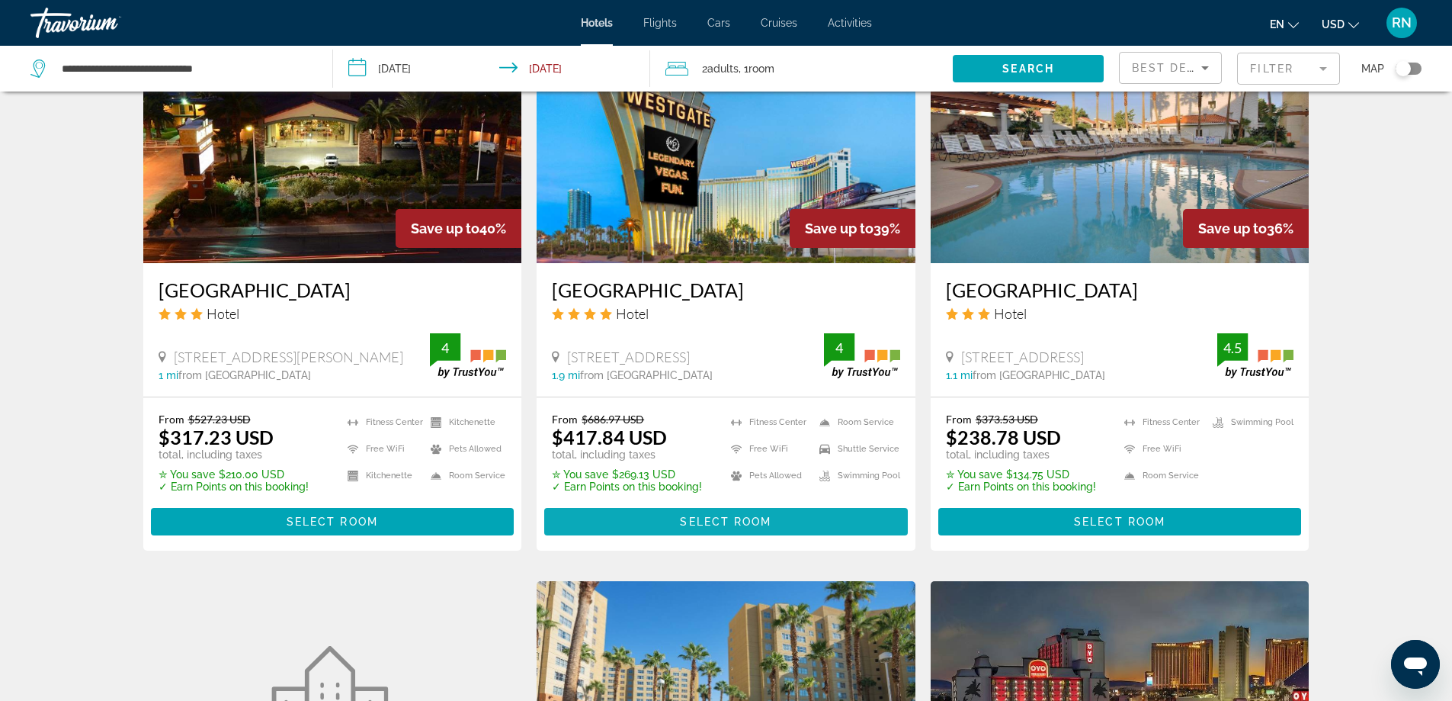
click at [731, 521] on span "Select Room" at bounding box center [725, 521] width 91 height 12
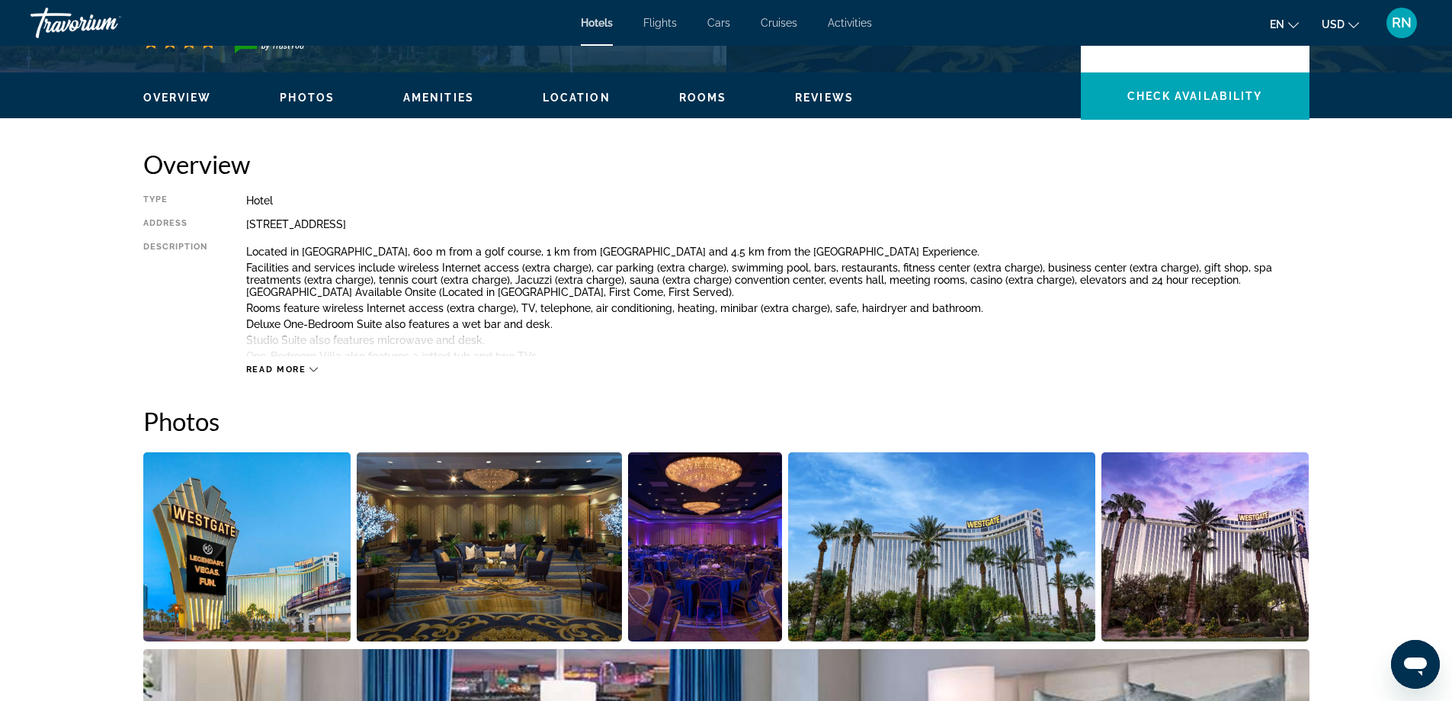
scroll to position [534, 0]
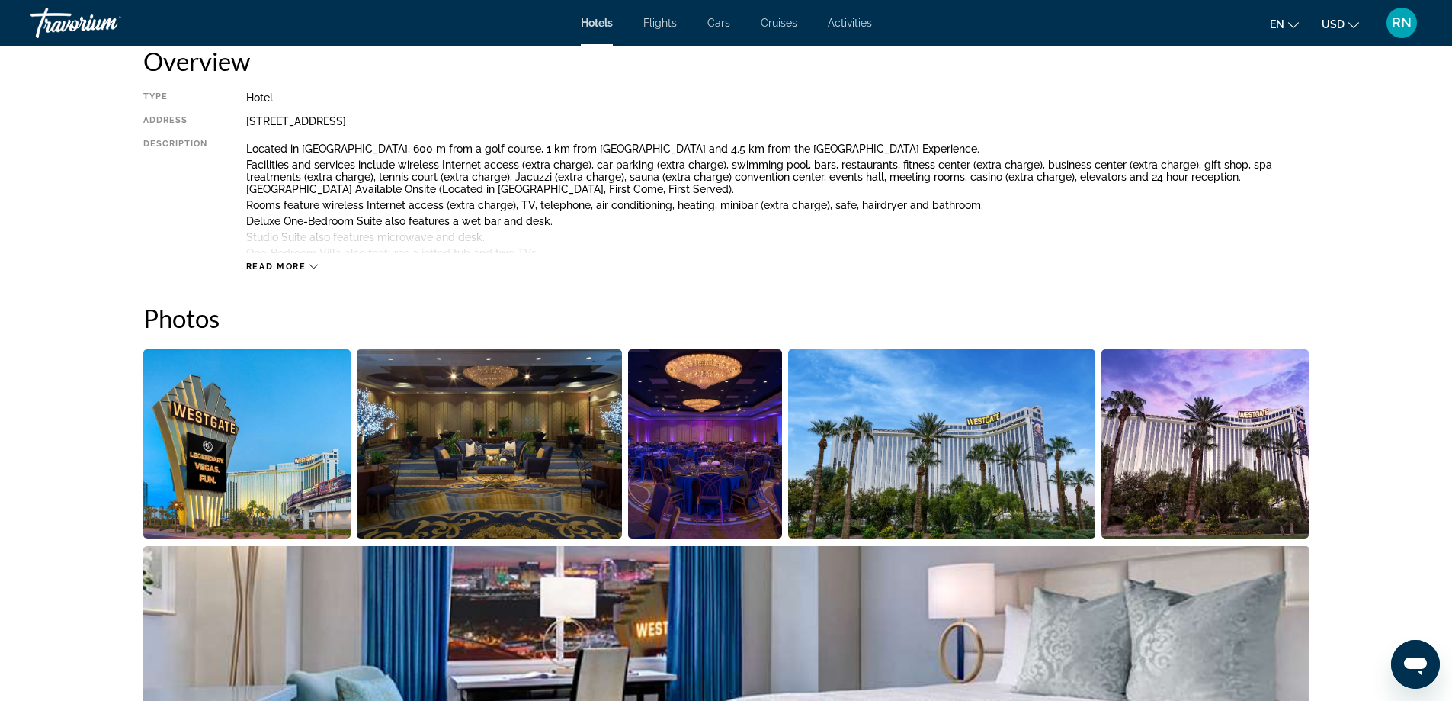
click at [316, 266] on icon "Main content" at bounding box center [313, 266] width 8 height 8
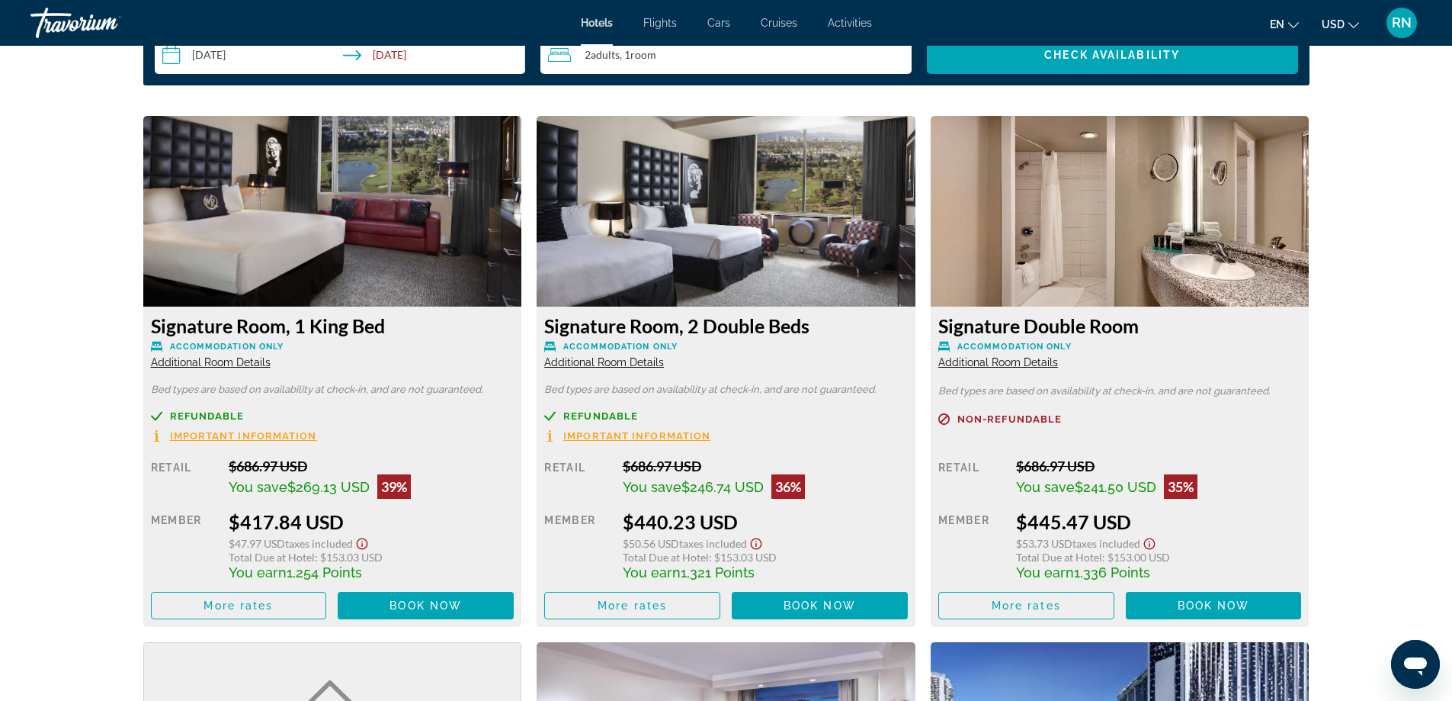
scroll to position [2197, 0]
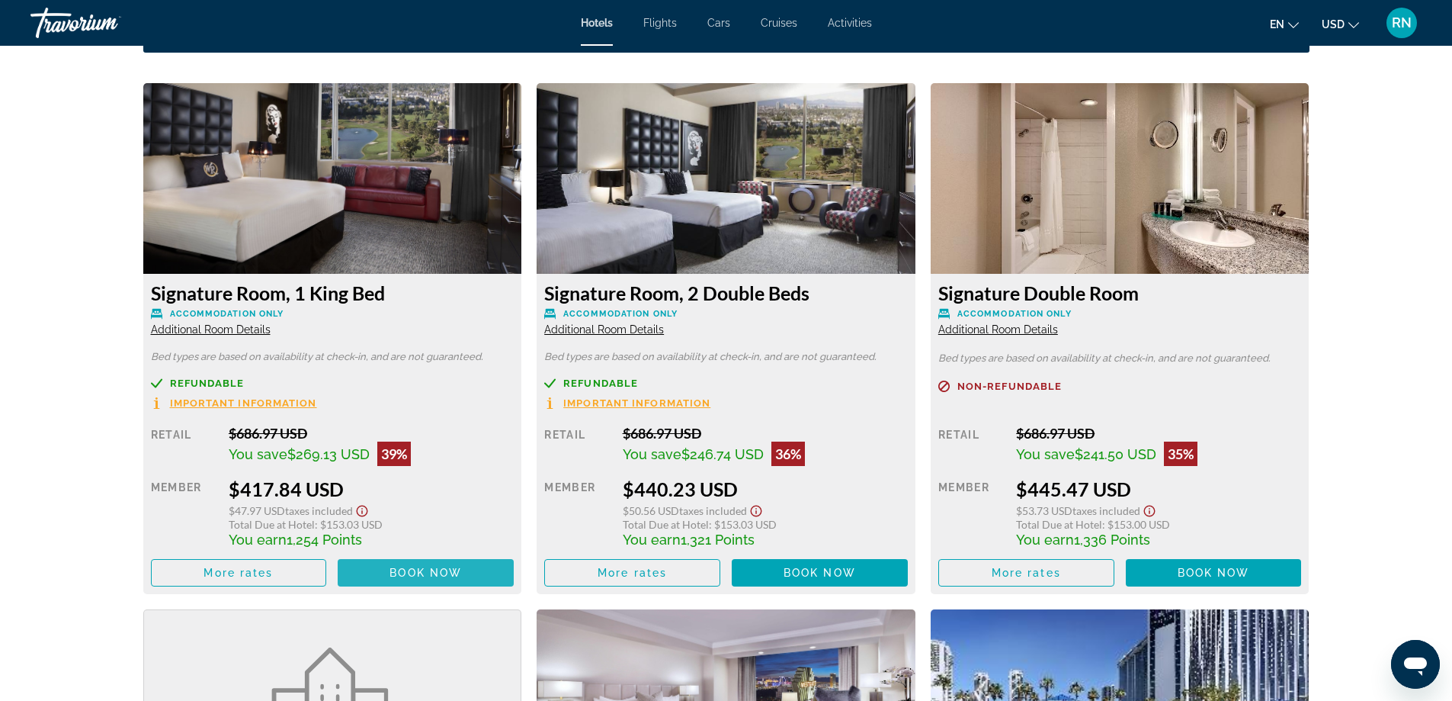
click at [393, 571] on span "Book now" at bounding box center [426, 572] width 72 height 12
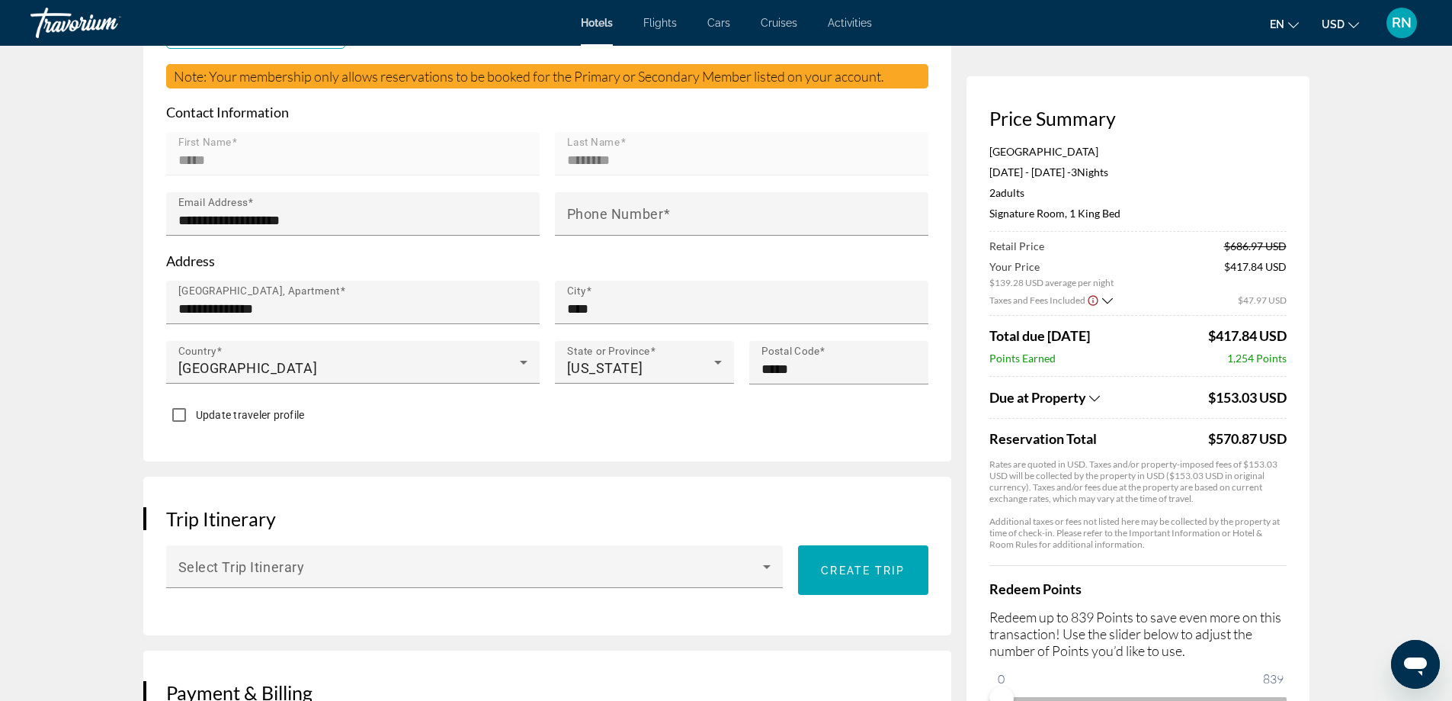
scroll to position [229, 0]
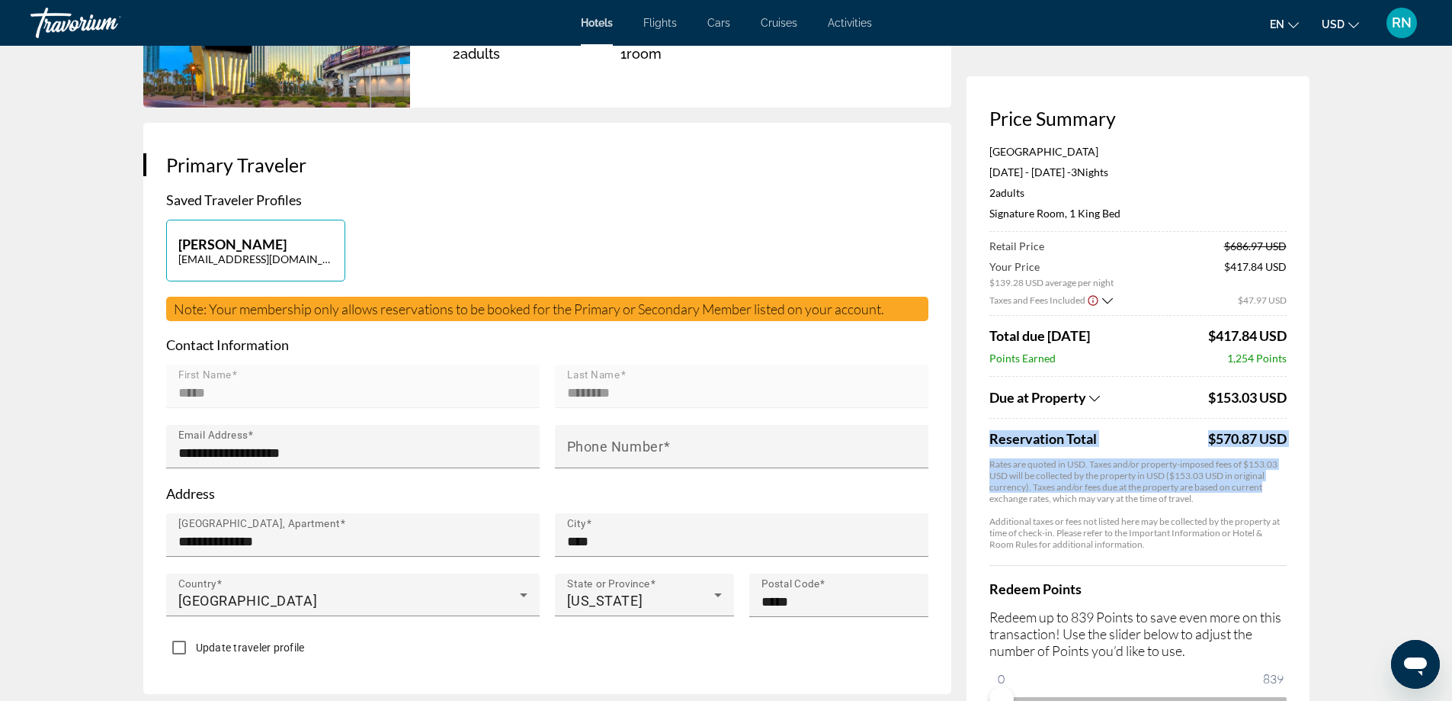
drag, startPoint x: 1450, startPoint y: 232, endPoint x: 1467, endPoint y: 277, distance: 48.0
click at [1452, 277] on html "Skip to main content Hotels Flights Cars Cruises Activities Hotels Flights Cars…" at bounding box center [726, 121] width 1452 height 701
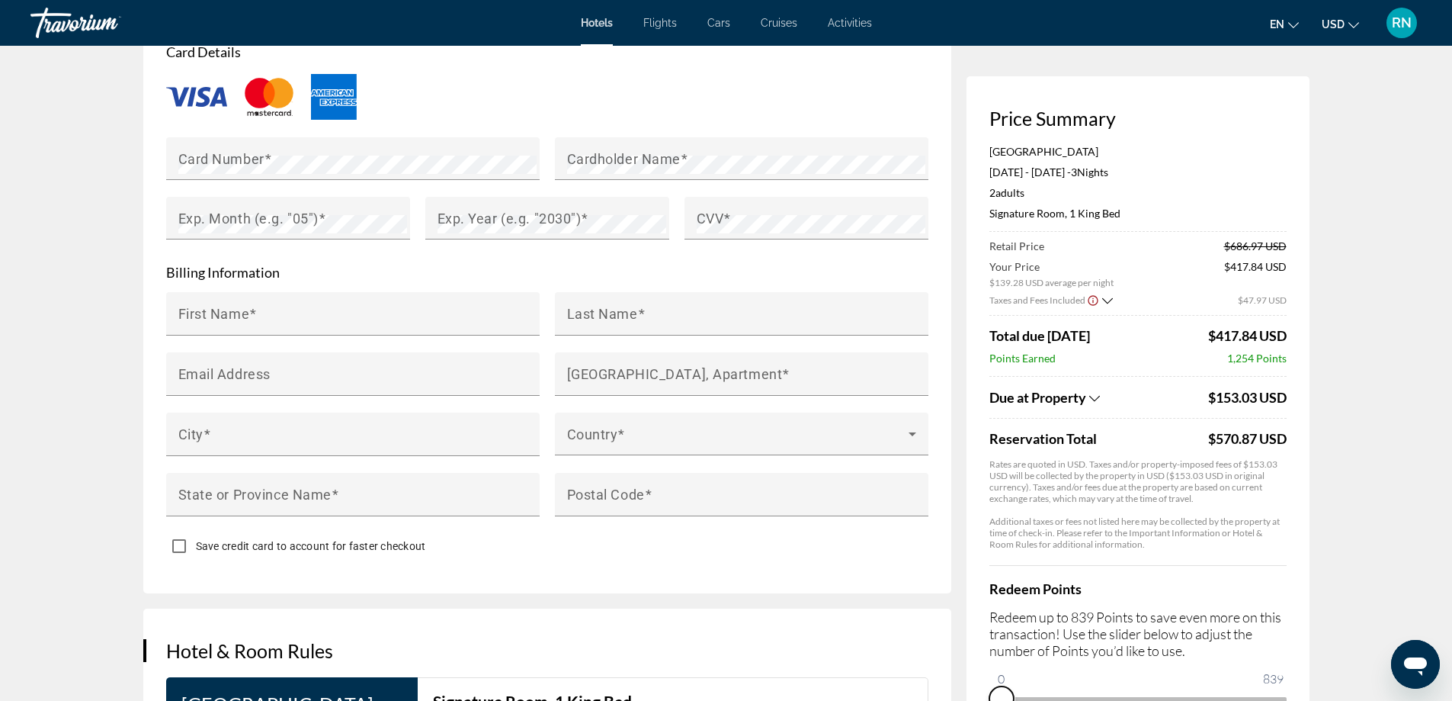
scroll to position [1317, 0]
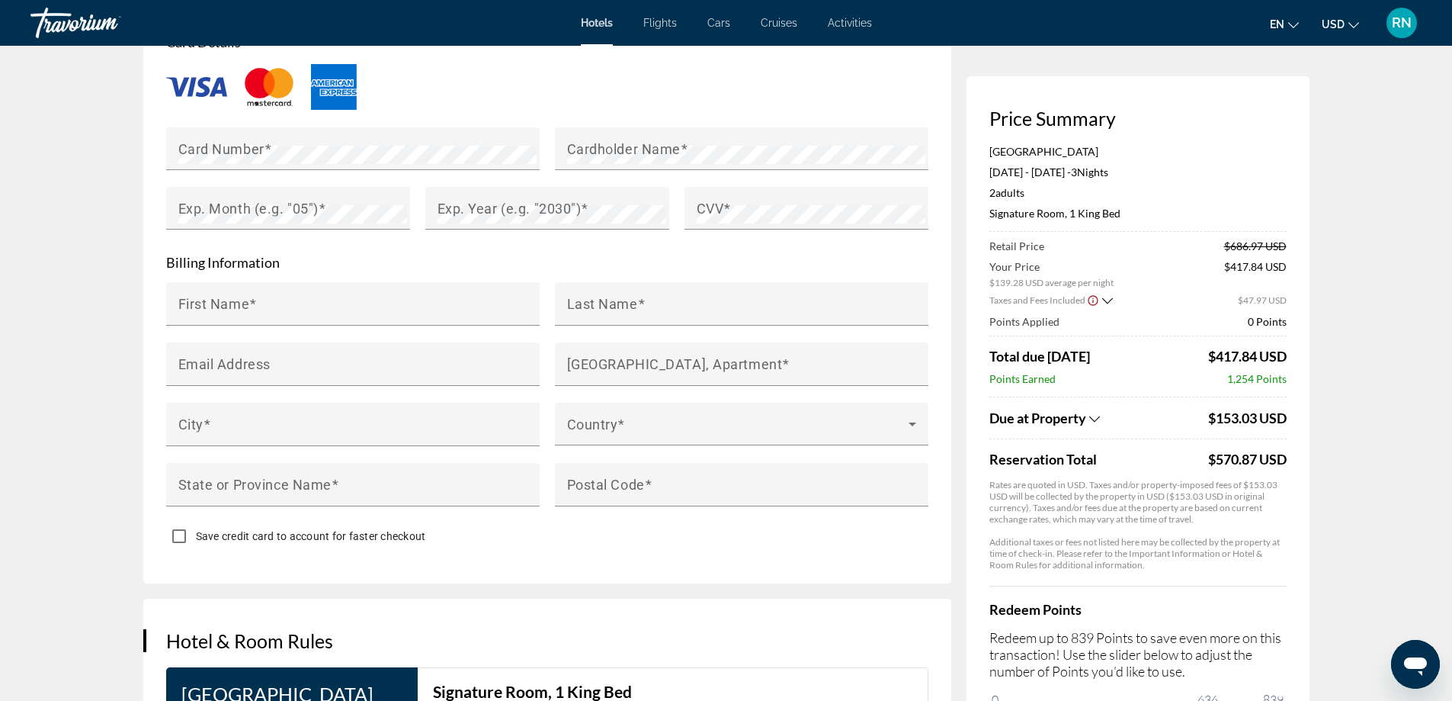
drag, startPoint x: 1003, startPoint y: 693, endPoint x: 1225, endPoint y: 482, distance: 306.2
click at [1217, 688] on div "Redeem Points Redeem up to 839 Points to save even more on this transaction! Us…" at bounding box center [1137, 658] width 297 height 146
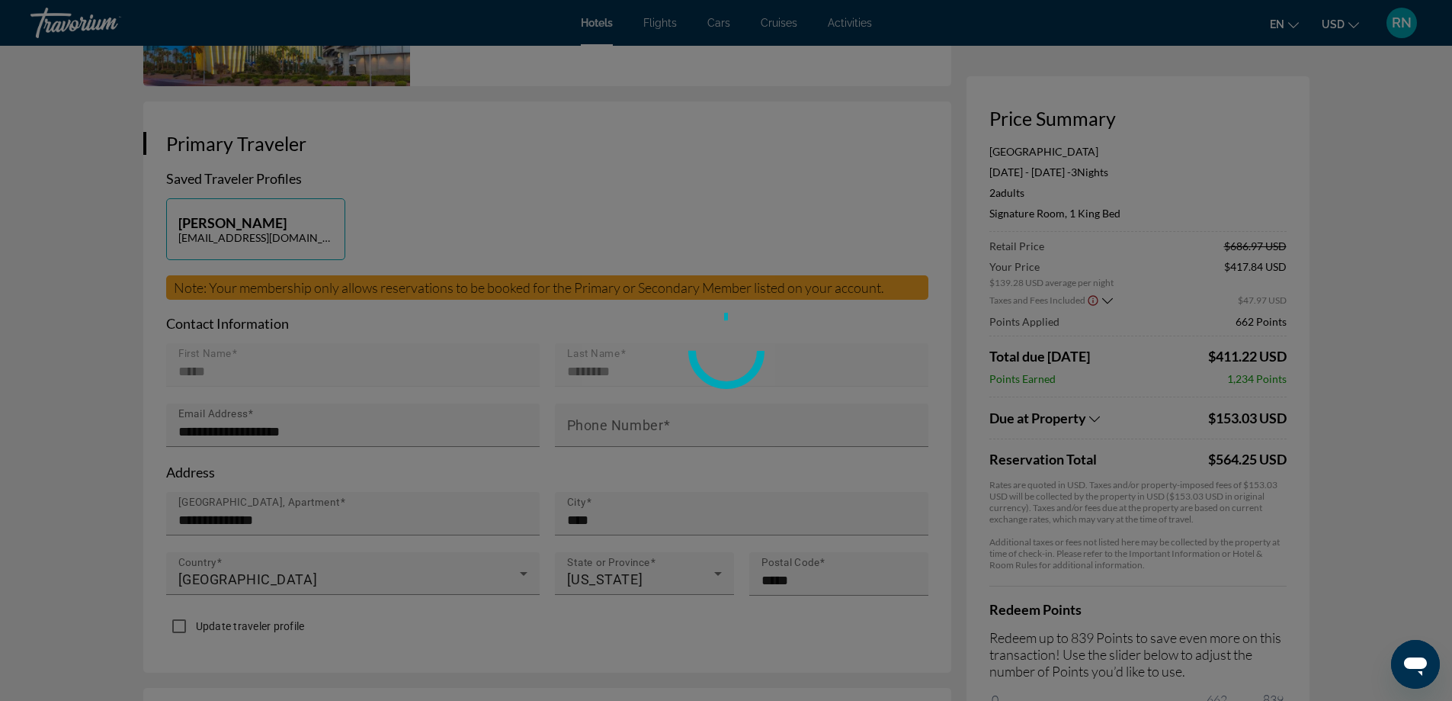
scroll to position [0, 0]
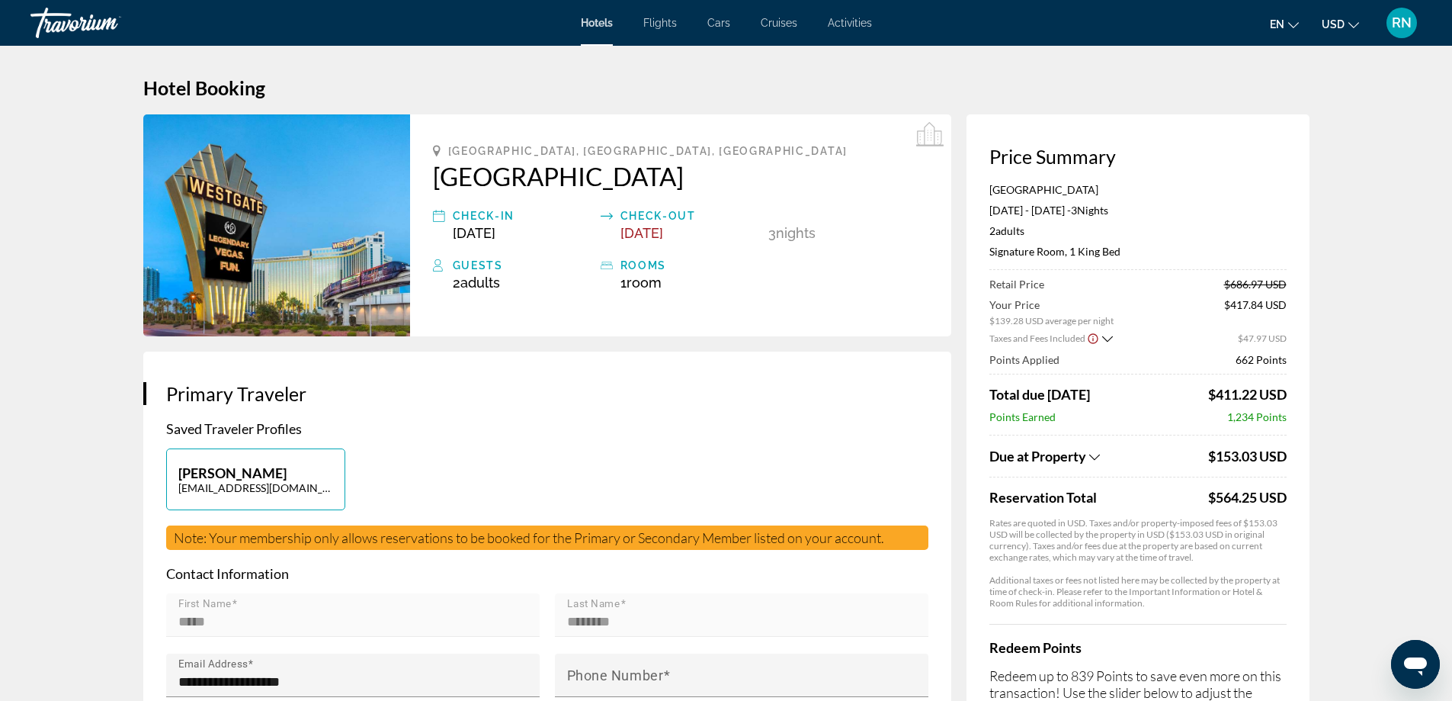
click at [471, 220] on div "Check-in" at bounding box center [523, 216] width 140 height 18
click at [618, 22] on li "Hotels" at bounding box center [604, 23] width 47 height 12
click at [612, 18] on span "Hotels" at bounding box center [597, 23] width 32 height 12
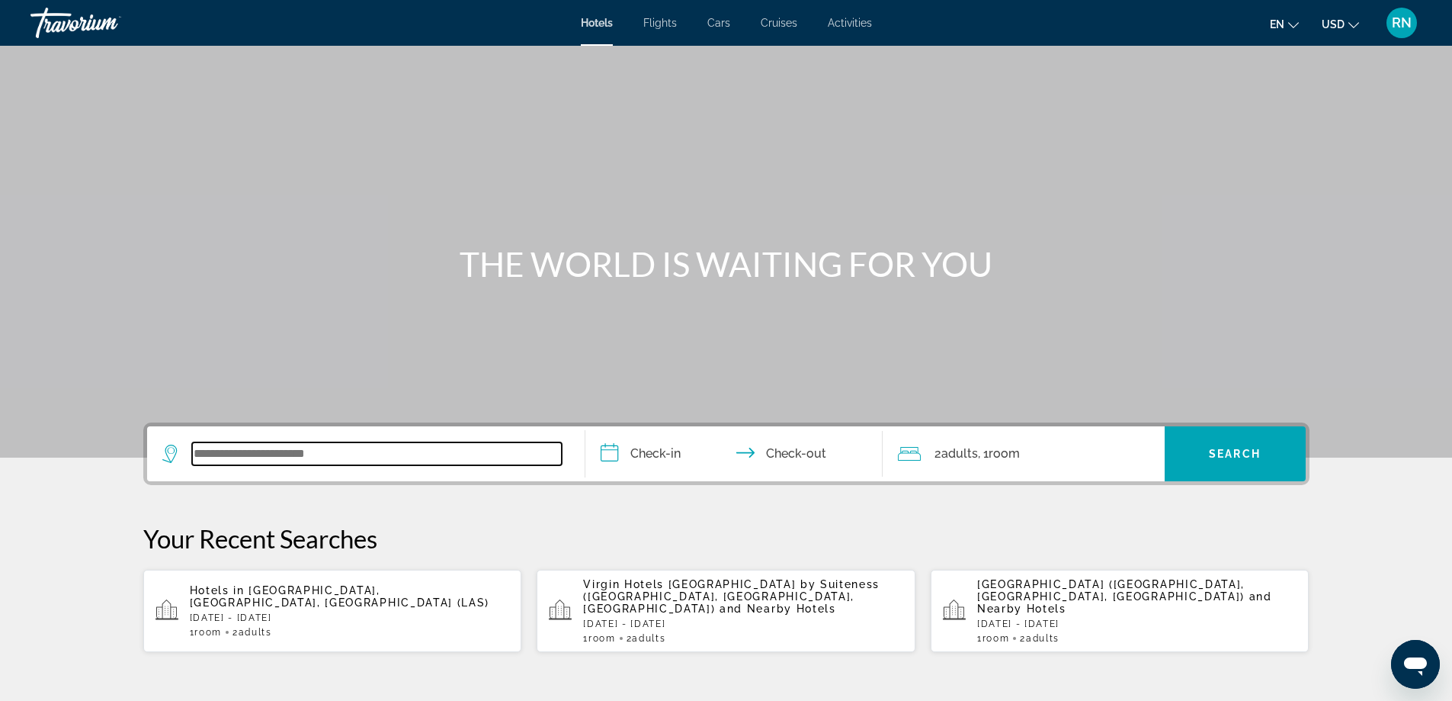
click at [385, 456] on input "Search widget" at bounding box center [377, 453] width 370 height 23
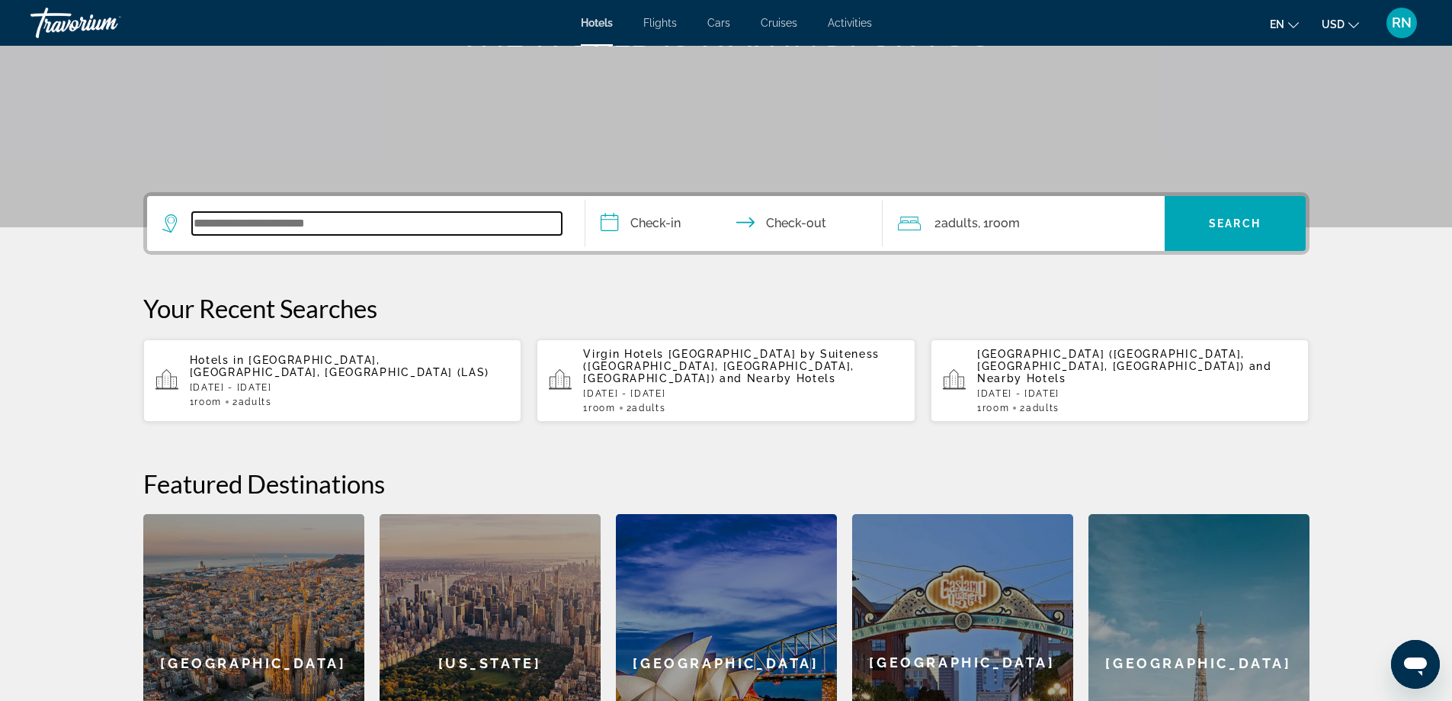
scroll to position [373, 0]
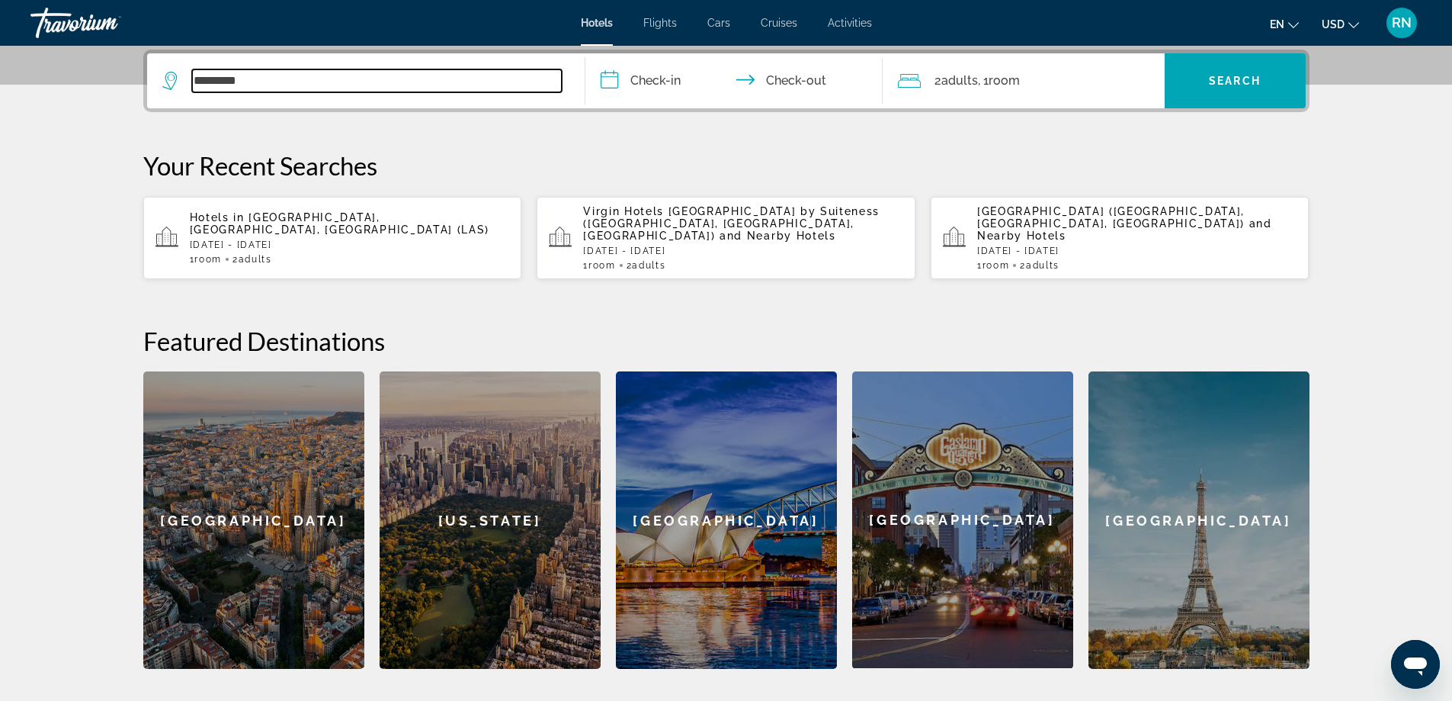
type input "*********"
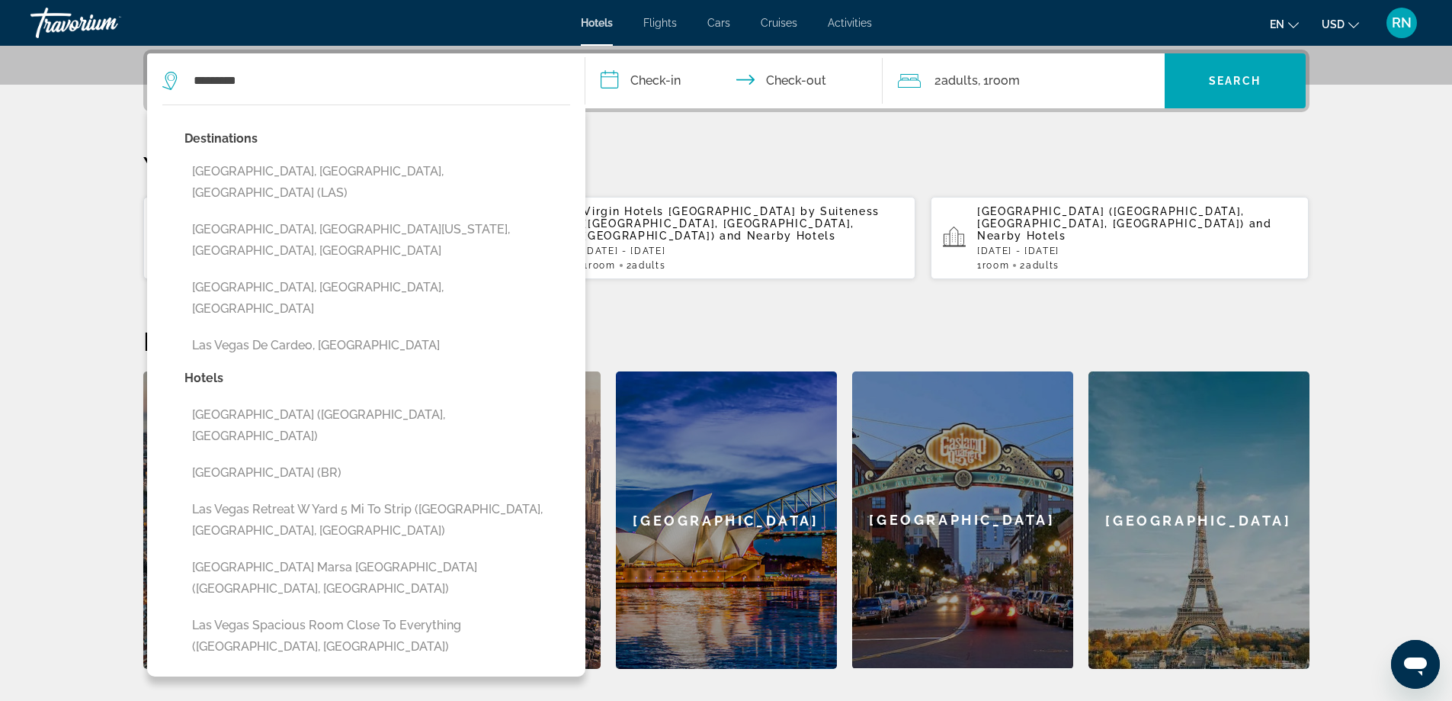
click at [672, 79] on input "**********" at bounding box center [736, 82] width 303 height 59
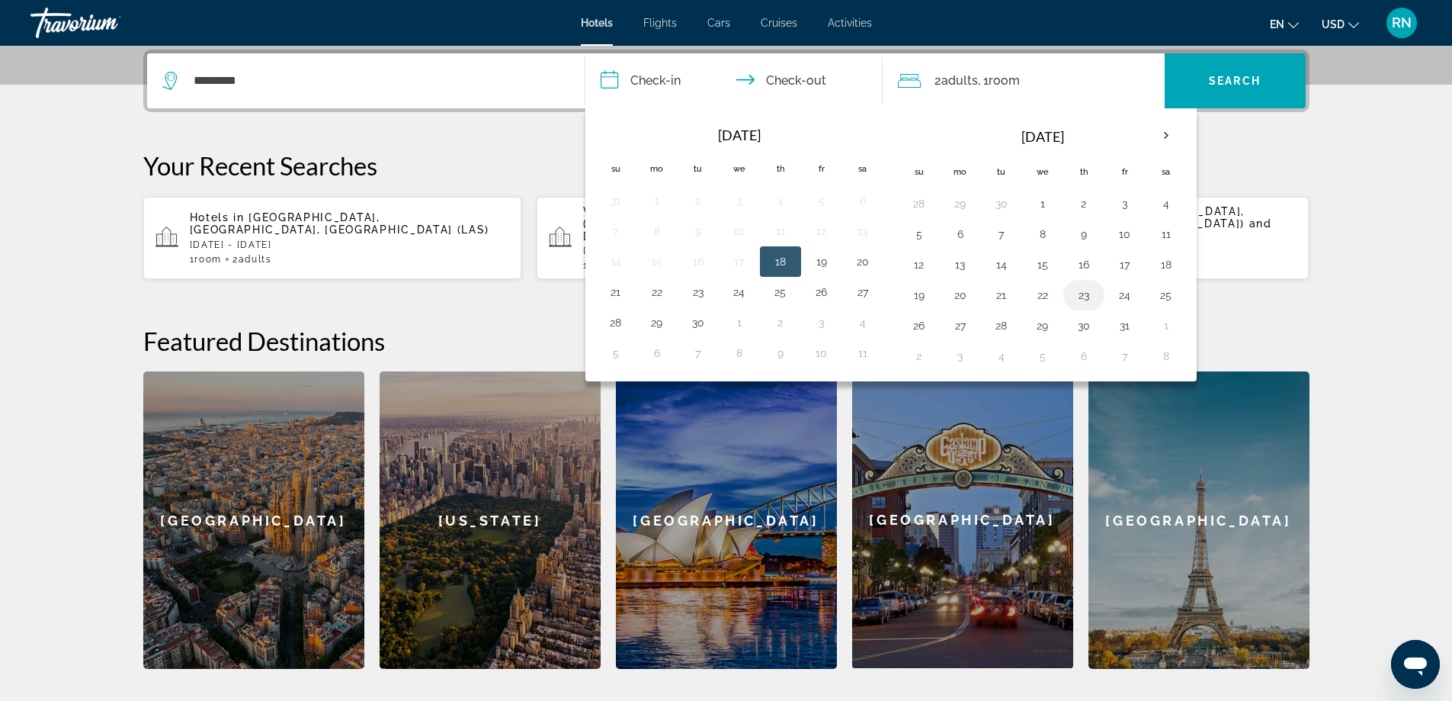
click at [1079, 297] on button "23" at bounding box center [1084, 294] width 24 height 21
click at [957, 331] on button "27" at bounding box center [960, 325] width 24 height 21
type input "**********"
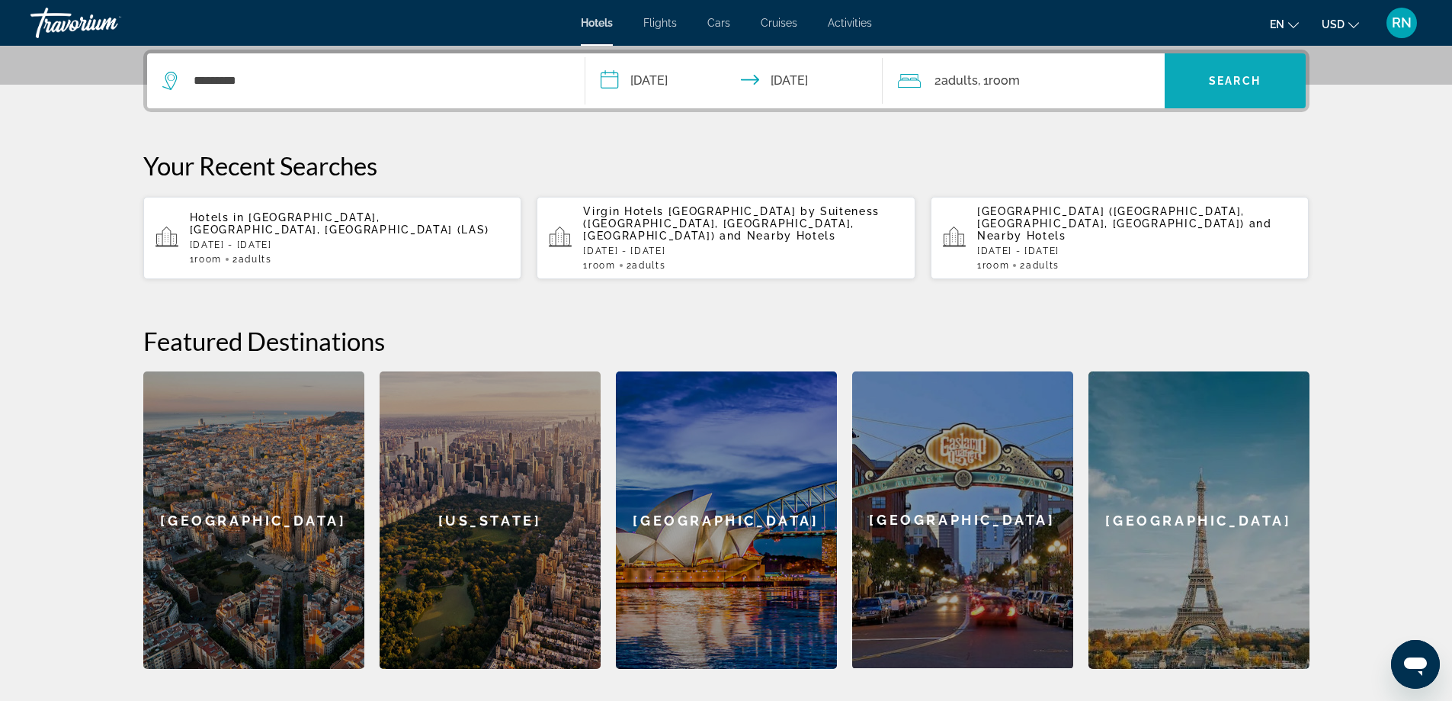
click at [1269, 84] on span "Search widget" at bounding box center [1235, 81] width 141 height 37
click at [1236, 77] on span "Search" at bounding box center [1235, 81] width 52 height 12
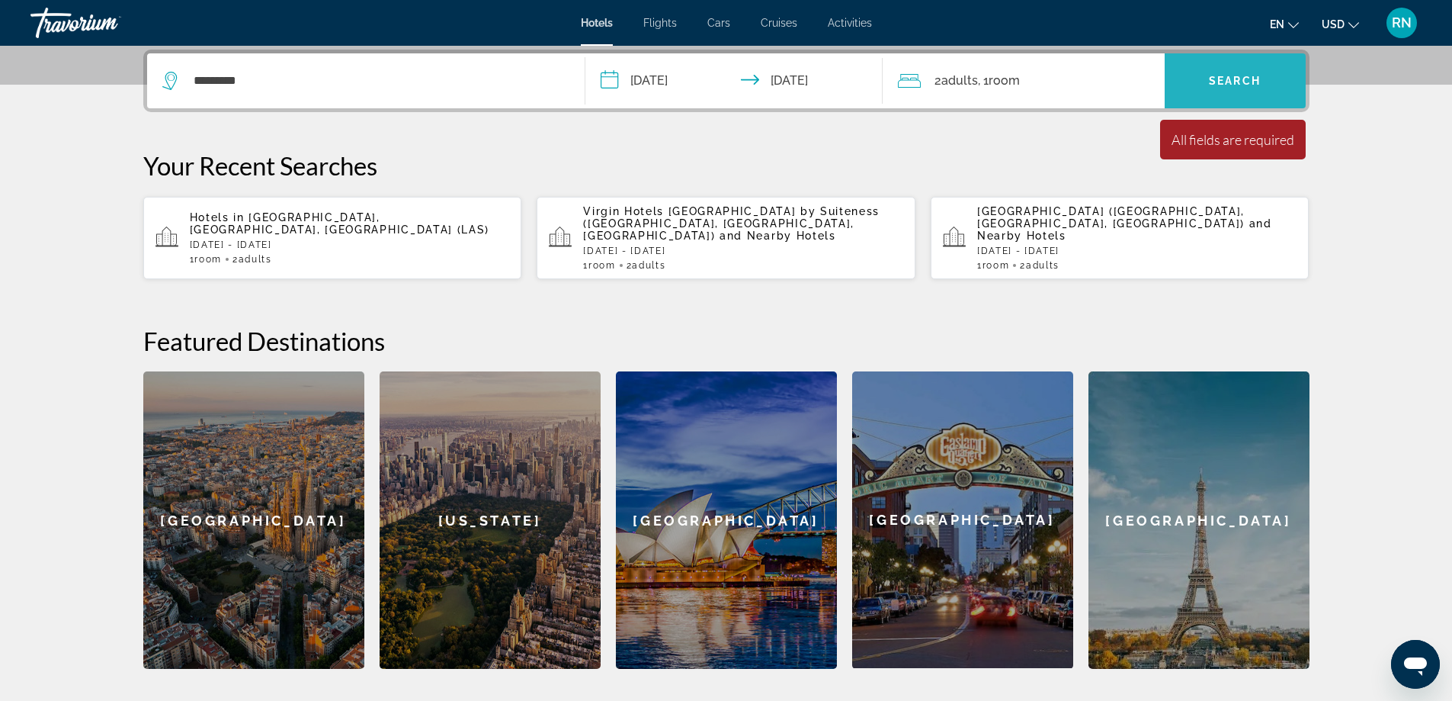
click at [1240, 82] on span "Search" at bounding box center [1235, 81] width 52 height 12
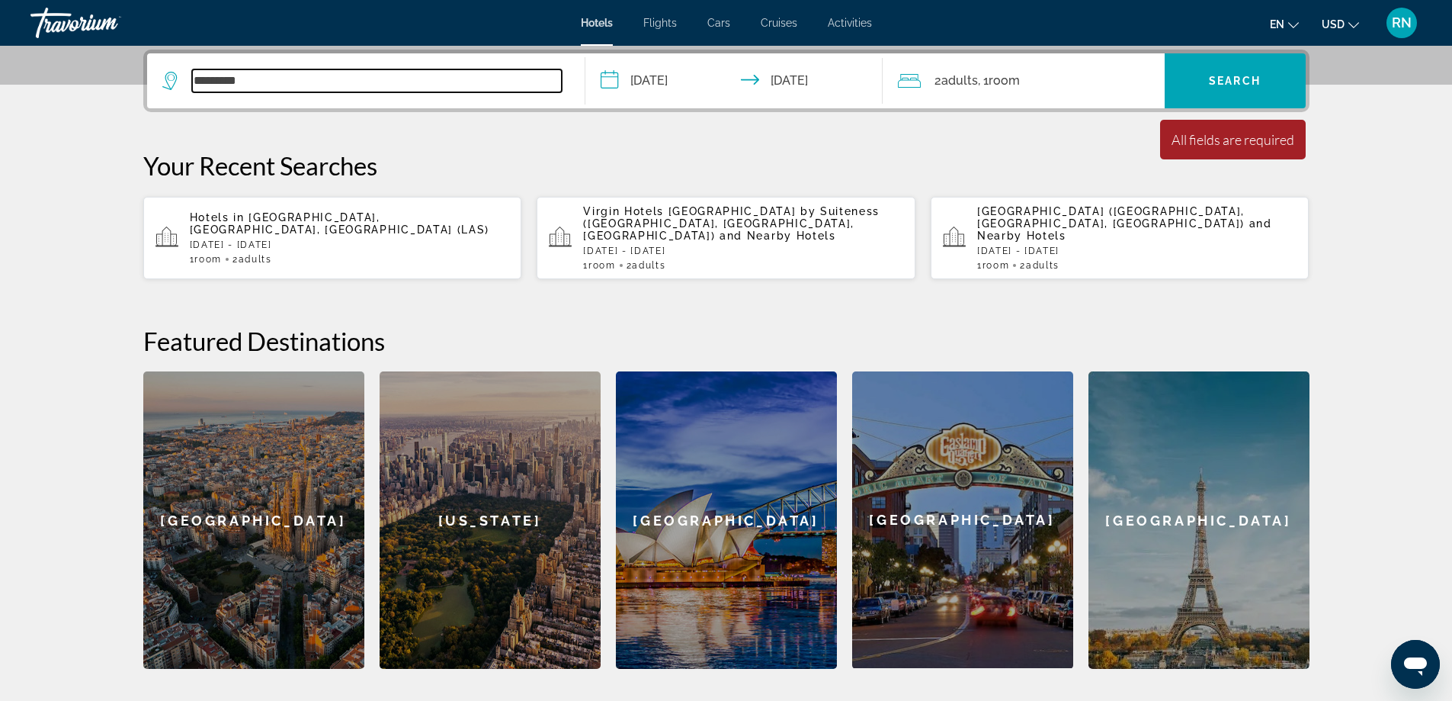
click at [235, 77] on input "*********" at bounding box center [377, 80] width 370 height 23
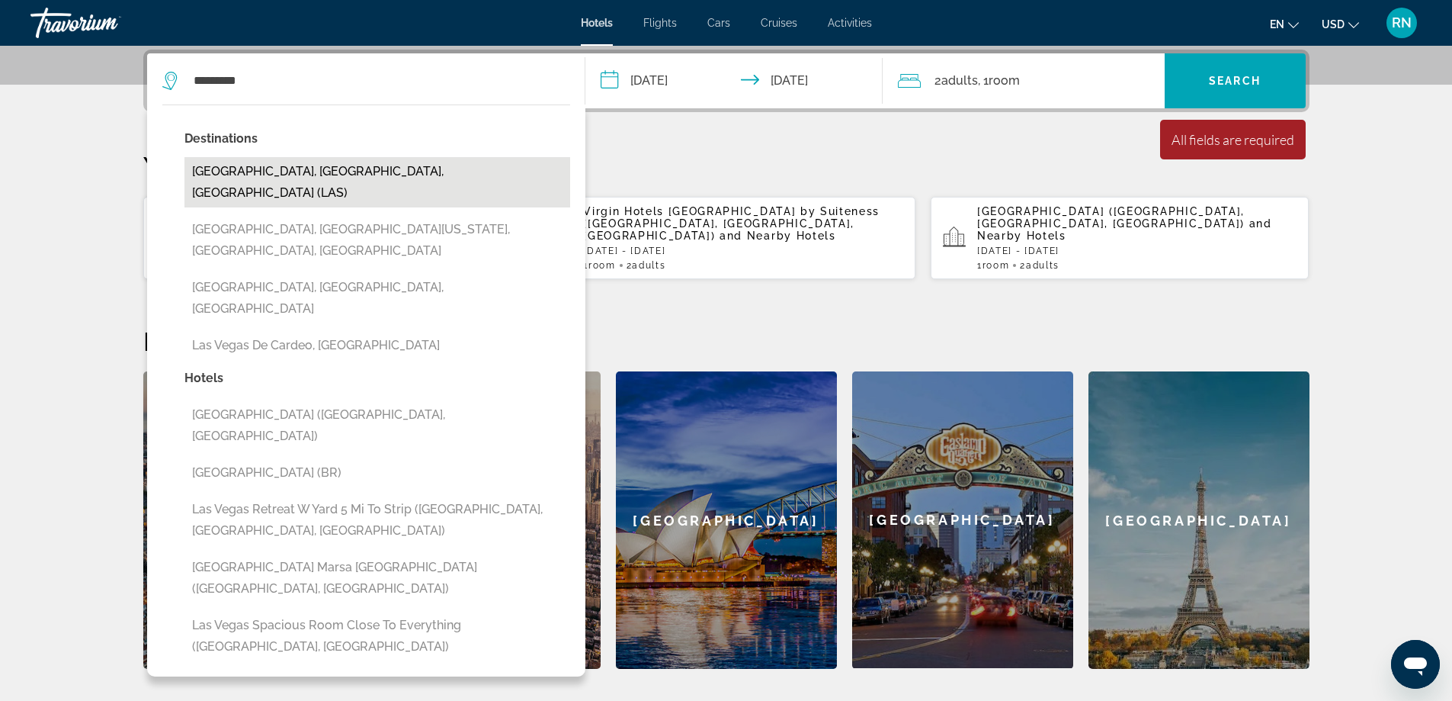
click at [268, 176] on button "[GEOGRAPHIC_DATA], [GEOGRAPHIC_DATA], [GEOGRAPHIC_DATA] (LAS)" at bounding box center [377, 182] width 386 height 50
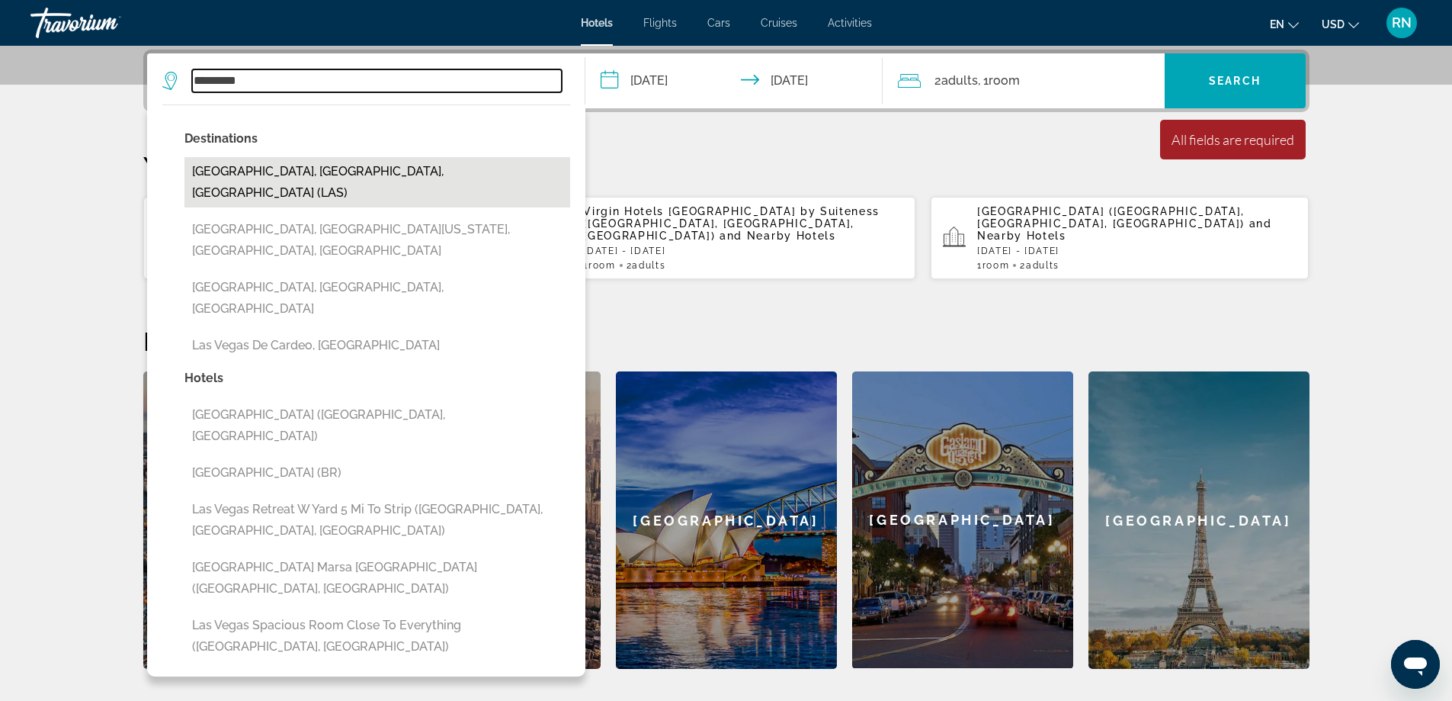
type input "**********"
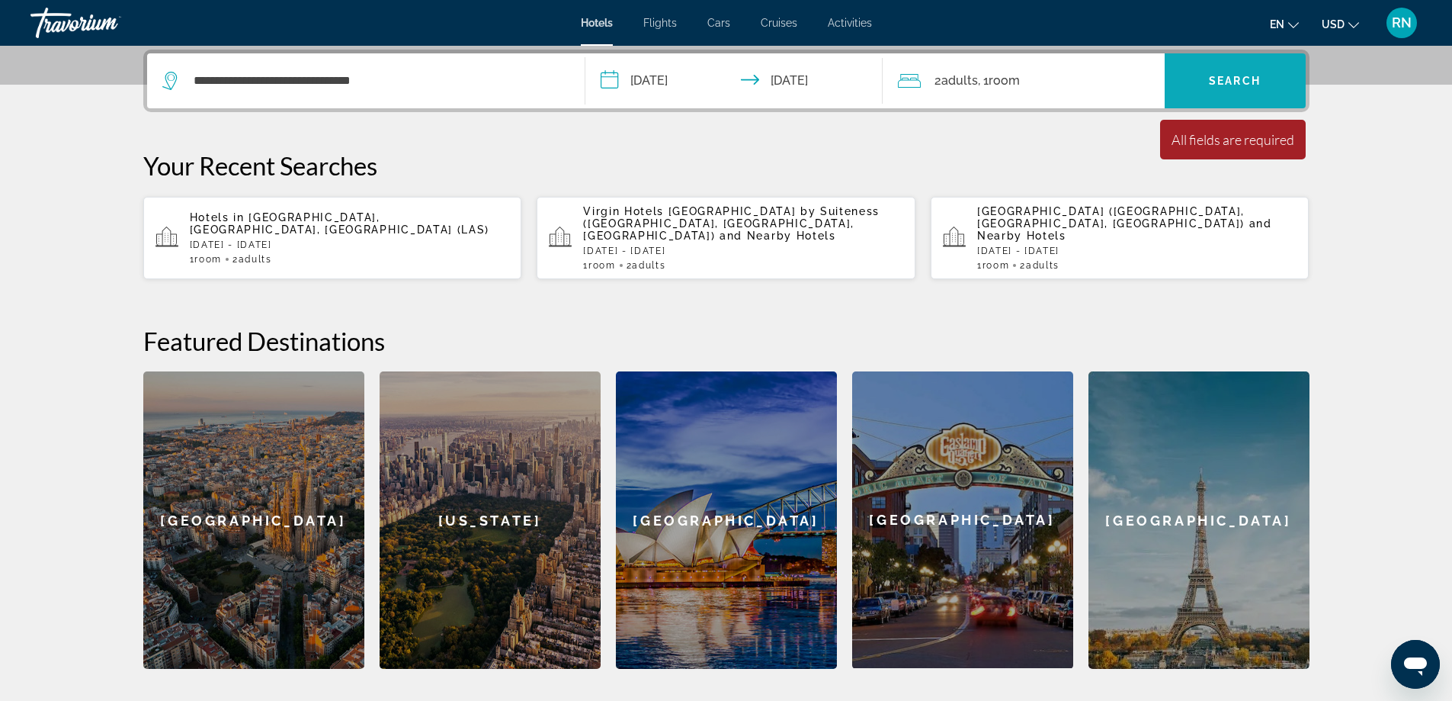
click at [1269, 89] on span "Search widget" at bounding box center [1235, 81] width 141 height 37
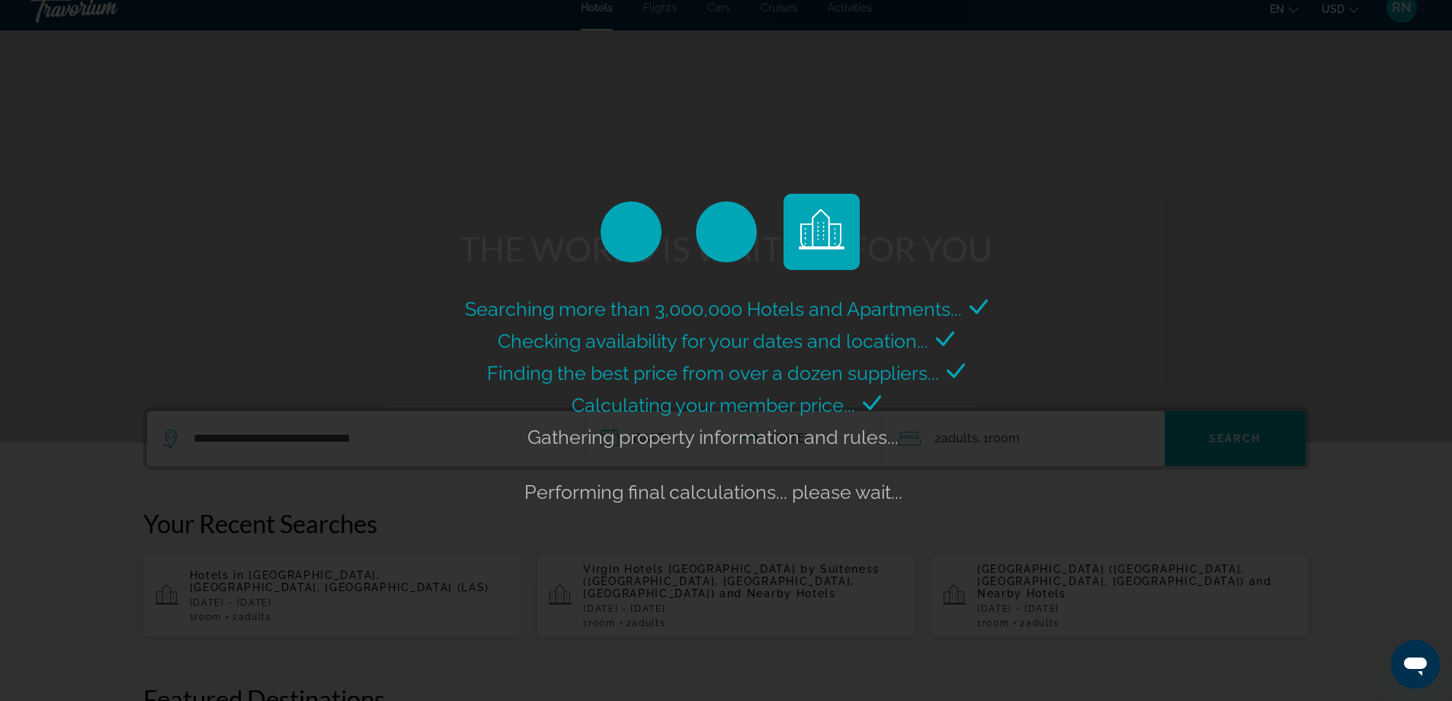
scroll to position [0, 0]
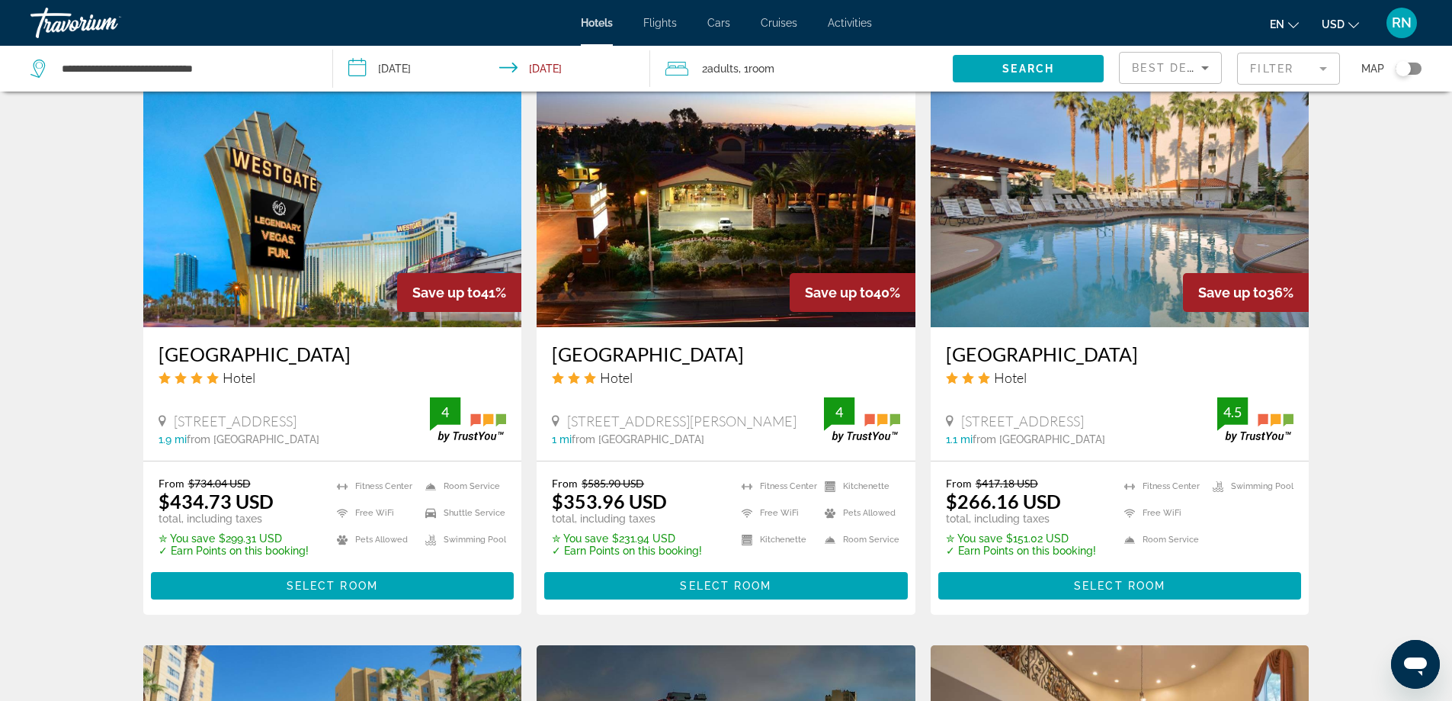
scroll to position [1296, 0]
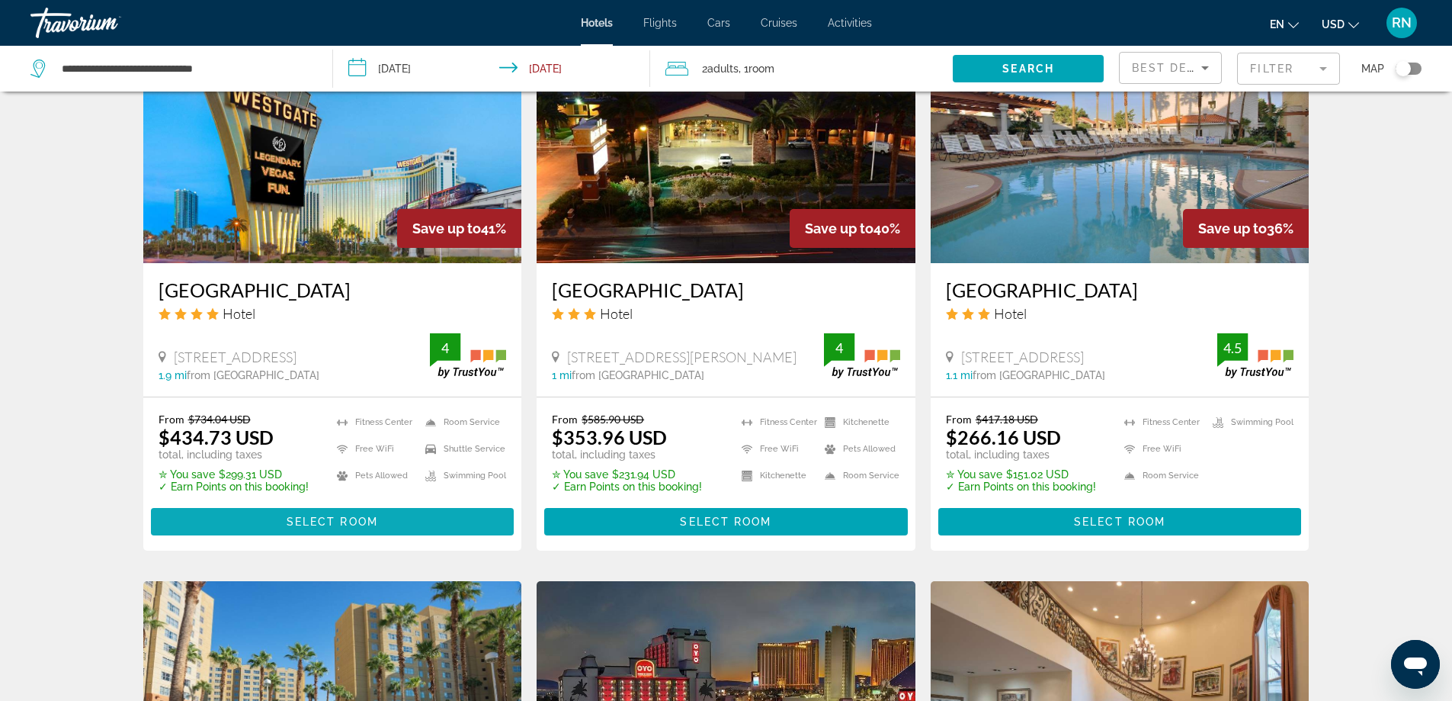
click at [360, 518] on span "Select Room" at bounding box center [332, 521] width 91 height 12
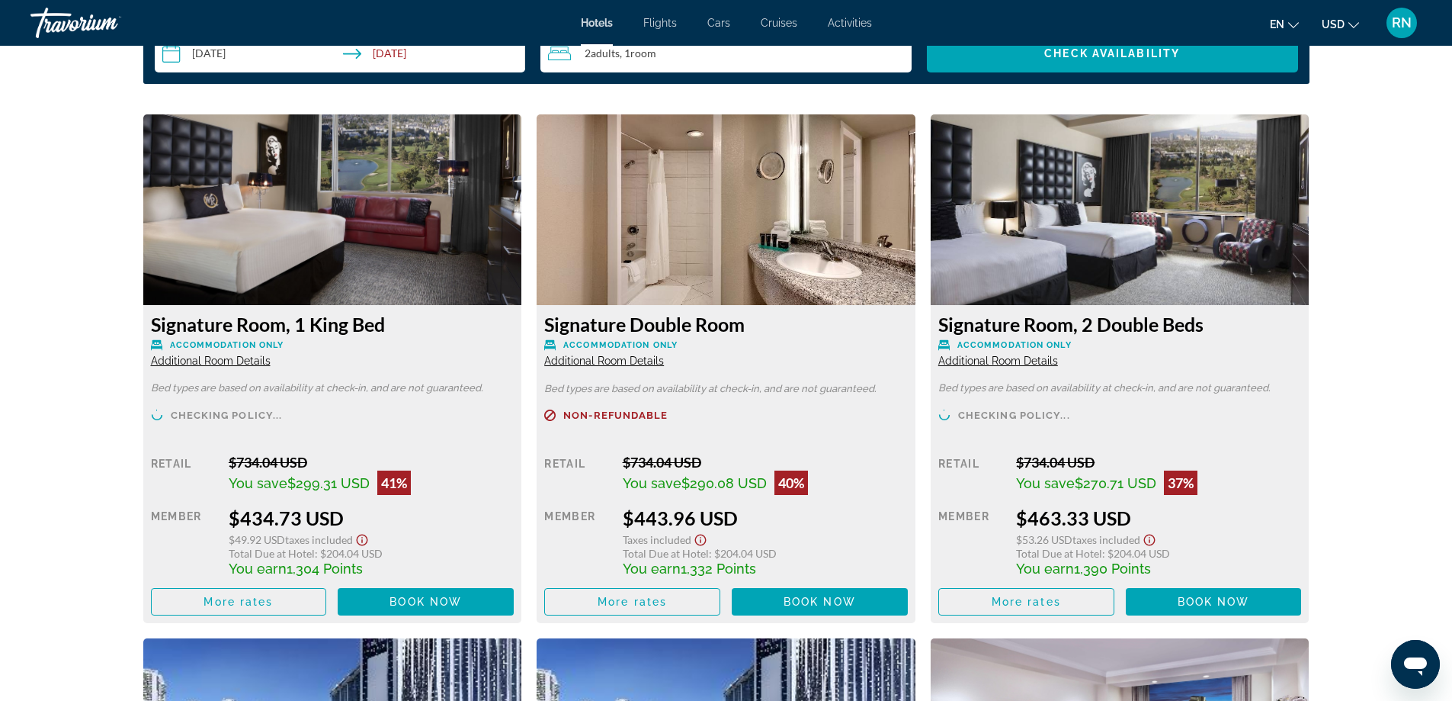
scroll to position [2121, 0]
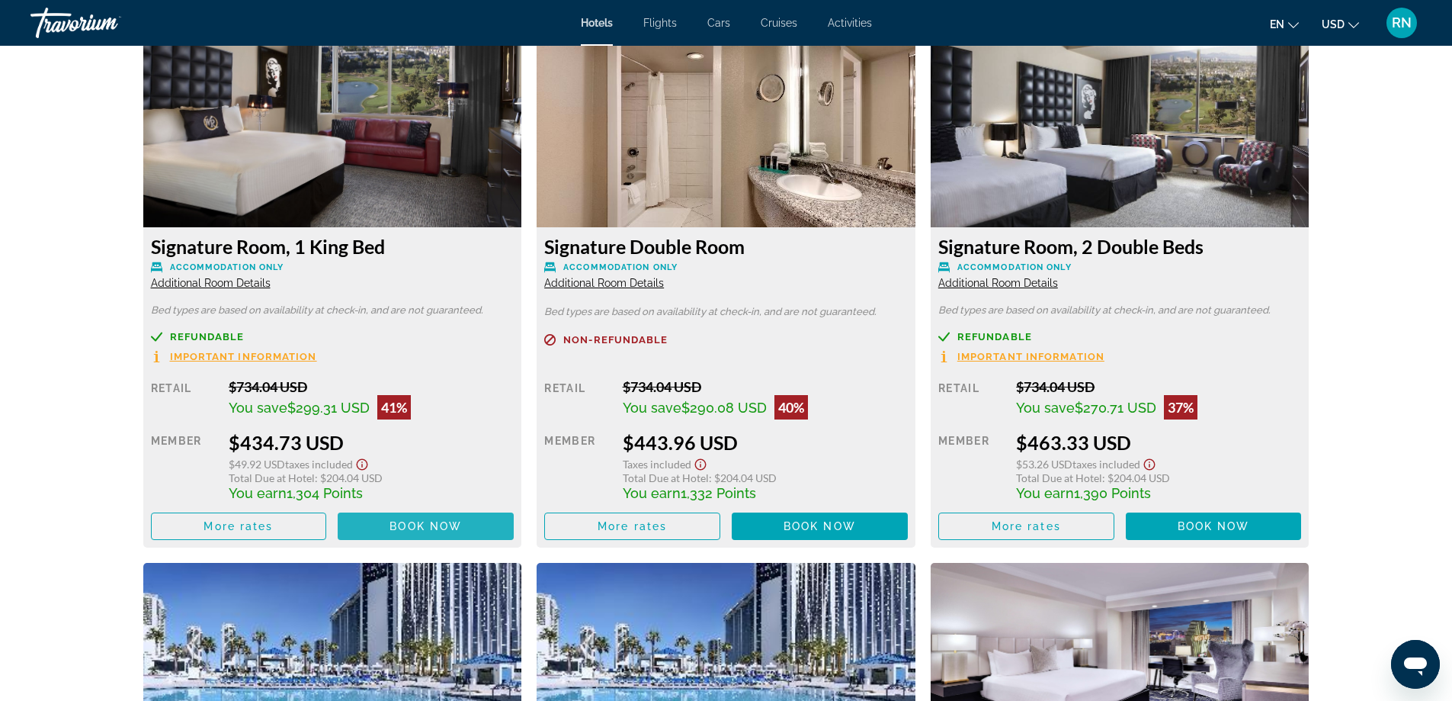
click at [408, 521] on span "Book now" at bounding box center [426, 526] width 72 height 12
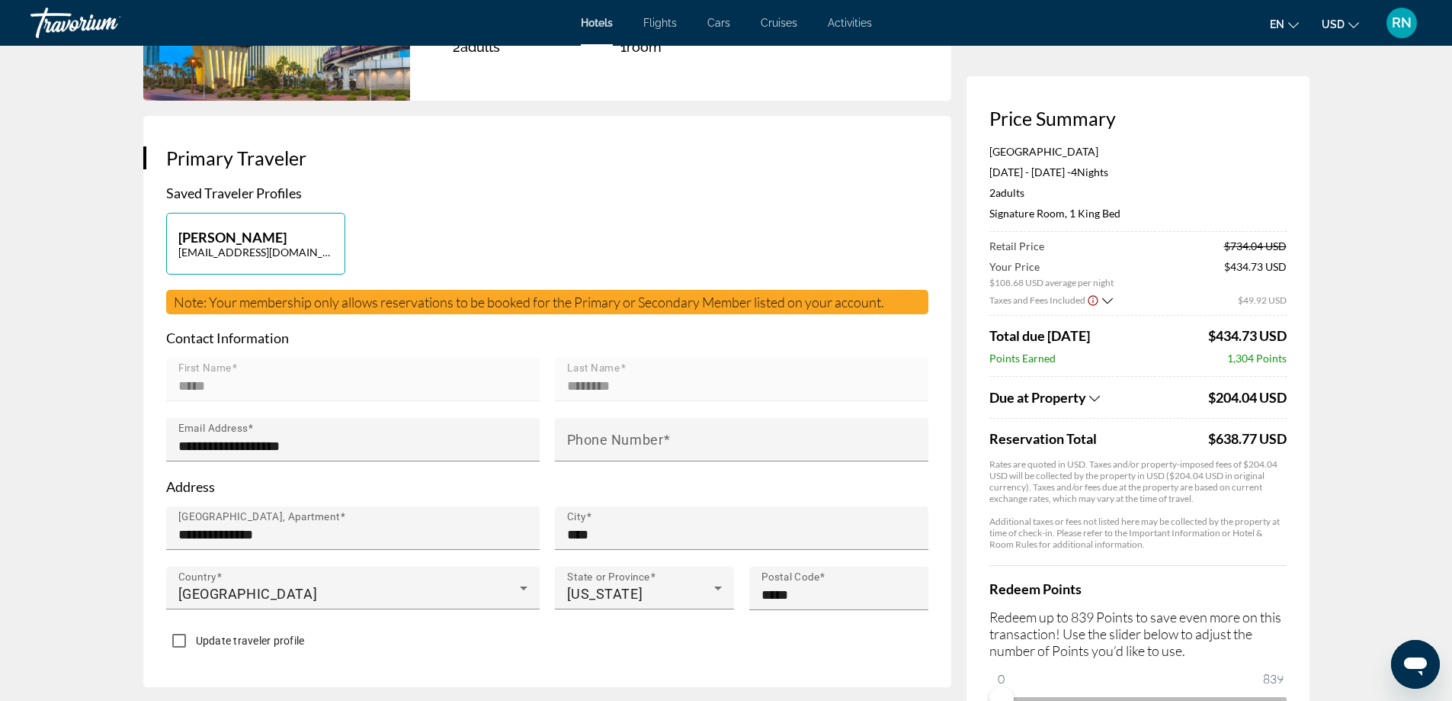
scroll to position [305, 0]
